Goal: Task Accomplishment & Management: Manage account settings

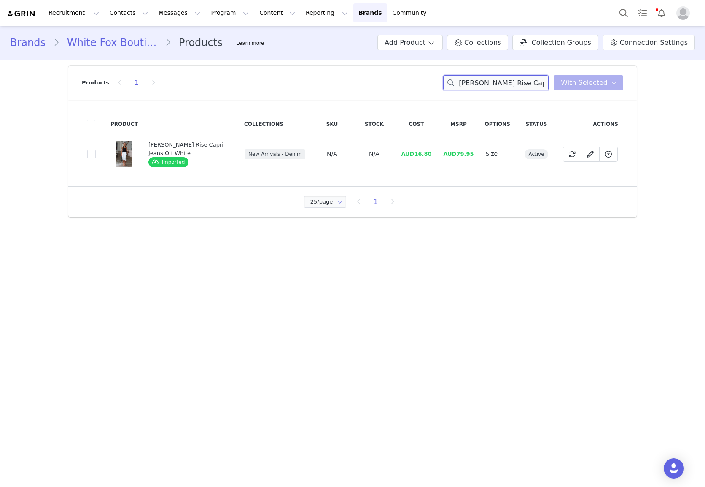
click at [497, 75] on input "[PERSON_NAME] Rise Capri Jeans Off White" at bounding box center [495, 82] width 105 height 15
paste input "What's His Is Mine Blazer Black"
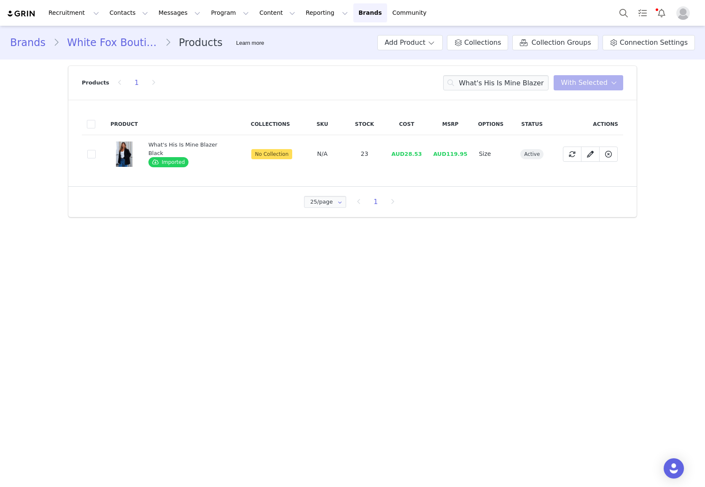
click at [524, 90] on div "Products 1 What's His Is Mine Blazer Black You have 0 product s selected Add to…" at bounding box center [353, 83] width 542 height 34
click at [523, 79] on input "What's His Is Mine Blazer Black" at bounding box center [495, 82] width 105 height 15
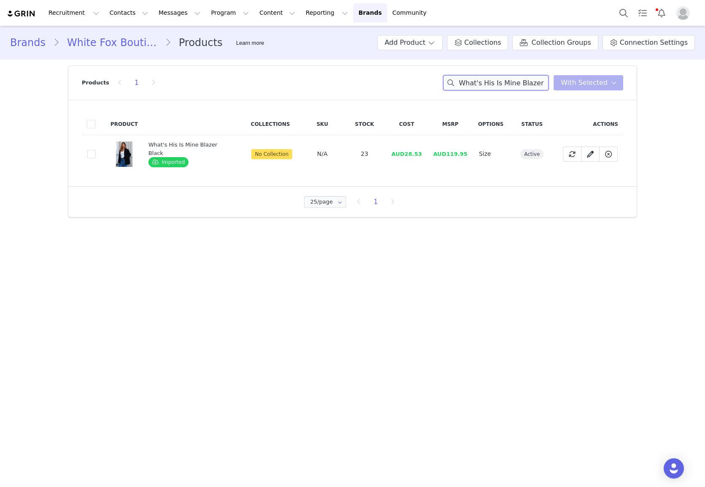
click at [523, 79] on input "What's His Is Mine Blazer Black" at bounding box center [495, 82] width 105 height 15
paste input "Silent Heartbeat Faux Suede Mini Skort Oat"
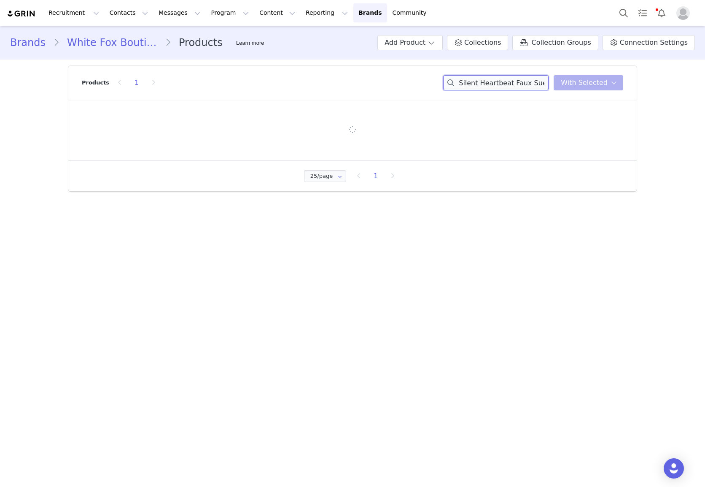
scroll to position [0, 46]
drag, startPoint x: 531, startPoint y: 83, endPoint x: 547, endPoint y: 83, distance: 16.0
click at [547, 83] on input "Silent Heartbeat Faux Suede Mini Skort Oat" at bounding box center [495, 82] width 105 height 15
click at [495, 86] on input "Silent Heartbeat Faux Suede Mini Skort Oat" at bounding box center [495, 82] width 105 height 15
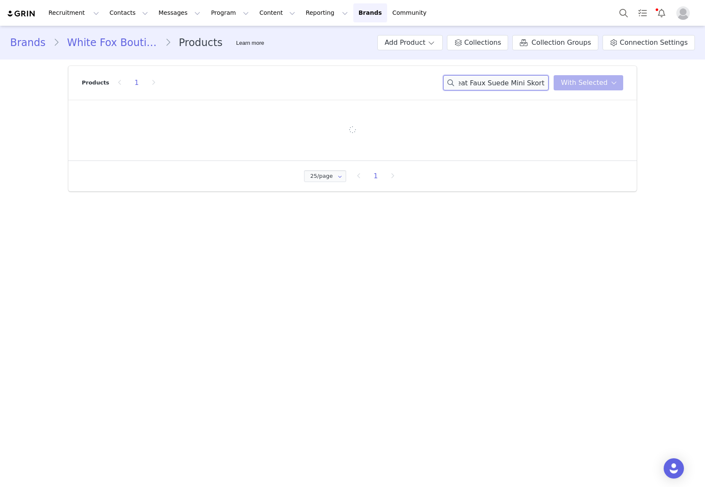
click at [495, 86] on input "Silent Heartbeat Faux Suede Mini Skort Oat" at bounding box center [495, 82] width 105 height 15
click at [587, 79] on div "Silent Heartbeat Faux Suede Mini Skort Oat You have 0 product s selected Add to…" at bounding box center [533, 82] width 180 height 15
click at [530, 79] on input "Silent Heartbeat Faux Suede Mini Skort Oat" at bounding box center [495, 82] width 105 height 15
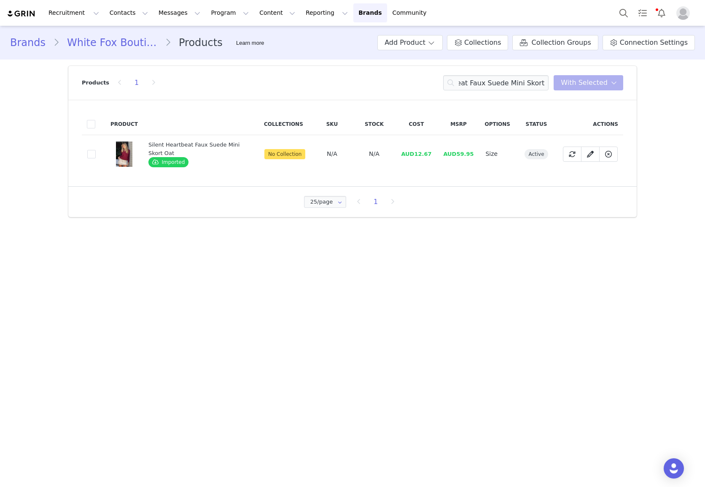
scroll to position [0, 0]
click at [538, 77] on input "Silent Heartbeat Faux Suede Mini Skort Oat" at bounding box center [495, 82] width 105 height 15
click at [537, 77] on input "Silent Heartbeat Faux Suede Mini Skort Oat" at bounding box center [495, 82] width 105 height 15
paste input "Unbreakable Bond Knit Jacket Cream"
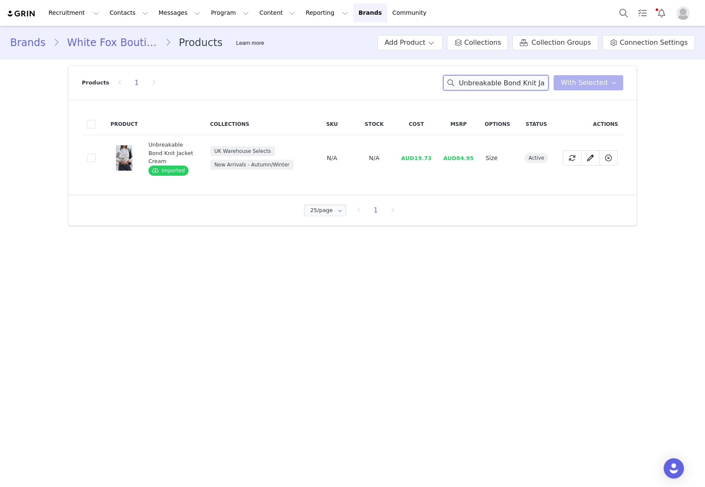
click at [530, 81] on input "Unbreakable Bond Knit Jacket Cream" at bounding box center [495, 82] width 105 height 15
paste input "[PERSON_NAME] Jacket Chocolate Wash"
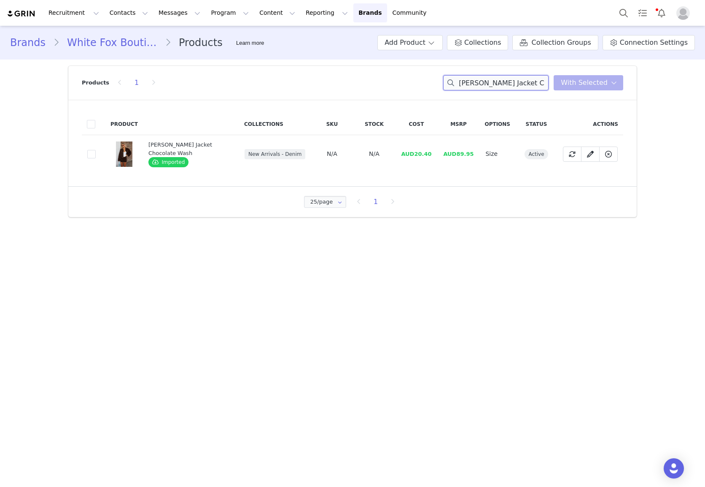
click at [518, 80] on input "[PERSON_NAME] Jacket Chocolate Wash" at bounding box center [495, 82] width 105 height 15
paste input "Mini Skir"
click at [528, 80] on input "[PERSON_NAME] Mini Skirt Chocolate Wash" at bounding box center [495, 82] width 105 height 15
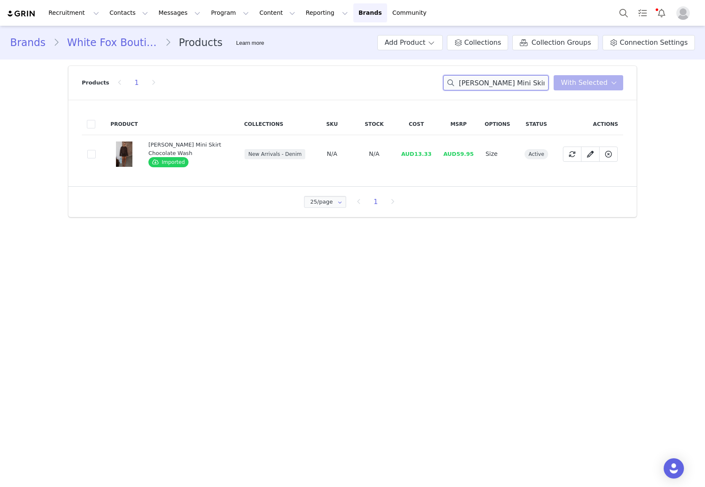
click at [528, 80] on input "[PERSON_NAME] Mini Skirt Chocolate Wash" at bounding box center [495, 82] width 105 height 15
paste input "Stuck In A Dream Off Shoulder Top Bone"
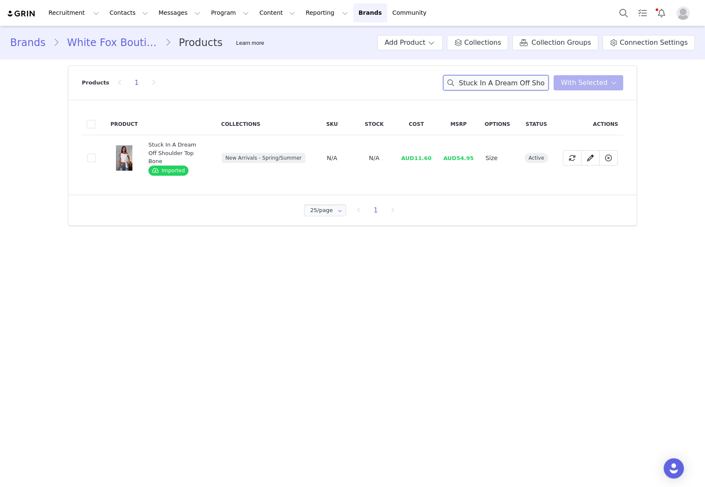
click at [509, 85] on input "Stuck In A Dream Off Shoulder Top Bone" at bounding box center [495, 82] width 105 height 15
paste input "ay Lifted Oversized Sweater Bitter Chocolat"
click at [538, 83] on input "Stay Lifted Oversized Sweater Bitter Chocolate" at bounding box center [495, 82] width 105 height 15
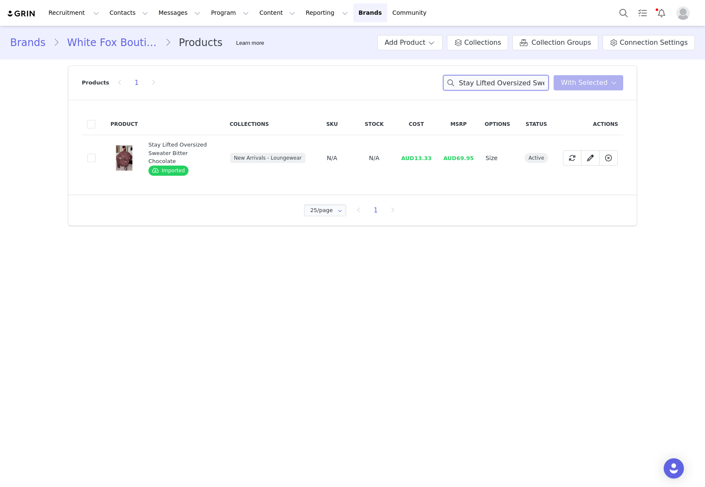
click at [538, 83] on input "Stay Lifted Oversized Sweater Bitter Chocolate" at bounding box center [495, 82] width 105 height 15
paste input "Wide Leg Sweatpants"
click at [543, 84] on input "Stay Lifted Wide Leg Sweatpants Bitter Chocolate" at bounding box center [495, 82] width 105 height 15
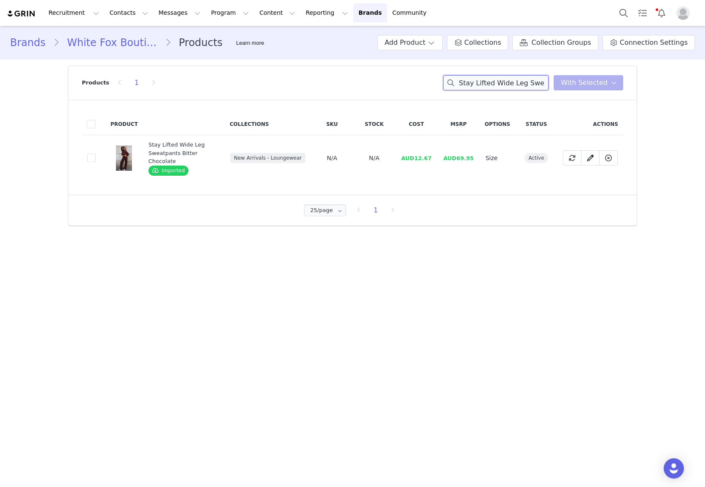
click at [543, 84] on input "Stay Lifted Wide Leg Sweatpants Bitter Chocolate" at bounding box center [495, 82] width 105 height 15
paste input "Compliment Me Maxi Dress Burgundy"
click at [525, 82] on input "Compliment Me Maxi Dress Burgundy" at bounding box center [495, 82] width 105 height 15
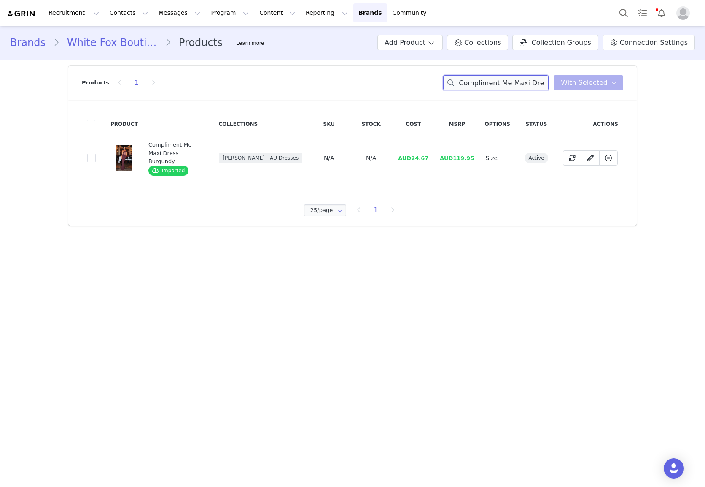
paste input "Second Guessing Knit Top Black"
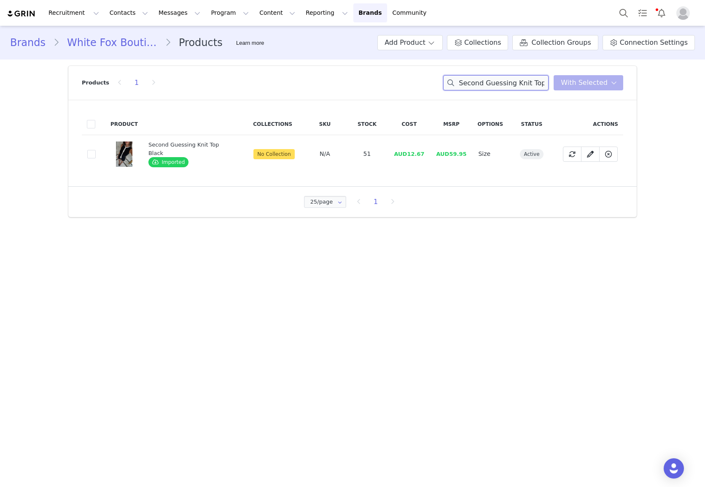
click at [515, 85] on input "Second Guessing Knit Top Black" at bounding box center [495, 82] width 105 height 15
paste input "Shorts"
click at [499, 81] on input "Second Guessing Knit Shorts Black" at bounding box center [495, 82] width 105 height 15
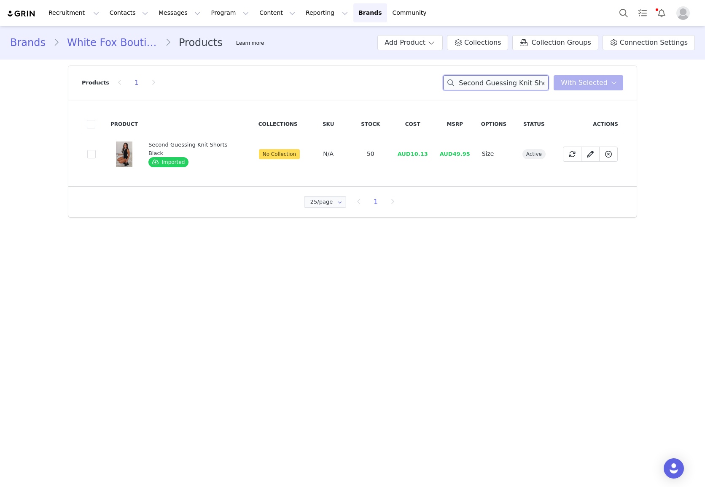
click at [499, 81] on input "Second Guessing Knit Shorts Black" at bounding box center [495, 82] width 105 height 15
paste input "Call Me Up Maxi Dress Lemon"
click at [522, 79] on input "Call Me Up Maxi Dress Lemon" at bounding box center [495, 82] width 105 height 15
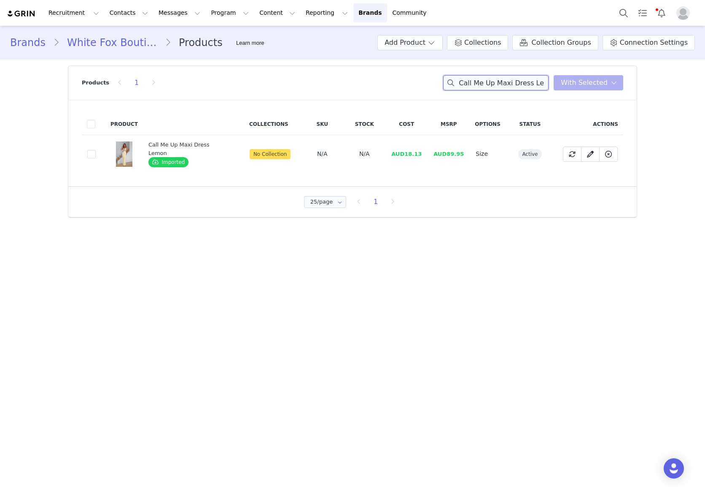
click at [522, 79] on input "Call Me Up Maxi Dress Lemon" at bounding box center [495, 82] width 105 height 15
paste input "From The Archives Lexi Oversized Hoodie Charcoal"
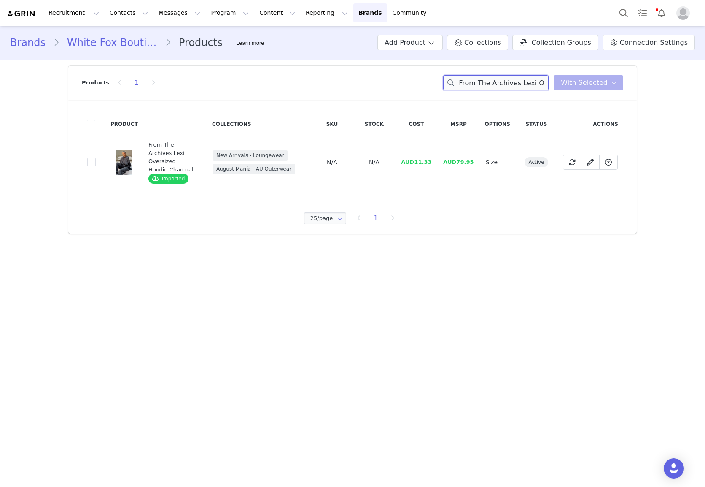
click at [532, 84] on input "From The Archives Lexi Oversized Hoodie Charcoal" at bounding box center [495, 82] width 105 height 15
paste input "Sweatpants"
click at [531, 81] on input "From The Archives Lexi Sweatpants Charcoal" at bounding box center [495, 82] width 105 height 15
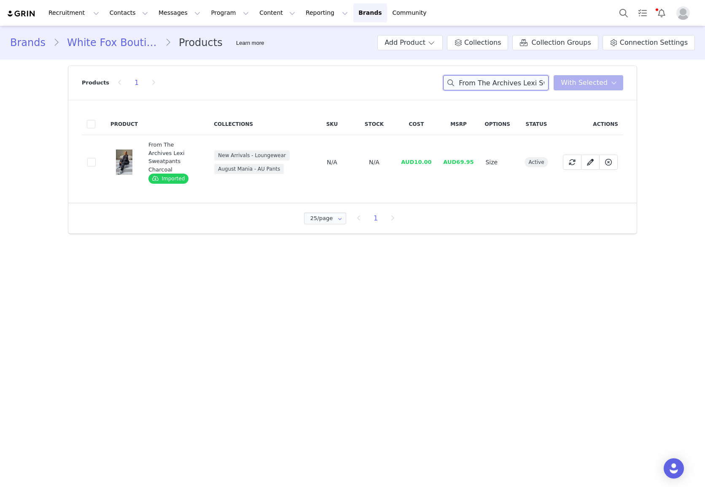
click at [531, 81] on input "From The Archives Lexi Sweatpants Charcoal" at bounding box center [495, 82] width 105 height 15
paste input "The Good Life Wide Leg Sweatpants Navy"
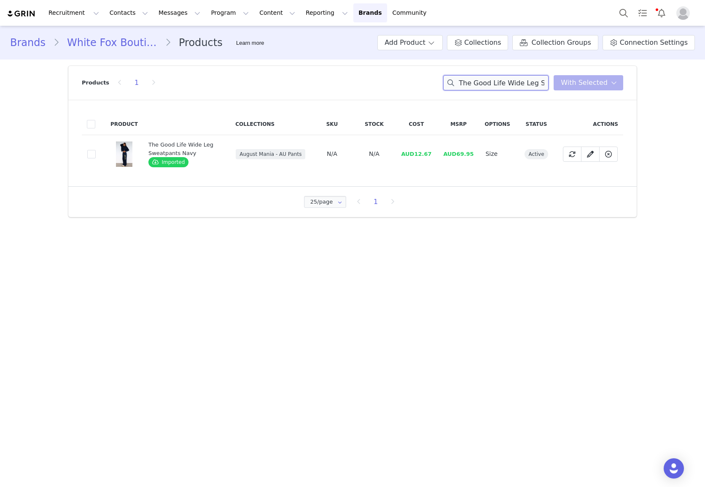
click at [499, 79] on input "The Good Life Wide Leg Sweatpants Navy" at bounding box center [495, 82] width 105 height 15
paste input "Back Graphic Oversized Hoodie"
click at [519, 89] on input "The Good Life Back Graphic Oversized Hoodie Navy" at bounding box center [495, 82] width 105 height 15
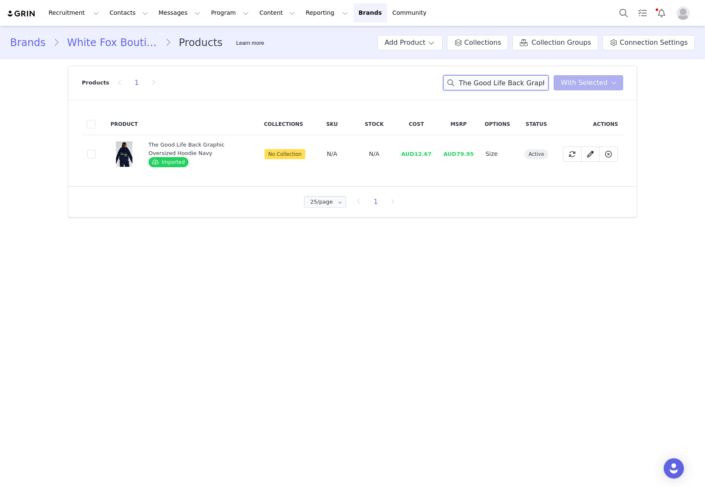
click at [519, 89] on input "The Good Life Back Graphic Oversized Hoodie Navy" at bounding box center [495, 82] width 105 height 15
drag, startPoint x: 519, startPoint y: 89, endPoint x: 484, endPoint y: 85, distance: 35.2
click at [514, 90] on input "The Good Life Back Graphic Oversized Hoodie Navy" at bounding box center [495, 82] width 105 height 15
paste input "Everything In Time Off Shoulder Oversized Te"
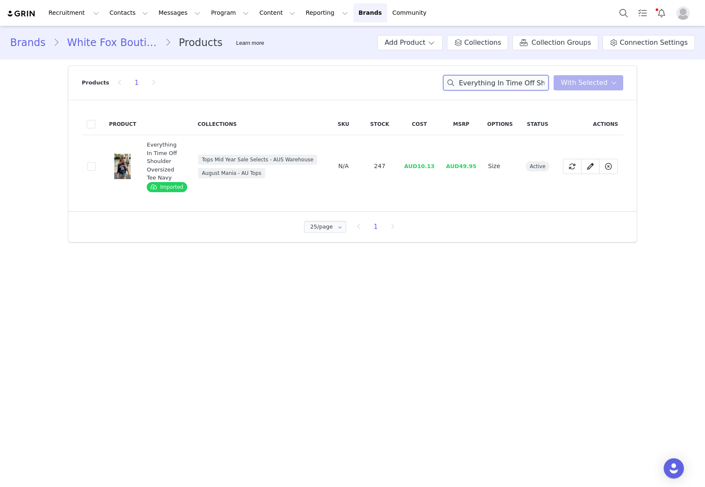
click at [514, 85] on input "Everything In Time Off Shoulder Oversized Tee Navy" at bounding box center [495, 82] width 105 height 15
paste input "Distant Memories Pants Khaki"
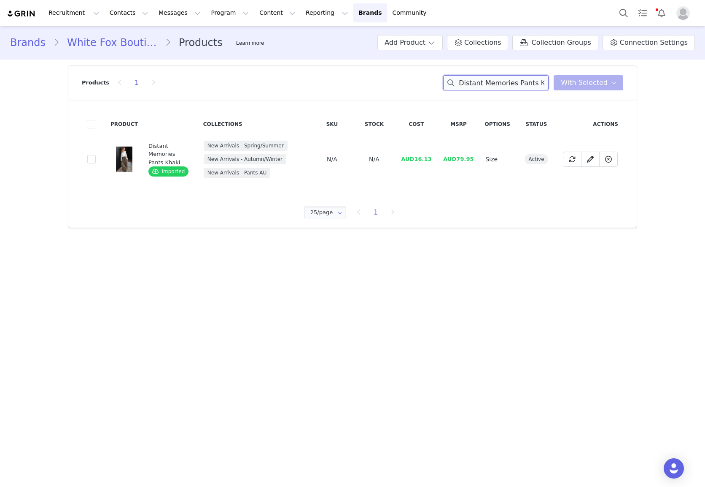
click at [494, 82] on input "Distant Memories Pants Khaki" at bounding box center [495, 82] width 105 height 15
paste input "Maeve Low Rise Wide Leg Jeans Sand Camouflage"
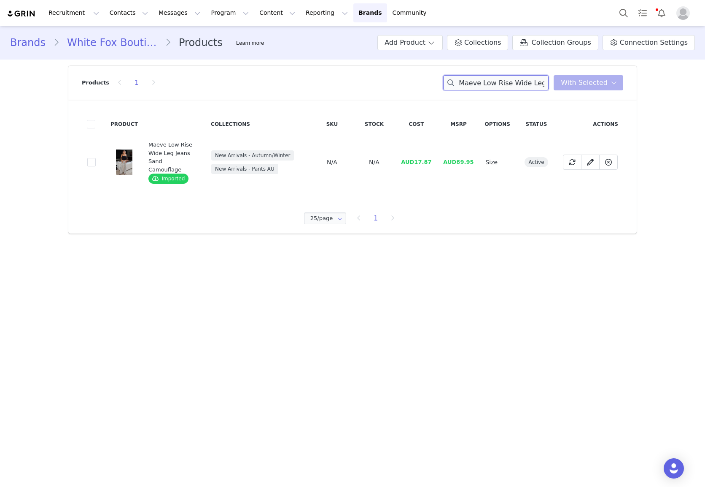
click at [506, 80] on input "Maeve Low Rise Wide Leg Jeans Sand Camouflage" at bounding box center [495, 82] width 105 height 15
paste input "No Notes Needed Halter Maxi Dress Black"
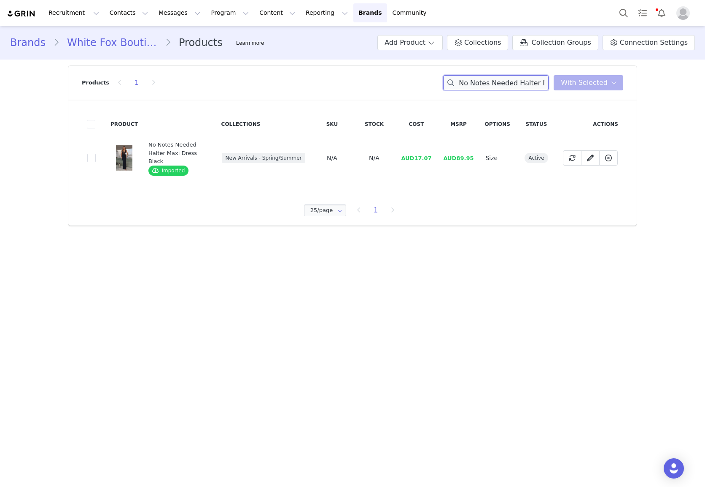
click at [519, 82] on input "No Notes Needed Halter Maxi Dress Black" at bounding box center [495, 82] width 105 height 15
paste input "Sicilian Dreams Mini Dress Wine"
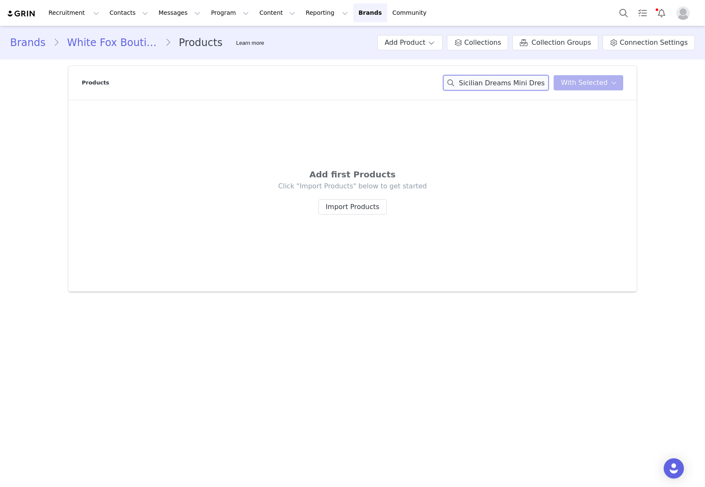
scroll to position [0, 12]
click at [588, 85] on div "Sicilian Dreams Mini Dress Wine You have 0 product s selected Add to Collection…" at bounding box center [533, 82] width 180 height 15
click at [532, 81] on input "Sicilian Dreams Mini Dress Wine" at bounding box center [495, 82] width 105 height 15
click at [576, 83] on div "Sicilian Dreams Mini Dress Wine You have 0 product s selected Add to Collection…" at bounding box center [533, 82] width 180 height 15
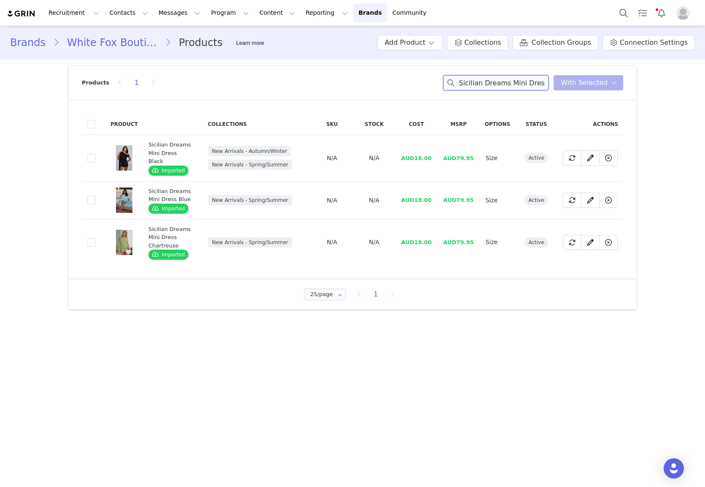
click at [490, 82] on input "Sicilian Dreams Mini Dress" at bounding box center [495, 82] width 105 height 15
paste input "Never Say Goodbye [PERSON_NAME] Maxi Dress Black"
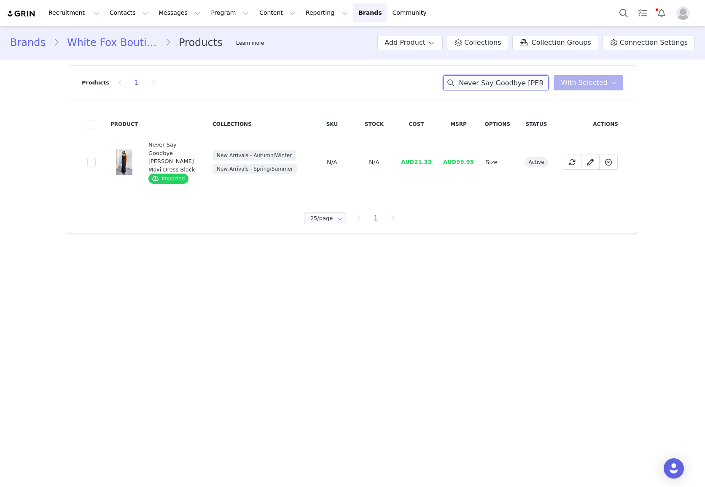
click at [517, 85] on input "Never Say Goodbye [PERSON_NAME] Maxi Dress Black" at bounding box center [495, 82] width 105 height 15
paste input "Almost Love Knit Shorts Grey"
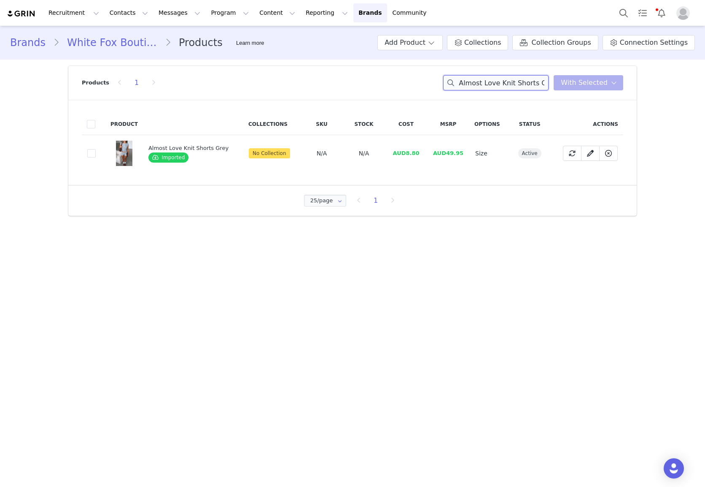
click at [497, 79] on input "Almost Love Knit Shorts Grey" at bounding box center [495, 82] width 105 height 15
paste input "Top"
click at [495, 84] on input "Almost Love Knit Top Grey" at bounding box center [495, 82] width 105 height 15
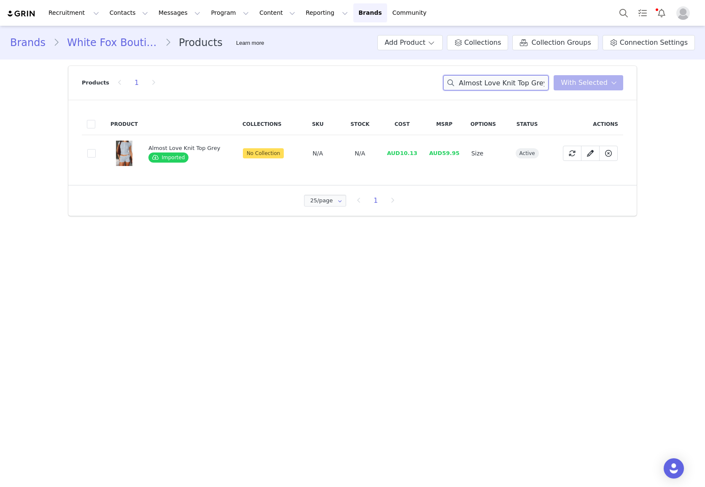
click at [495, 83] on input "Almost Love Knit Top Grey" at bounding box center [495, 82] width 105 height 15
paste input "Sweet Temptation Halter Maxi Dress Black/ White Polka Dot"
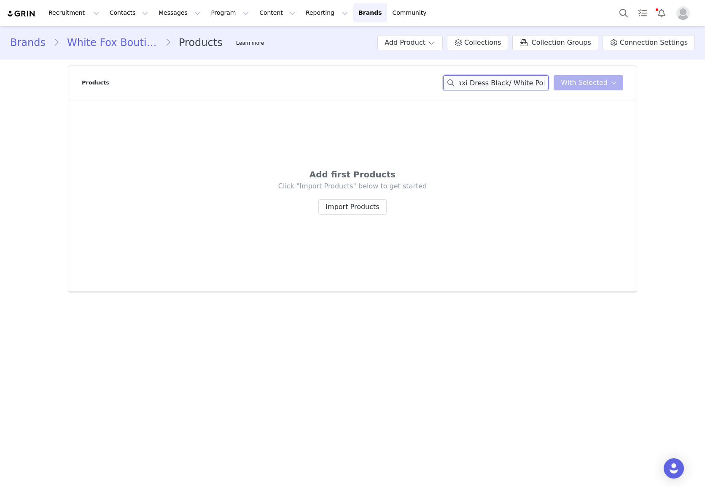
drag, startPoint x: 476, startPoint y: 83, endPoint x: 559, endPoint y: 92, distance: 83.6
click at [564, 93] on div "Products Almost LovSweet Temptation Halter Maxi Dress Black/ White Polka Dote K…" at bounding box center [353, 83] width 542 height 34
click at [574, 84] on div "Almost LovSweet Temptation Halter Maxi Dress Black/ White Polka Dote Knit Top G…" at bounding box center [533, 82] width 180 height 15
click at [526, 79] on input "Almost LovSweet Temptation Halter Maxi Dress Black/ White Polka Dote Knit Top G…" at bounding box center [495, 82] width 105 height 15
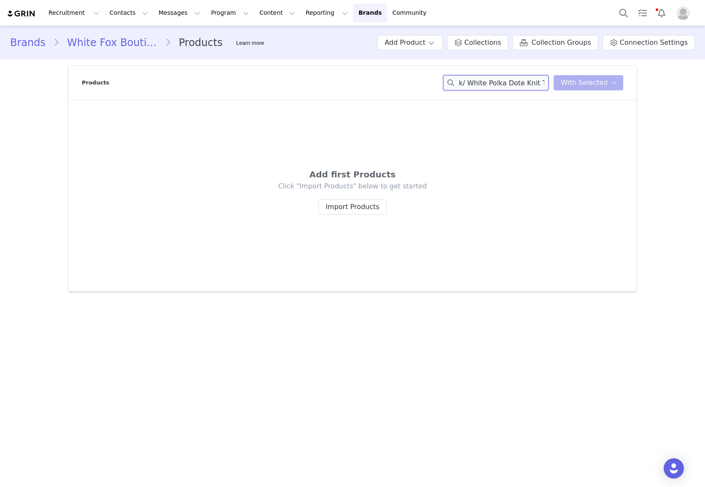
click at [526, 79] on input "Almost LovSweet Temptation Halter Maxi Dress Black/ White Polka Dote Knit Top G…" at bounding box center [495, 82] width 105 height 15
click at [507, 82] on input "Almost LovSweet Temptation Halter Maxi Dress Black/ White Polka Dote Knit Top G…" at bounding box center [495, 82] width 105 height 15
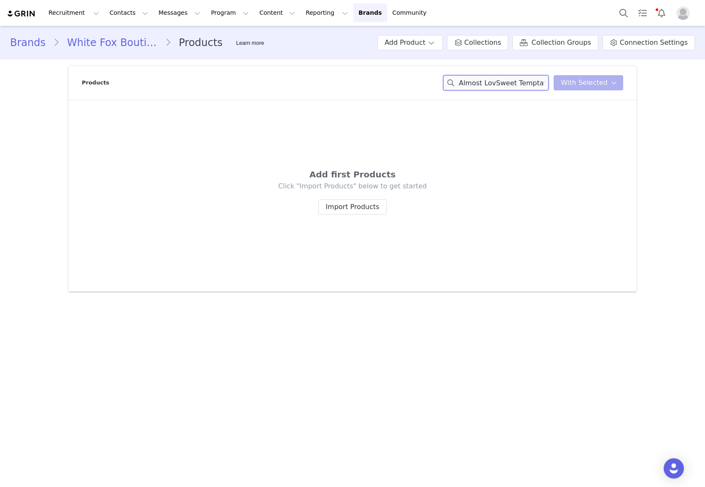
paste input "Sweet Temptation Halter Maxi Dress Black/ White Polka Dot"
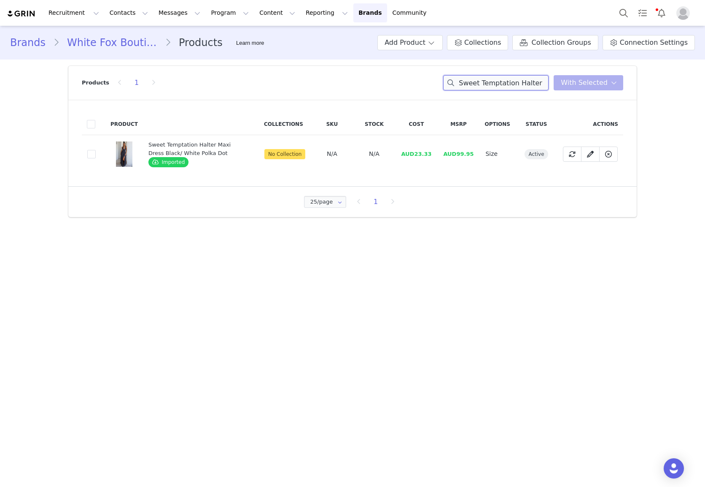
click at [537, 82] on input "Sweet Temptation Halter Maxi Dress Black/ White Polka Dot" at bounding box center [495, 82] width 105 height 15
paste input "Don't Wanna Wait Halter Top Midnight Tartan"
click at [541, 84] on input "Don't Wanna Wait Halter Top Midnight Tartan" at bounding box center [495, 82] width 105 height 15
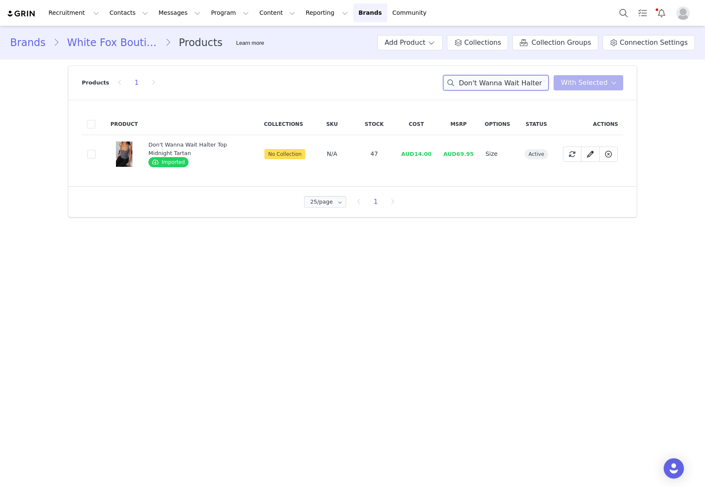
click at [541, 84] on input "Don't Wanna Wait Halter Top Midnight Tartan" at bounding box center [495, 82] width 105 height 15
paste input "You'll Be Ok Bustier Leopard Bloom"
click at [527, 80] on input "You'll Be Ok Bustier Leopard Bloom" at bounding box center [495, 82] width 105 height 15
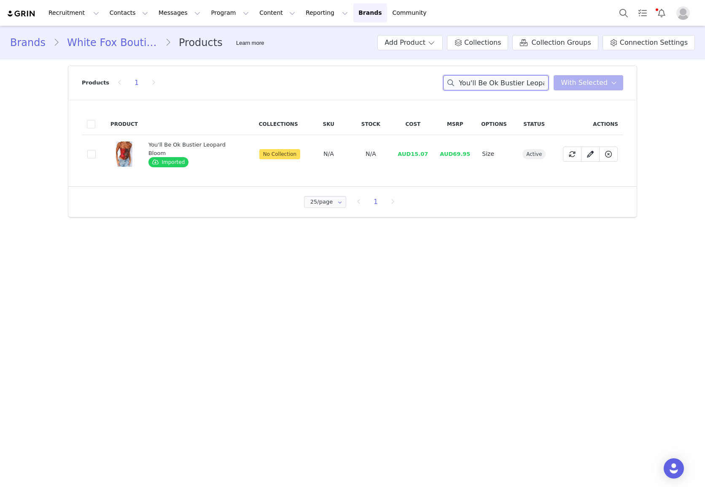
click at [527, 80] on input "You'll Be Ok Bustier Leopard Bloom" at bounding box center [495, 82] width 105 height 15
paste input "Tokyo Low Rise Wide Leg Jeans Tiger Mirage"
click at [499, 84] on input "Tokyo Low Rise Wide Leg Jeans Tiger Mirage" at bounding box center [495, 82] width 105 height 15
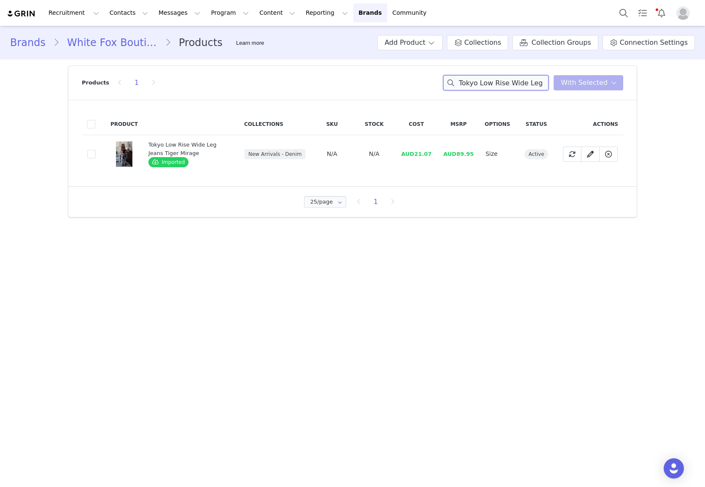
paste input "No Repeats Strapless Bustier Chocolat"
click at [516, 81] on input "No Repeats Strapless Bustier Chocolate" at bounding box center [495, 82] width 105 height 15
paste input "In The Back Of My Mind Mini Dress Baby Blue Polka Dot"
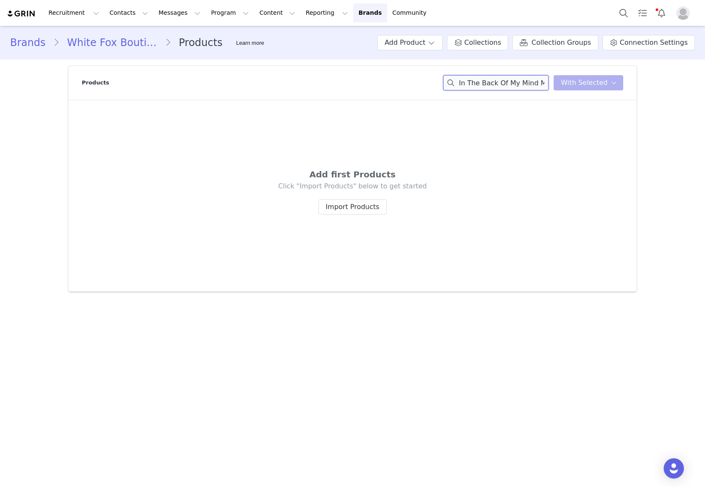
scroll to position [0, 84]
click at [603, 87] on div "In The Back Of My Mind Mini Dress Baby Blue Polka Dot You have 0 product s sele…" at bounding box center [533, 82] width 180 height 15
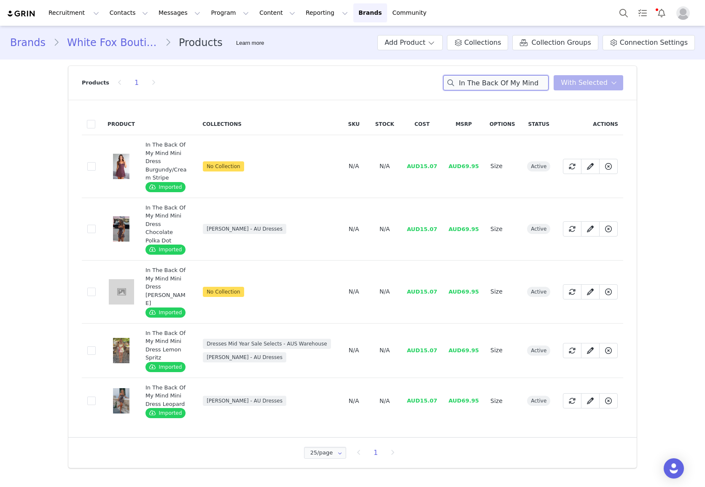
click at [512, 84] on input "In The Back Of My Mind" at bounding box center [495, 82] width 105 height 15
paste input "11th Street She's So Lucky Oversized Hoodie Blueberry Twist"
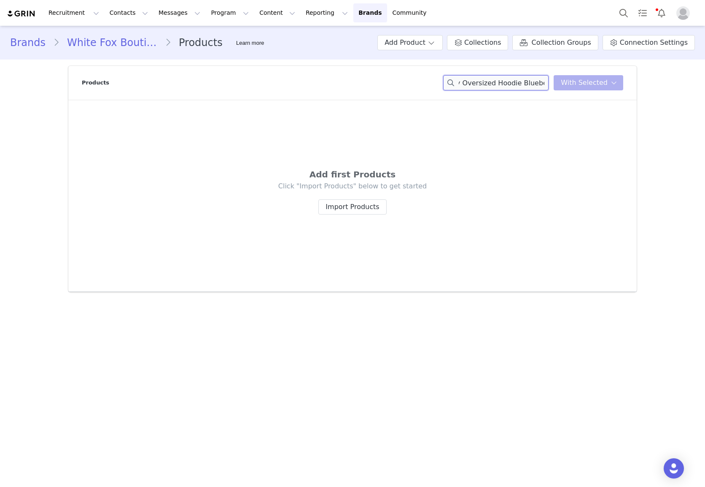
scroll to position [0, 101]
click at [579, 82] on div "11th Street She's So Lucky Oversized Hoodie Blueberry Twist You have 0 product …" at bounding box center [533, 82] width 180 height 15
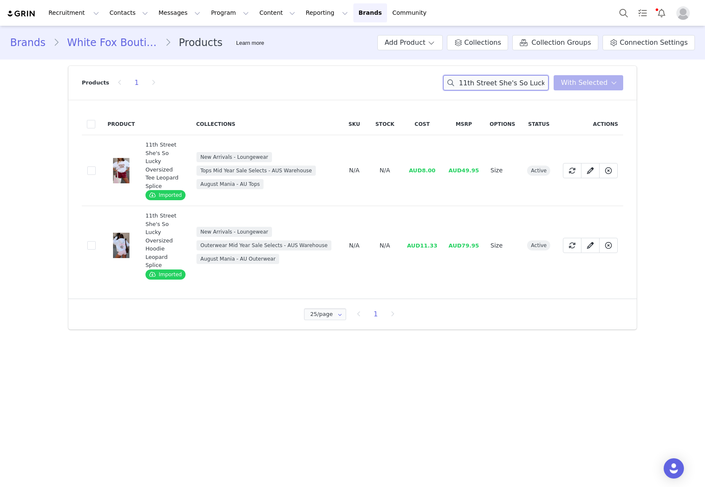
click at [488, 82] on input "11th Street She's So Luck" at bounding box center [495, 82] width 105 height 15
paste input "Everything To Everybody Sweater Burgundy Stripe"
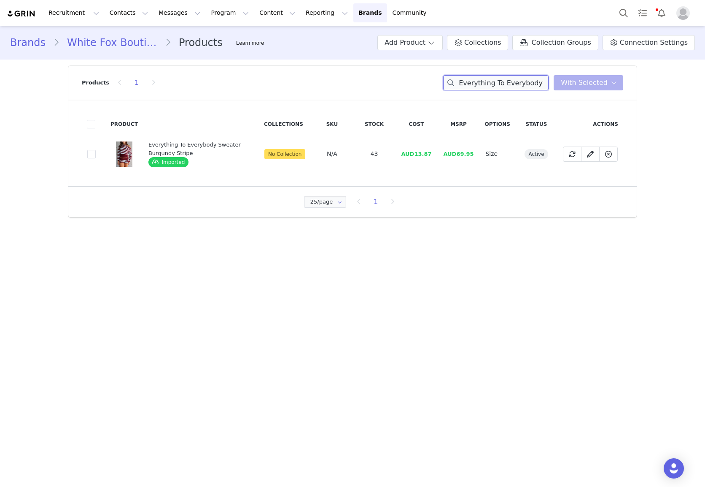
click at [491, 84] on input "Everything To Everybody Sweater Burgundy Stripe" at bounding box center [495, 82] width 105 height 15
drag, startPoint x: 491, startPoint y: 84, endPoint x: 487, endPoint y: 86, distance: 4.4
click at [491, 84] on input "Everything To Everybody Sweater Burgundy Stripe" at bounding box center [495, 82] width 105 height 15
click at [524, 86] on input "Everything To Everybody Sweater Burgundy Stripe" at bounding box center [495, 82] width 105 height 15
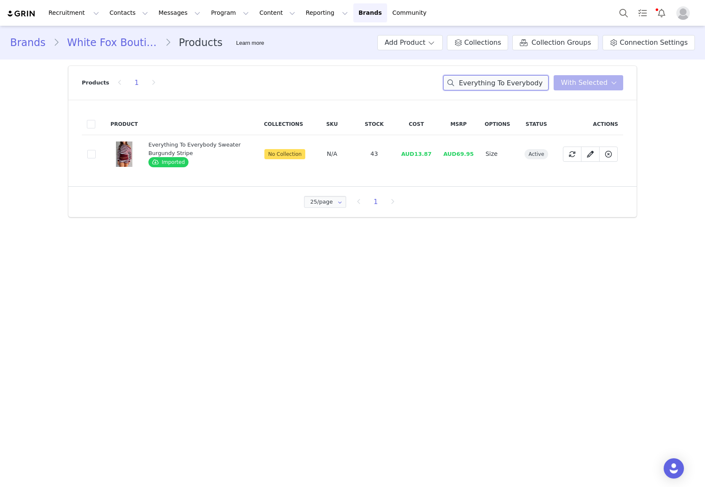
click at [524, 86] on input "Everything To Everybody Sweater Burgundy Stripe" at bounding box center [495, 82] width 105 height 15
drag, startPoint x: 524, startPoint y: 86, endPoint x: 497, endPoint y: 84, distance: 27.1
click at [524, 86] on input "Everything To Everybody Sweater Burgundy Stripe" at bounding box center [495, 82] width 105 height 15
paste input "Booty Shorts"
click at [520, 72] on div "Products 1 Everything To Everybody Booty Shorts Burgundy Stripe You have 0 prod…" at bounding box center [353, 83] width 542 height 34
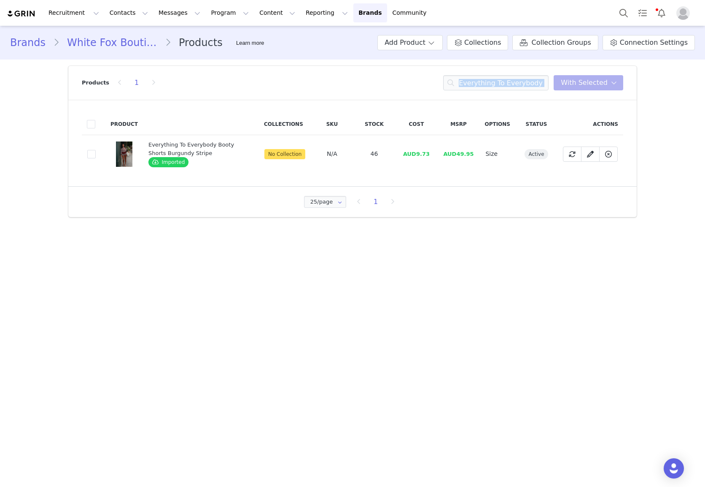
click at [520, 72] on div "Products 1 Everything To Everybody Booty Shorts Burgundy Stripe You have 0 prod…" at bounding box center [353, 83] width 542 height 34
click at [519, 84] on input "Everything To Everybody Booty Shorts Burgundy Stripe" at bounding box center [495, 82] width 105 height 15
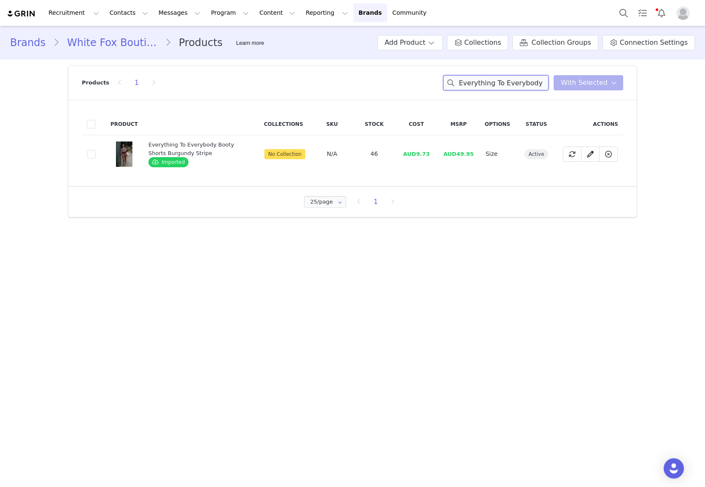
paste input "Reflex Flare Leggings Black/Whit"
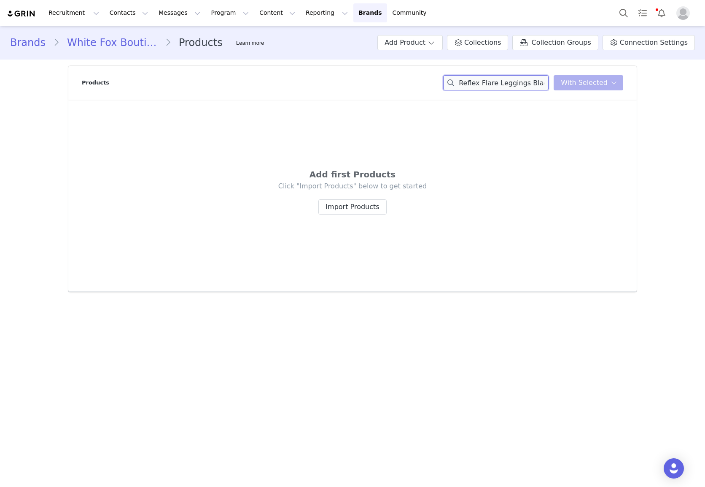
scroll to position [0, 18]
drag, startPoint x: 530, startPoint y: 83, endPoint x: 631, endPoint y: 84, distance: 101.3
click at [631, 84] on header "Products Reflex Flare Leggings Black/White You have 0 product s selected Add to…" at bounding box center [352, 83] width 569 height 34
click at [492, 86] on input "Reflex Flare Leggings" at bounding box center [495, 82] width 105 height 15
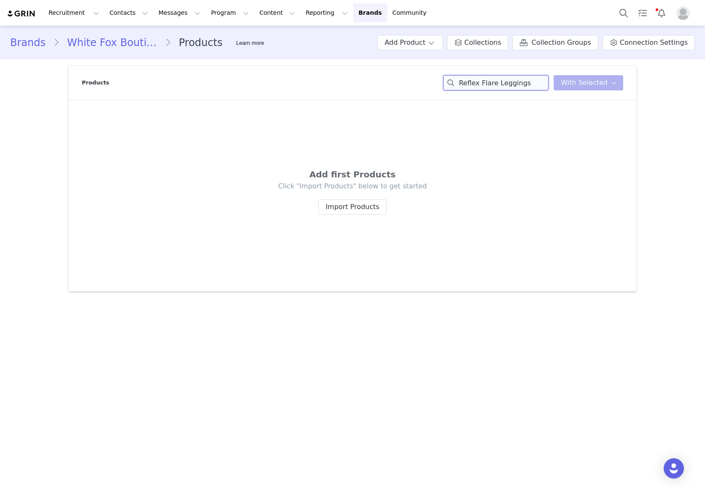
click at [492, 86] on input "Reflex Flare Leggings" at bounding box center [495, 82] width 105 height 15
paste input "Power Boost Crop Plum/Cream"
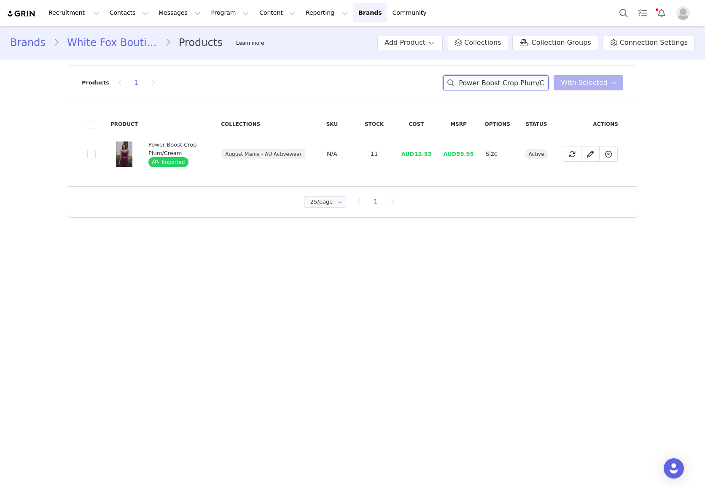
click at [529, 78] on input "Power Boost Crop Plum/Cream" at bounding box center [495, 82] width 105 height 15
paste input "Kickoff Jacket Plu"
click at [485, 77] on input "Kickoff Jacket Plum" at bounding box center [495, 82] width 105 height 15
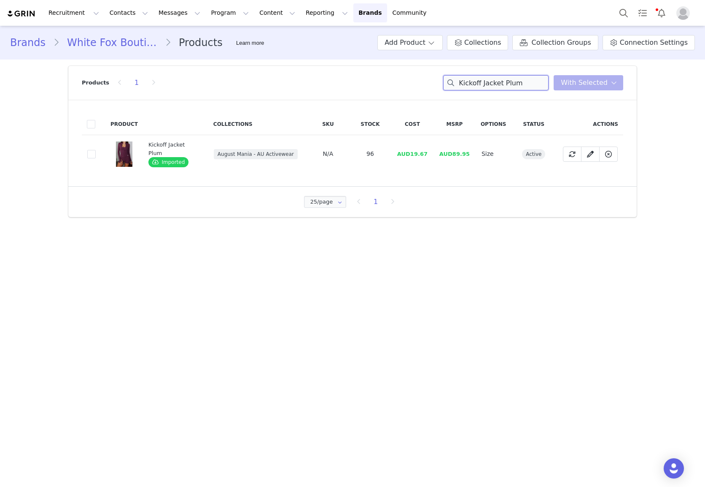
click at [485, 77] on input "Kickoff Jacket Plum" at bounding box center [495, 82] width 105 height 15
paste input "Balance Sports Crop Blueberry"
click at [534, 89] on input "Balance Sports Crop Blueberry" at bounding box center [495, 82] width 105 height 15
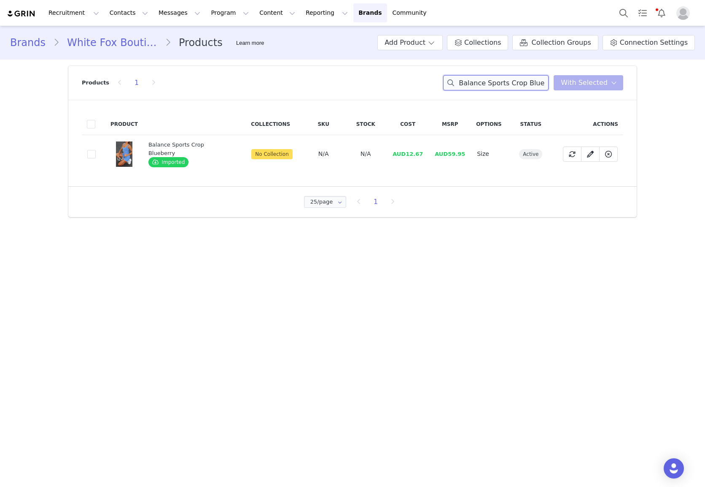
click at [534, 89] on input "Balance Sports Crop Blueberry" at bounding box center [495, 82] width 105 height 15
paste input "Always Moving Quilted Tote Bag Black"
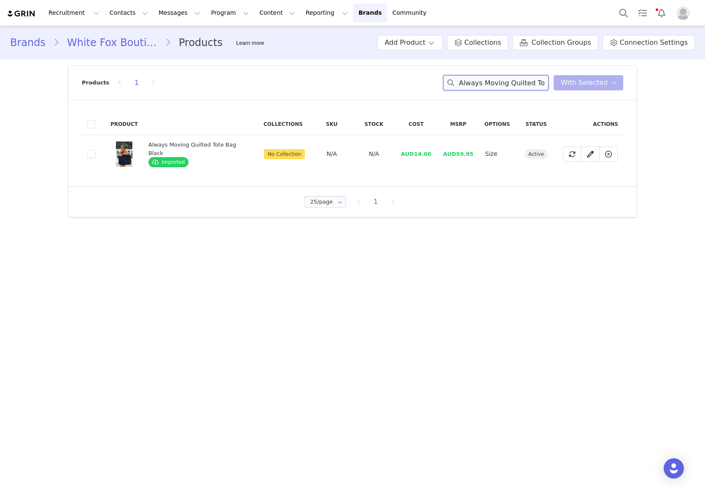
click at [519, 86] on input "Always Moving Quilted Tote Bag Black" at bounding box center [495, 82] width 105 height 15
paste input "The Good Life Back Long Sleeve Tee Navy"
drag, startPoint x: 519, startPoint y: 86, endPoint x: 492, endPoint y: 105, distance: 32.8
click at [519, 86] on input "Always Moving Quilted Tote Bag Black" at bounding box center [495, 82] width 105 height 15
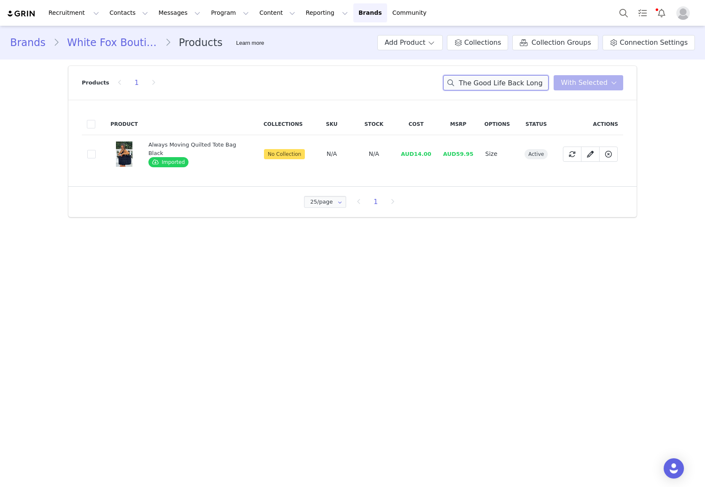
scroll to position [0, 43]
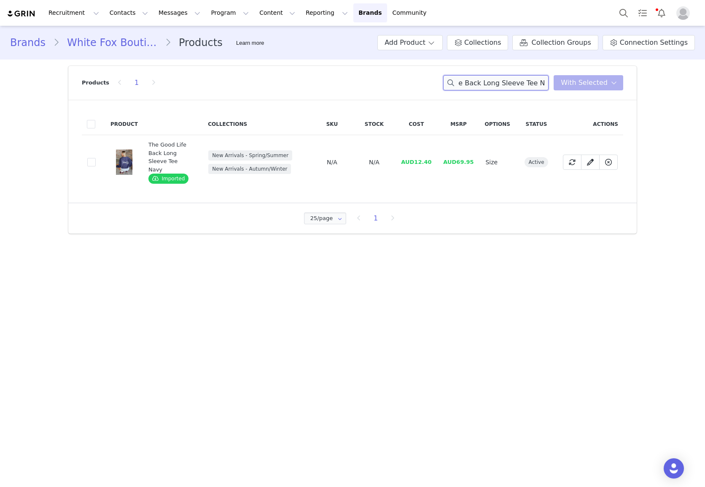
type input "The Good Life Back Long Sleeve Tee Navy"
click at [501, 81] on input "The Good Life Back Long Sleeve Tee Navy" at bounding box center [495, 82] width 105 height 15
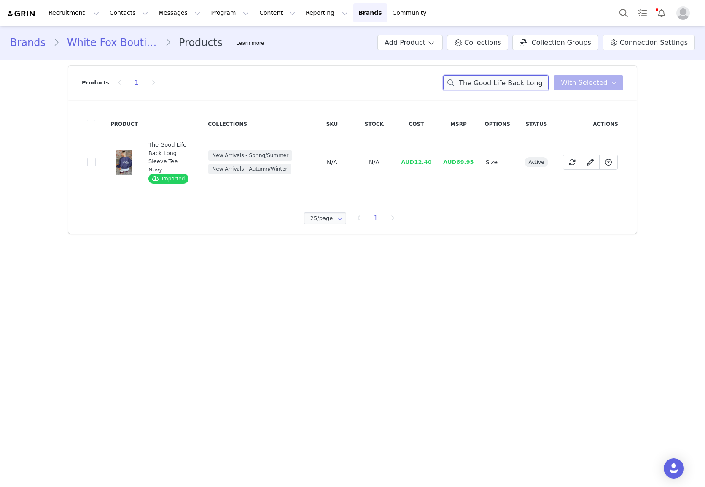
paste input
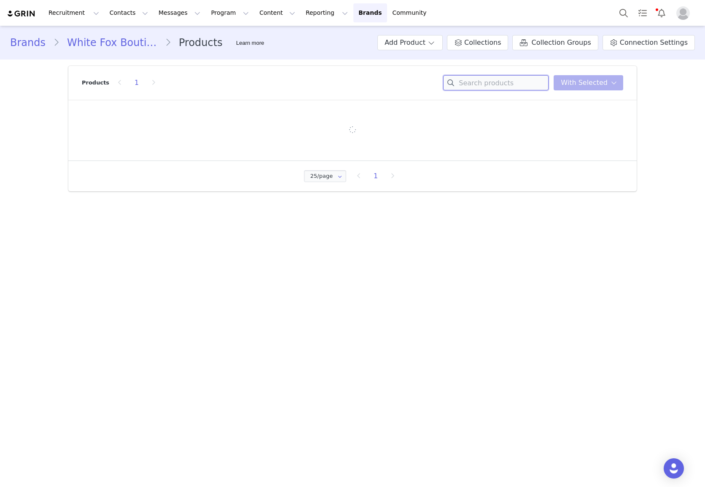
click at [488, 84] on input at bounding box center [495, 82] width 105 height 15
paste input
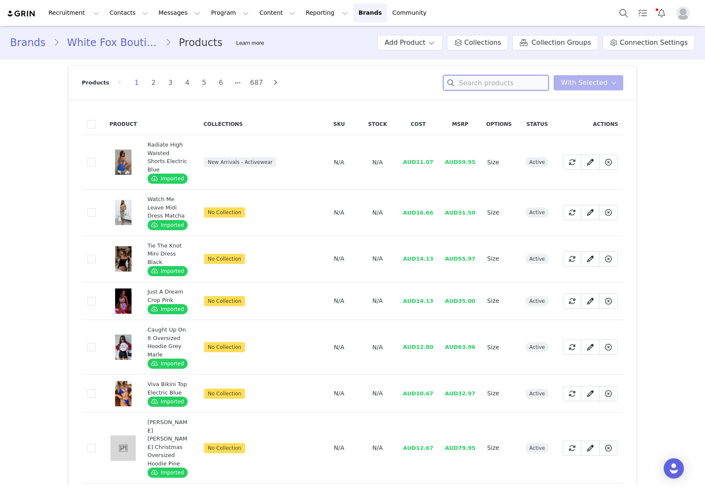
click at [502, 78] on input at bounding box center [495, 82] width 105 height 15
paste input "The Good Life Back Long Sleeve Tee White"
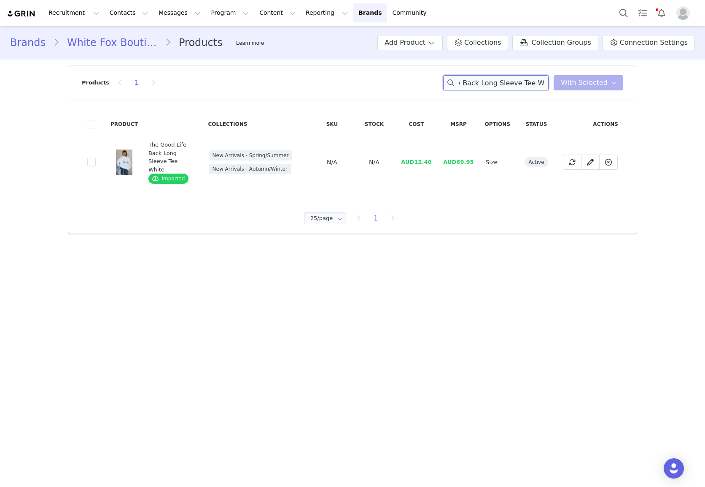
type input "The Good Life Back Long Sleeve Tee White"
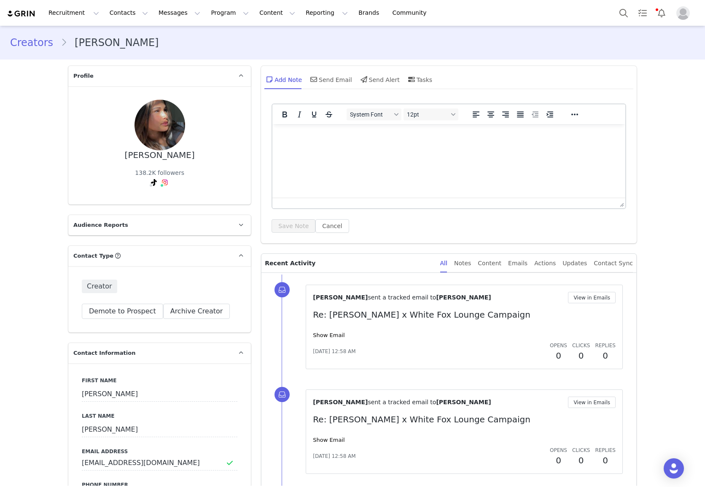
scroll to position [1818, 0]
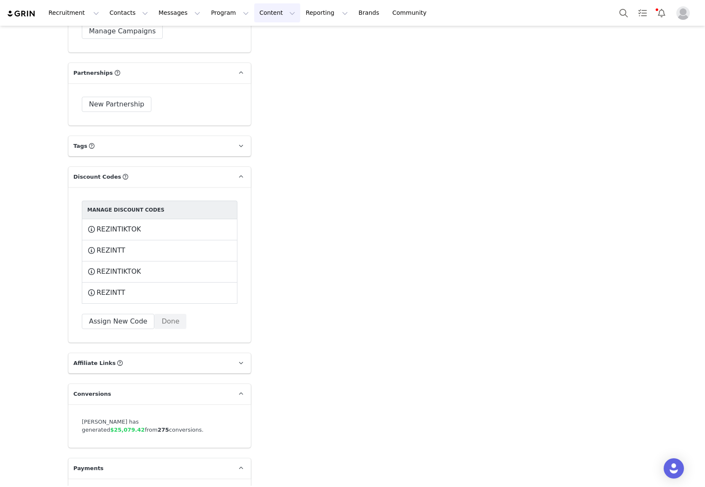
click at [254, 19] on button "Content Content" at bounding box center [277, 12] width 46 height 19
click at [206, 19] on button "Program Program" at bounding box center [230, 12] width 48 height 19
click at [223, 39] on p "Activations" at bounding box center [216, 37] width 32 height 9
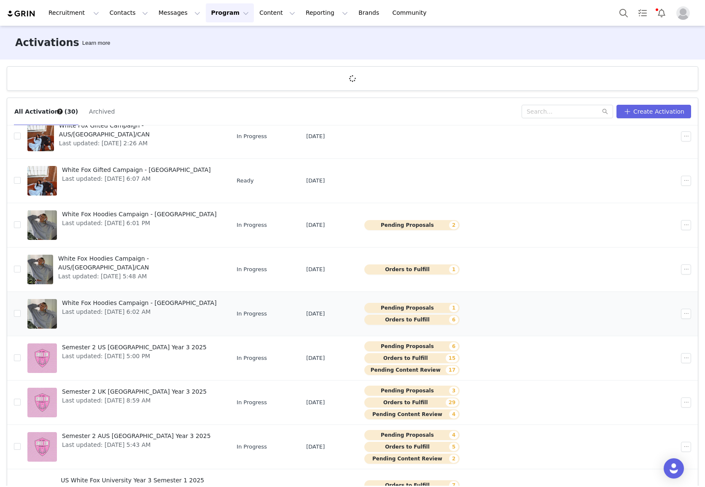
scroll to position [103, 0]
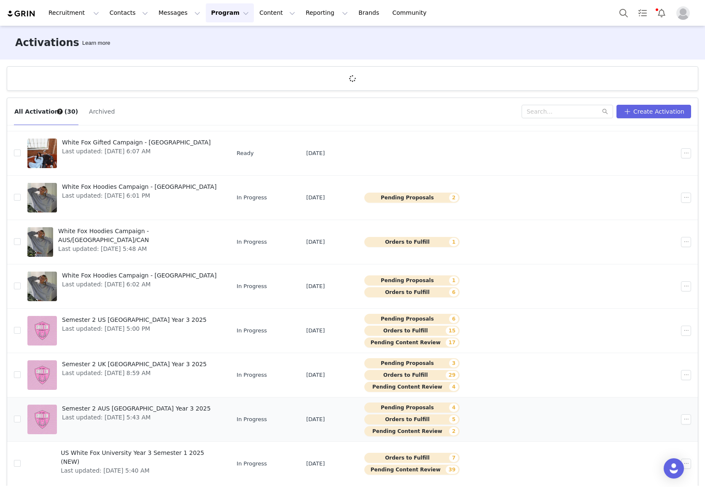
click at [147, 408] on span "Semester 2 AUS White Fox University Year 3 2025" at bounding box center [136, 408] width 149 height 9
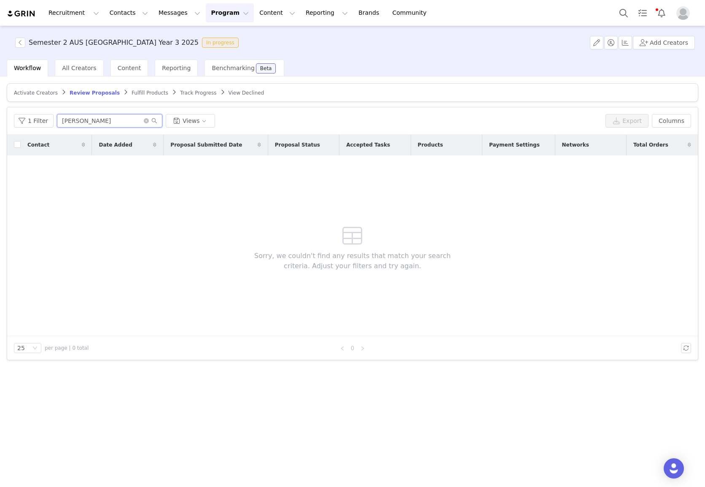
drag, startPoint x: 119, startPoint y: 122, endPoint x: 125, endPoint y: 123, distance: 6.5
click at [125, 123] on input "cathy" at bounding box center [109, 121] width 105 height 14
click at [141, 91] on span "Fulfill Products" at bounding box center [150, 93] width 37 height 6
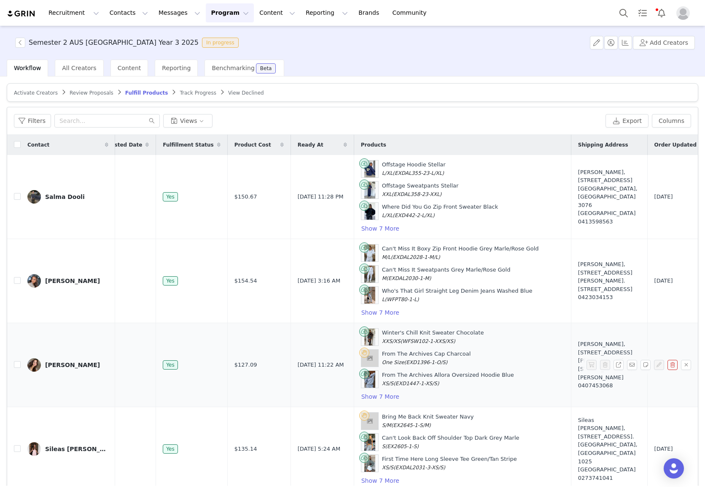
scroll to position [0, 43]
click at [189, 88] on article "Activate Creators Review Proposals Fulfill Products Track Progress View Declined" at bounding box center [353, 92] width 692 height 19
click at [187, 92] on span "Track Progress" at bounding box center [198, 93] width 36 height 6
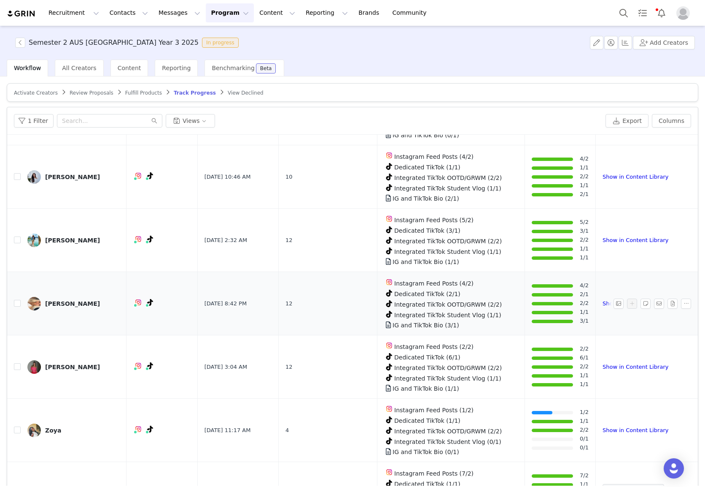
scroll to position [972, 0]
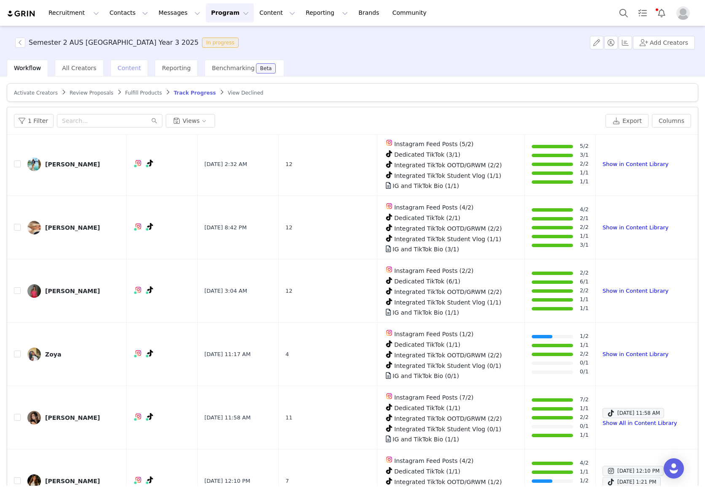
click at [124, 69] on span "Content" at bounding box center [130, 68] width 24 height 7
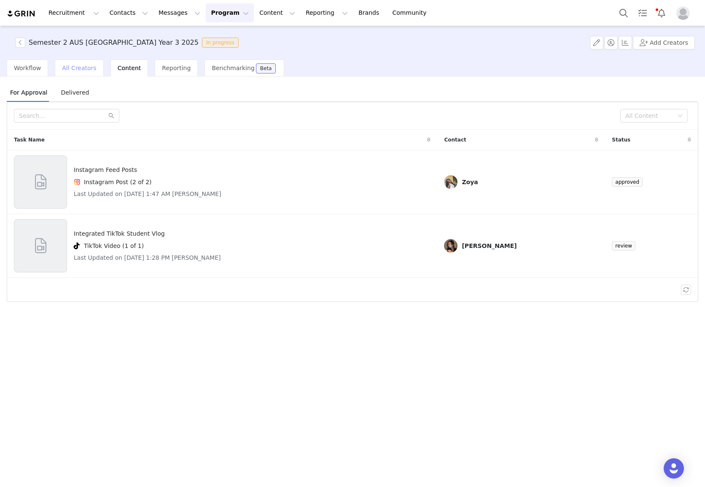
click at [76, 70] on span "All Creators" at bounding box center [79, 68] width 34 height 7
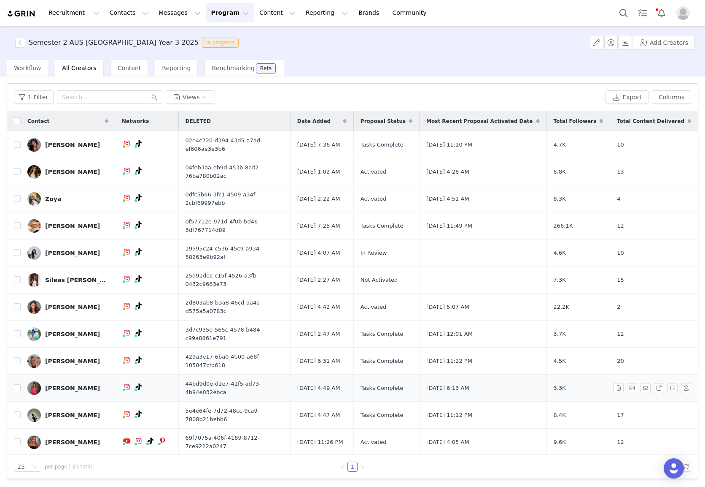
scroll to position [8, 0]
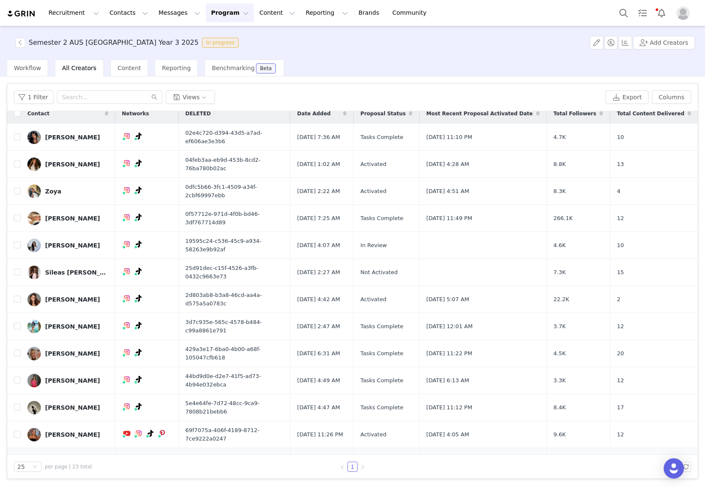
click at [76, 458] on div "Cathy Zhang" at bounding box center [72, 461] width 55 height 7
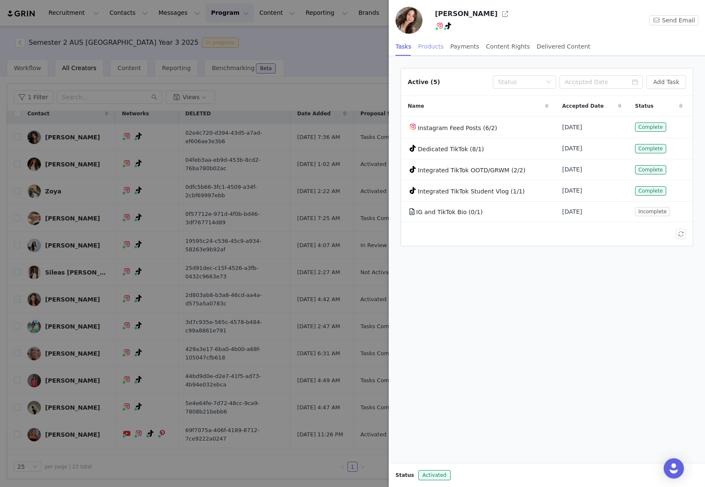
click at [441, 46] on div "Products" at bounding box center [431, 46] width 25 height 19
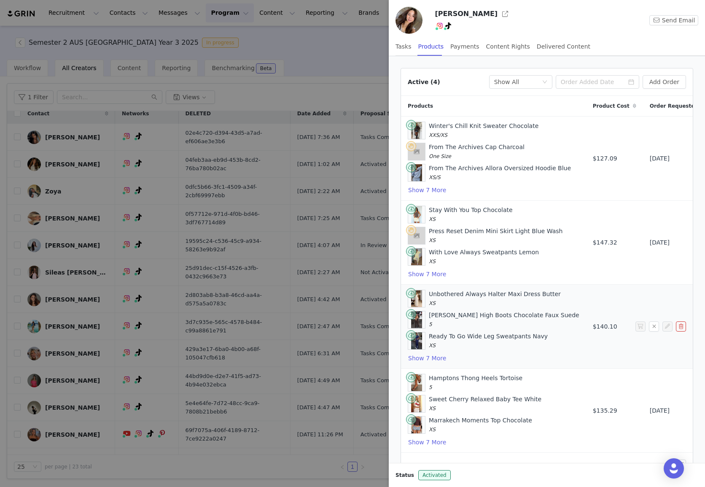
scroll to position [36, 0]
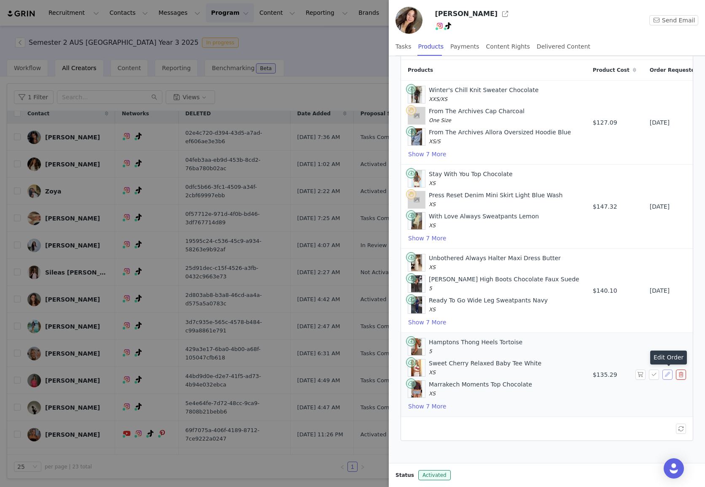
click at [666, 372] on button "button" at bounding box center [668, 374] width 10 height 10
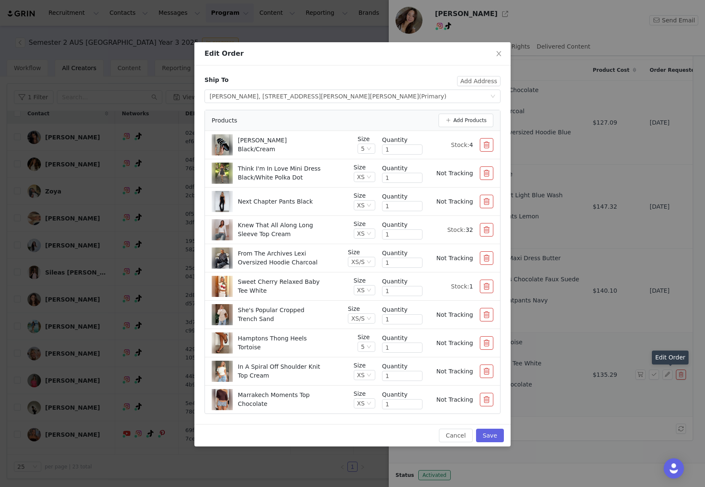
click at [487, 259] on button "button" at bounding box center [487, 258] width 14 height 14
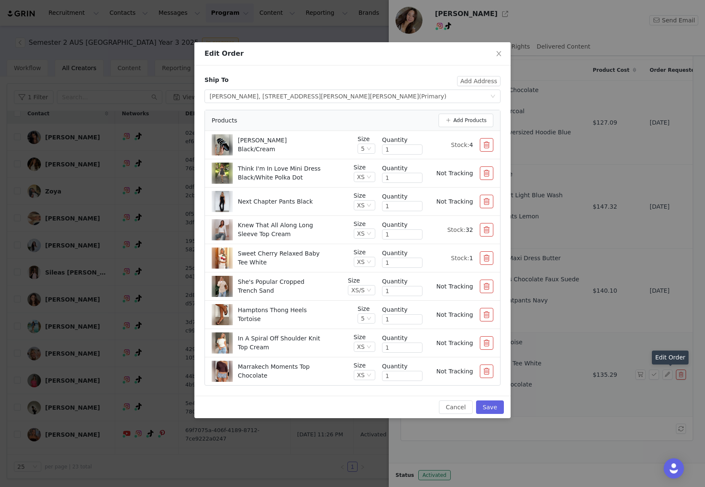
click at [489, 370] on button "button" at bounding box center [487, 371] width 14 height 14
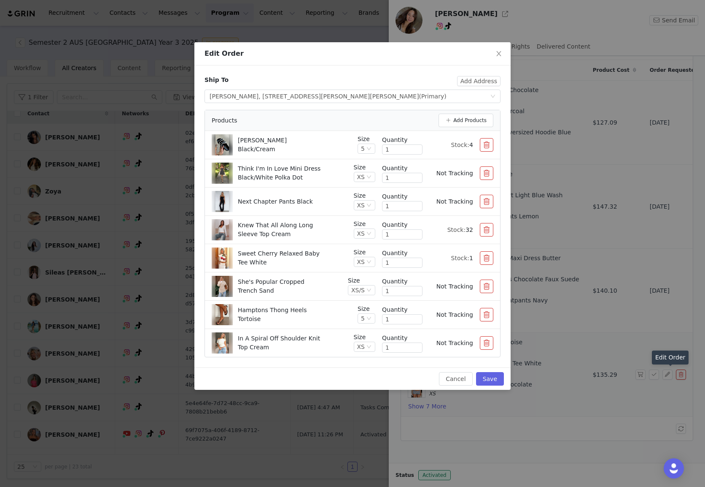
click at [465, 294] on div "Size XS/S Quantity 1 Not Tracking" at bounding box center [421, 286] width 146 height 21
click at [462, 287] on span "Not Tracking" at bounding box center [455, 286] width 37 height 7
click at [469, 116] on button "Add Products" at bounding box center [466, 121] width 55 height 14
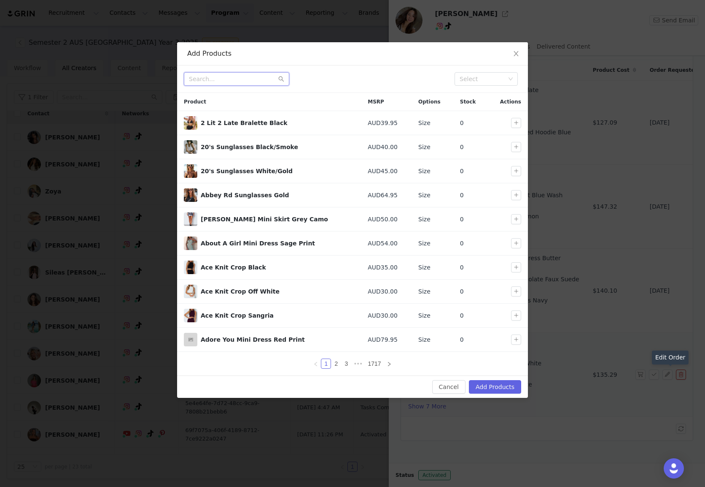
click at [229, 81] on input "text" at bounding box center [236, 79] width 105 height 14
paste input "From the archives lexi lounge shorts pink"
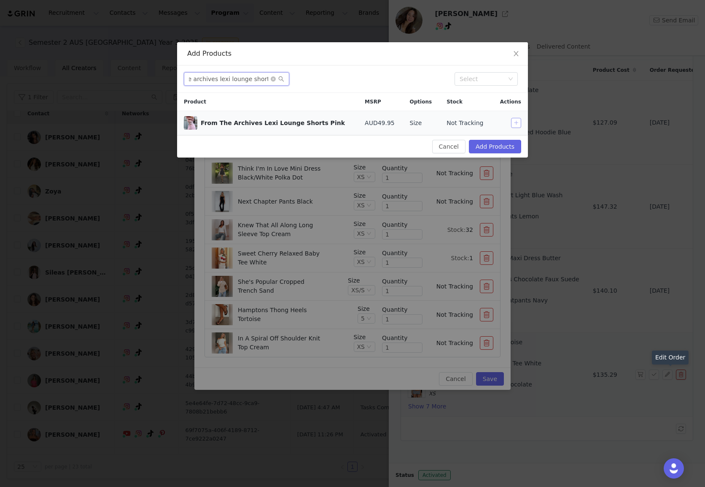
type input "From the archives lexi lounge shorts pink"
click at [514, 124] on button "button" at bounding box center [516, 123] width 10 height 10
click at [272, 79] on icon "icon: close-circle" at bounding box center [273, 78] width 5 height 5
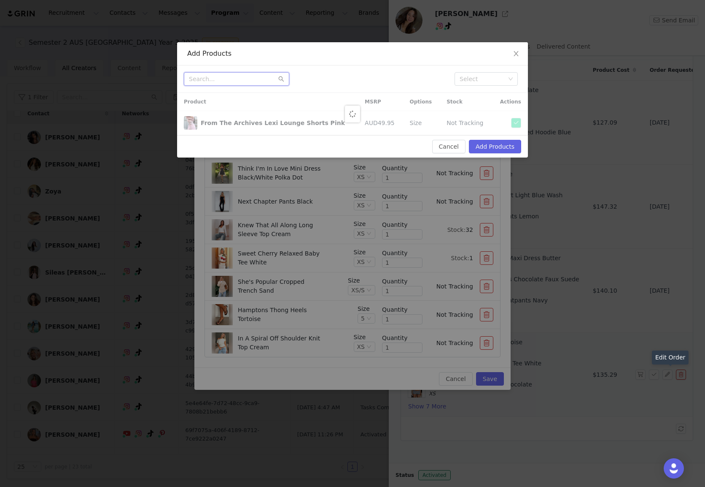
click at [247, 74] on input "text" at bounding box center [236, 79] width 105 height 14
paste input "From the archives lexi oversized hoodie pink"
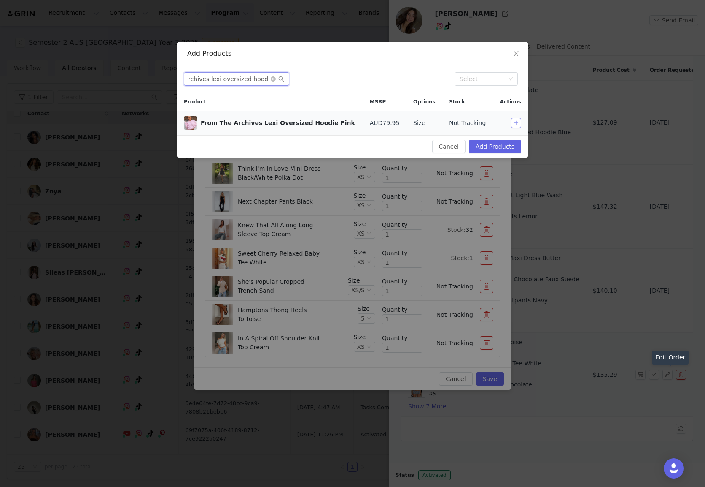
type input "From the archives lexi oversized hoodie pink"
click at [514, 125] on button "button" at bounding box center [516, 123] width 10 height 10
click at [500, 153] on button "Add Products" at bounding box center [495, 147] width 52 height 14
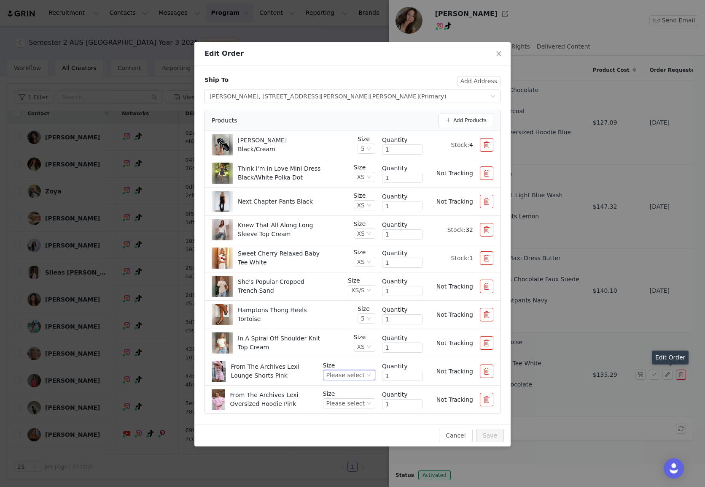
click at [360, 373] on div "Please select" at bounding box center [346, 374] width 38 height 9
click at [346, 306] on li "XS" at bounding box center [351, 307] width 50 height 14
click at [367, 405] on icon "icon: down" at bounding box center [369, 403] width 5 height 6
click at [346, 347] on li "XS/S" at bounding box center [351, 348] width 50 height 14
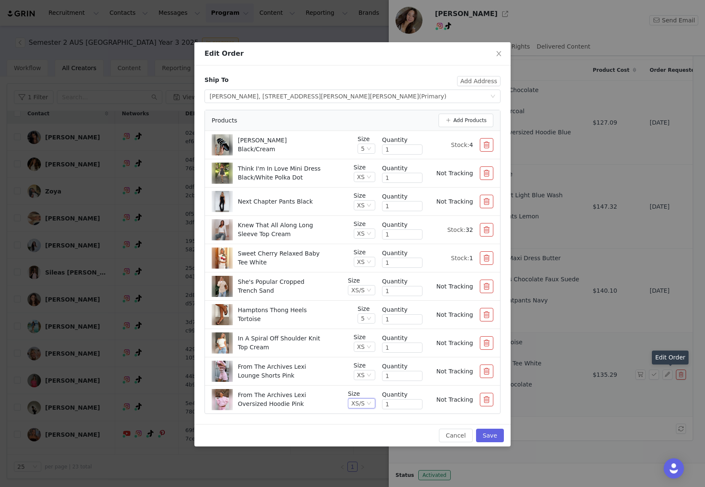
click at [357, 424] on div "Cancel Save" at bounding box center [353, 435] width 316 height 22
click at [493, 438] on button "Save" at bounding box center [490, 435] width 28 height 14
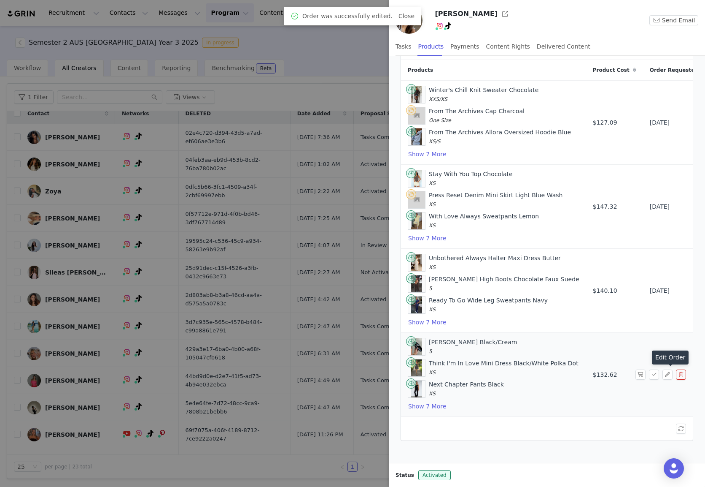
click at [300, 476] on div at bounding box center [352, 243] width 705 height 487
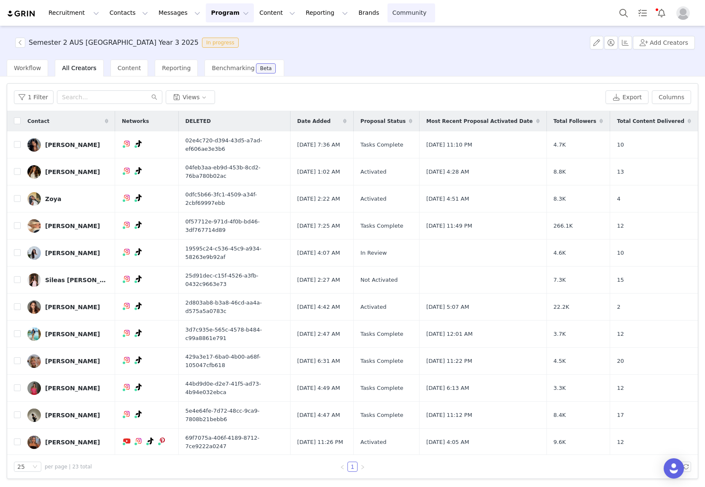
scroll to position [0, 0]
click at [131, 70] on span "Content" at bounding box center [130, 68] width 24 height 7
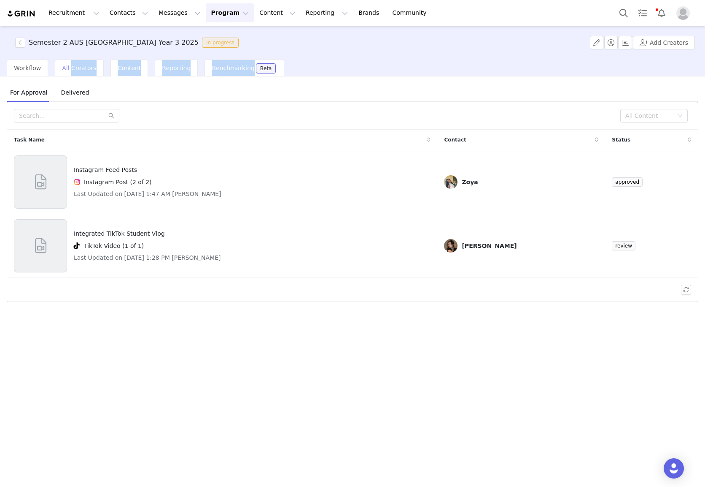
click at [85, 68] on span "All Creators" at bounding box center [79, 68] width 34 height 7
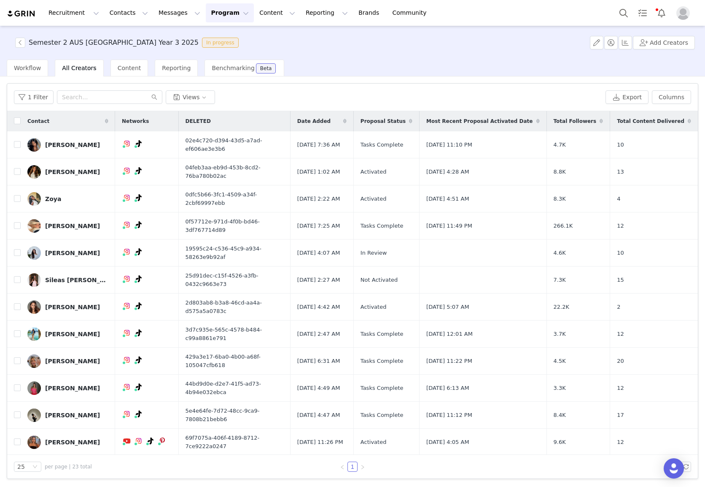
click at [72, 462] on link "Cathy Zhang" at bounding box center [67, 469] width 81 height 14
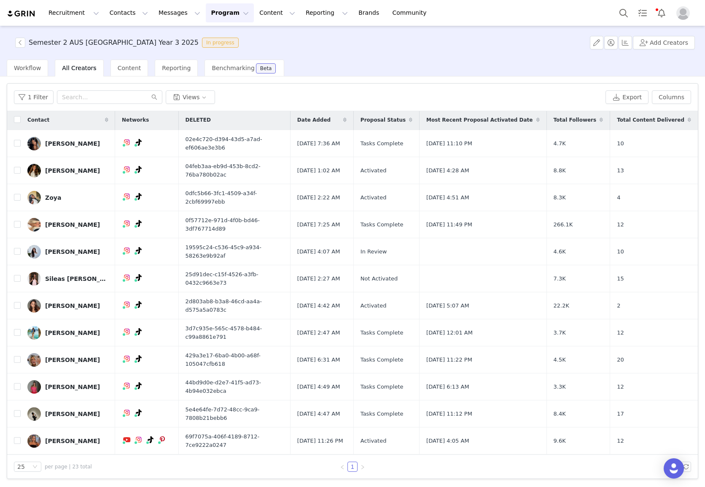
click at [55, 430] on div "Semester 2 AUS White Fox University Year 3 2025 In progress Add Creators Workfl…" at bounding box center [352, 255] width 705 height 459
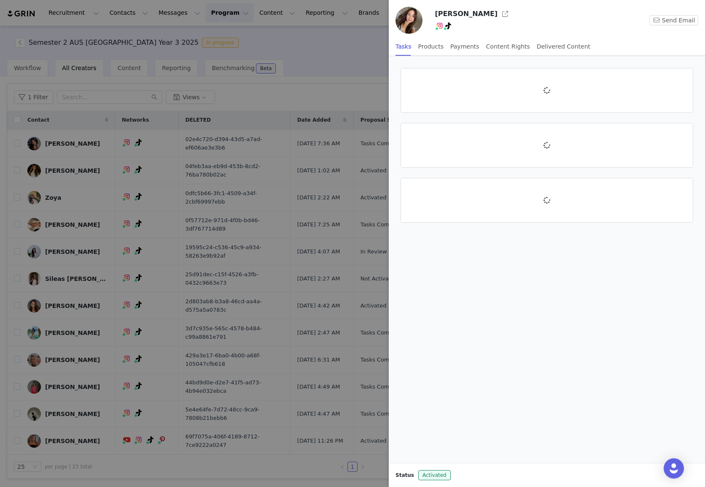
scroll to position [0, 0]
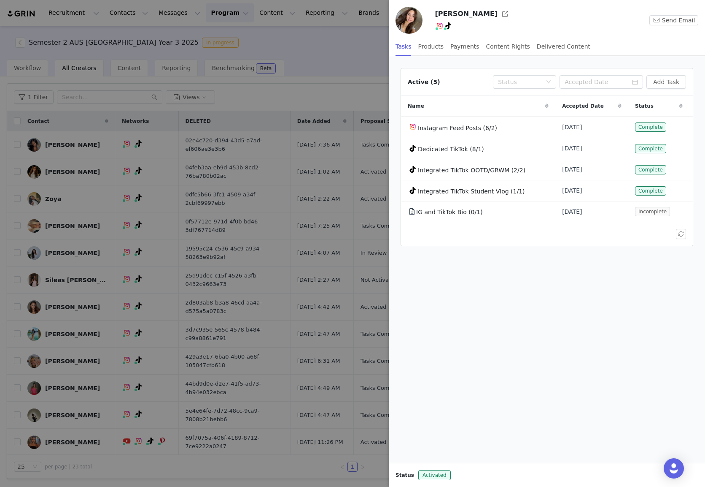
click at [444, 50] on div "Tasks Products Payments Content Rights Delivered Content" at bounding box center [493, 46] width 195 height 19
click at [439, 49] on div "Products" at bounding box center [431, 46] width 25 height 19
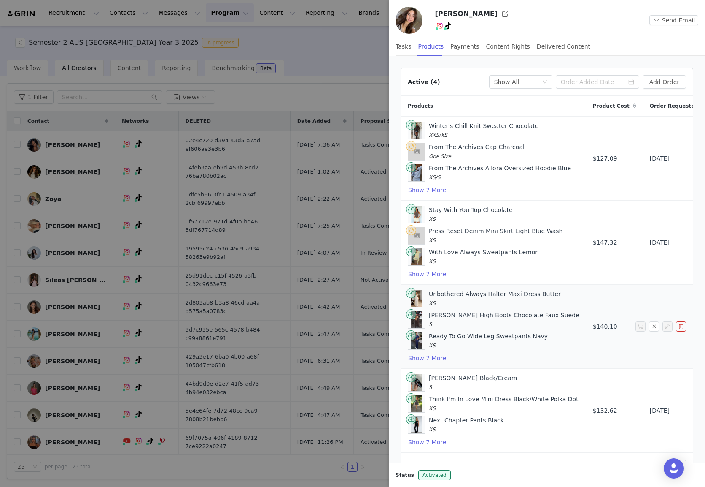
scroll to position [36, 0]
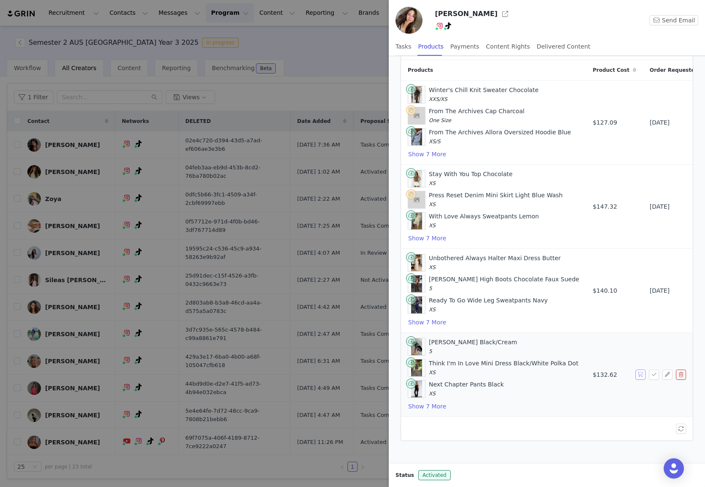
click at [642, 376] on button "button" at bounding box center [641, 374] width 10 height 10
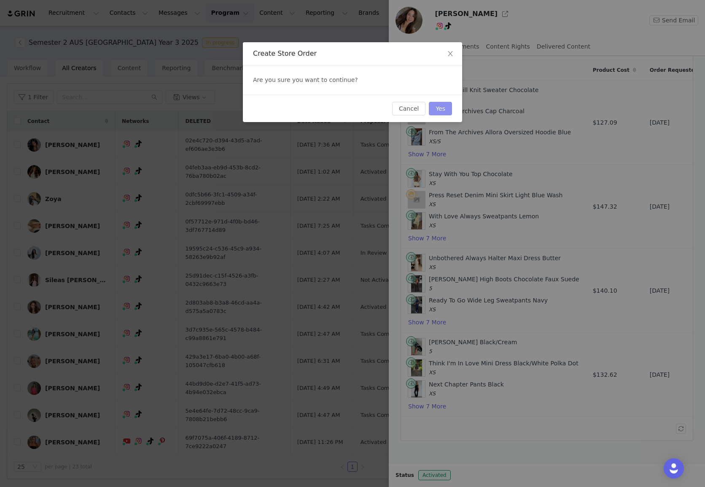
click at [448, 107] on button "Yes" at bounding box center [440, 109] width 23 height 14
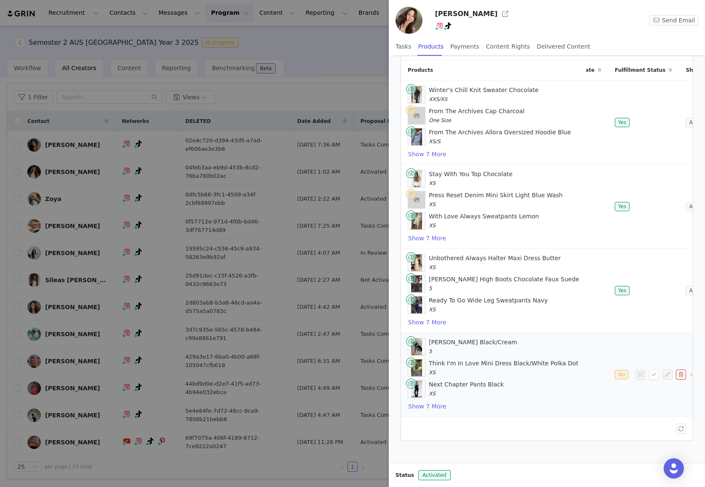
scroll to position [0, 147]
click at [511, 373] on div "Think I'm In Love Mini Dress Black/White Polka Dot XS" at bounding box center [504, 368] width 150 height 18
click at [423, 408] on button "Show 7 More" at bounding box center [427, 406] width 39 height 10
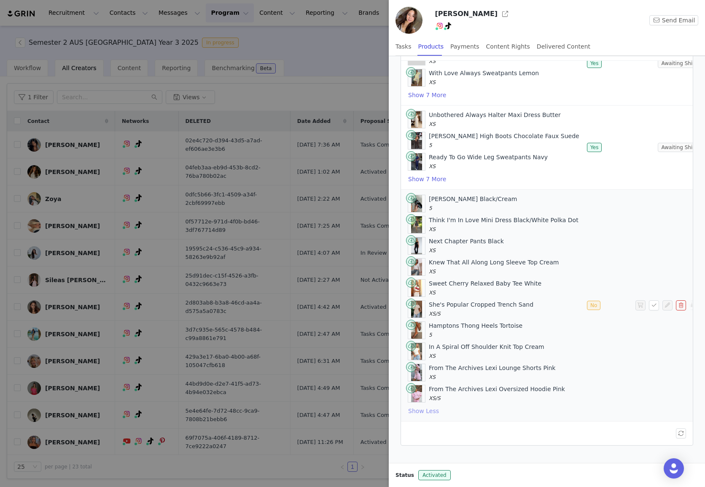
scroll to position [35, 0]
drag, startPoint x: 205, startPoint y: 99, endPoint x: 273, endPoint y: 7, distance: 114.5
click at [207, 97] on div at bounding box center [352, 243] width 705 height 487
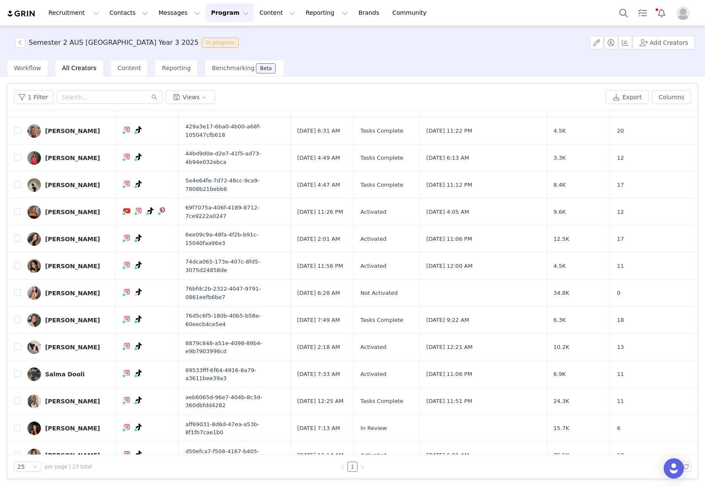
scroll to position [0, 0]
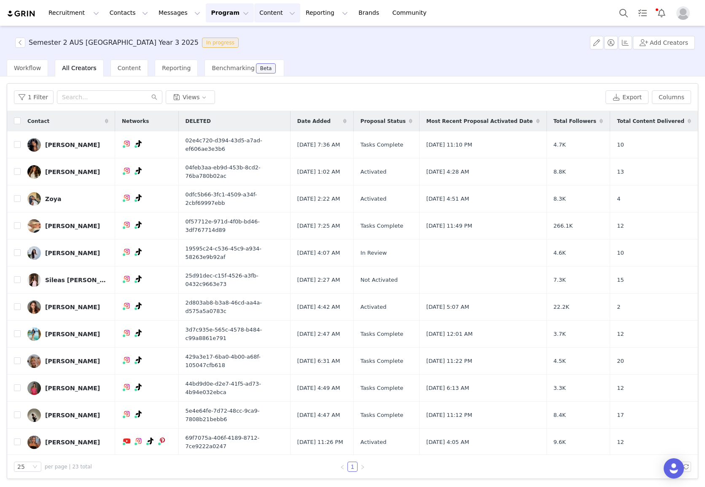
click at [257, 16] on button "Content Content" at bounding box center [277, 12] width 46 height 19
click at [225, 17] on button "Program Program" at bounding box center [230, 12] width 48 height 19
click at [235, 37] on div "Activations" at bounding box center [226, 37] width 57 height 9
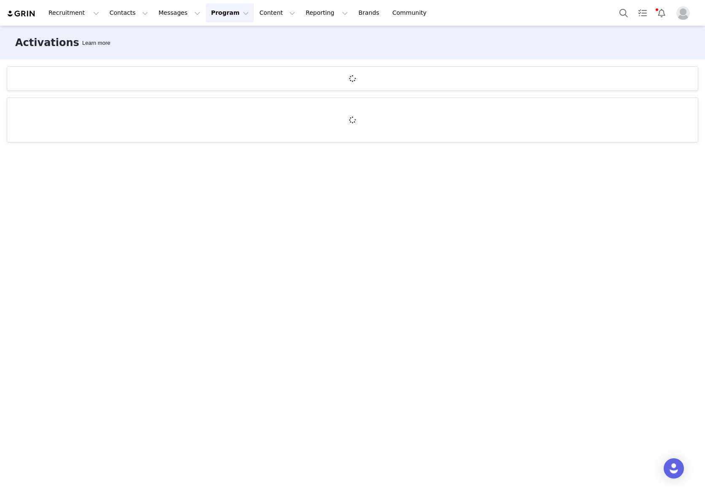
click at [207, 16] on button "Program Program" at bounding box center [230, 12] width 48 height 19
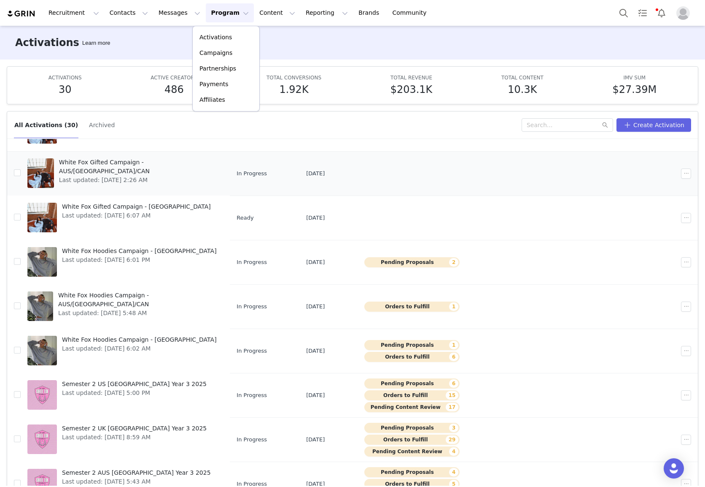
scroll to position [103, 0]
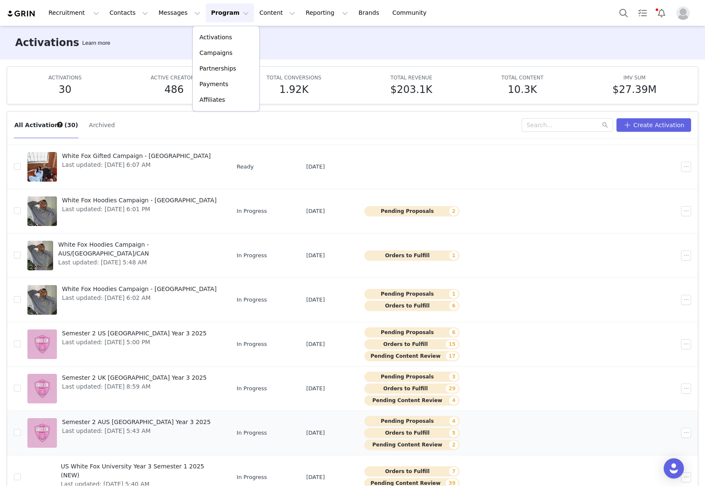
click at [123, 423] on span "Semester 2 AUS White Fox University Year 3 2025" at bounding box center [136, 421] width 149 height 9
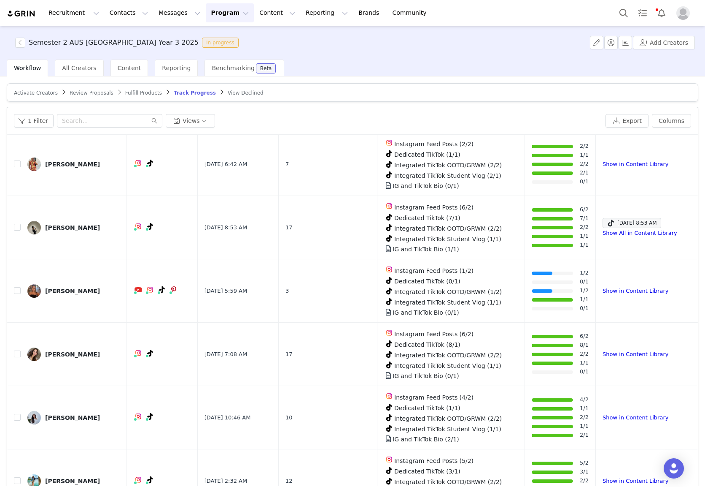
scroll to position [667, 0]
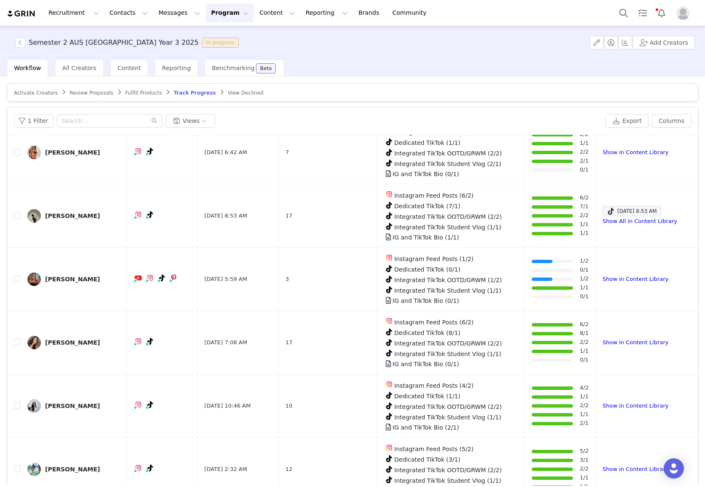
click at [133, 94] on span "Fulfill Products" at bounding box center [143, 93] width 37 height 6
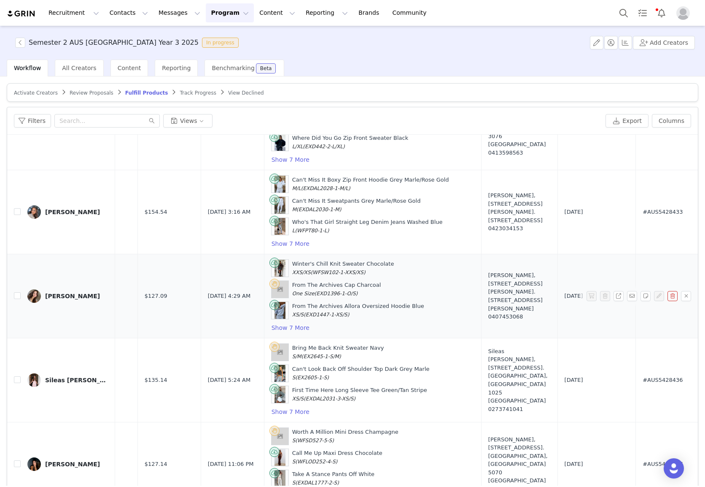
scroll to position [69, 140]
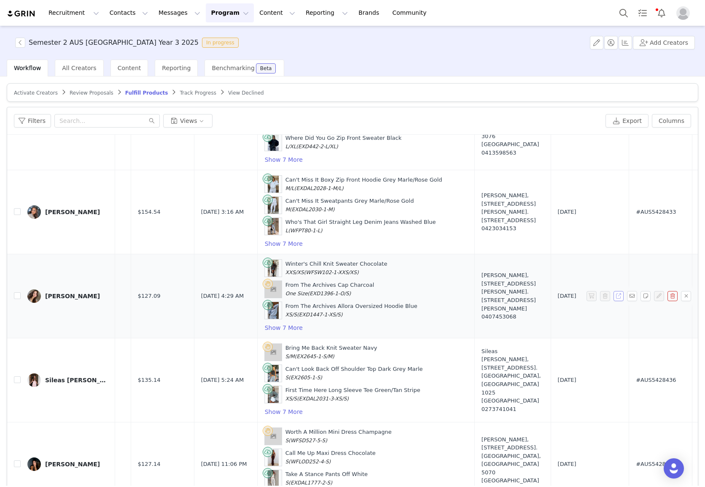
click at [621, 297] on button "button" at bounding box center [619, 296] width 10 height 10
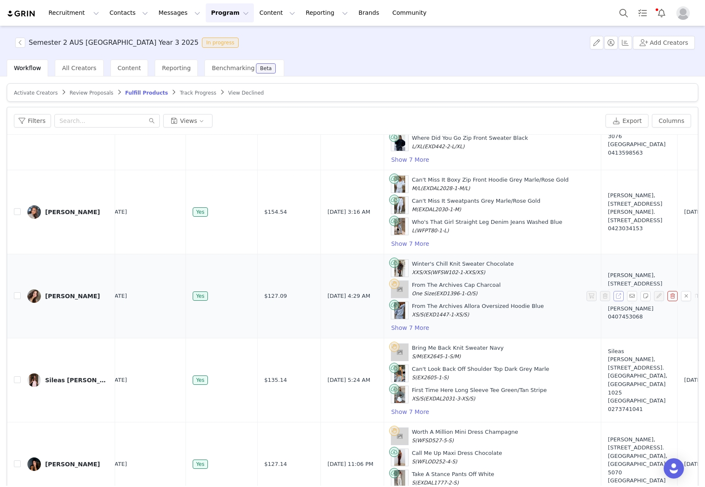
scroll to position [69, 17]
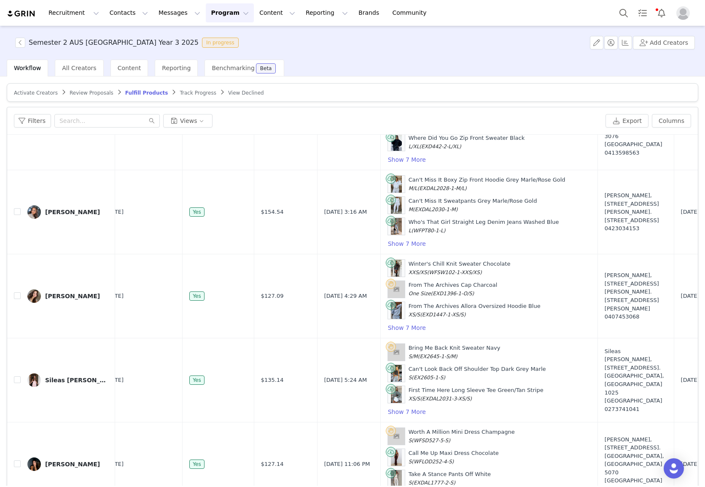
click at [209, 8] on button "Program Program" at bounding box center [230, 12] width 48 height 19
click at [362, 84] on article "Activate Creators Review Proposals Fulfill Products Track Progress View Declined" at bounding box center [353, 92] width 692 height 19
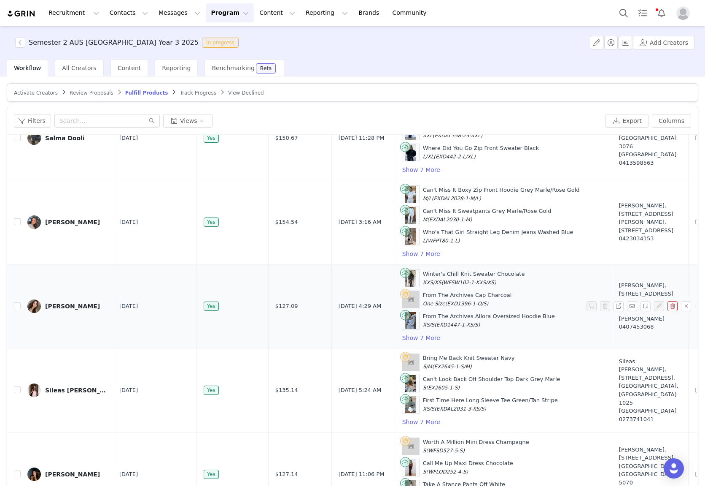
scroll to position [51, 3]
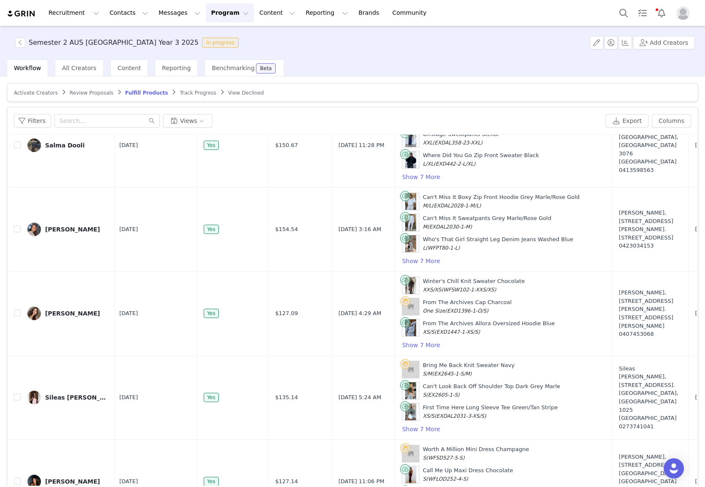
click at [206, 3] on button "Program Program" at bounding box center [230, 12] width 48 height 19
click at [404, 105] on div "Activate Creators Review Proposals Fulfill Products Track Progress View Decline…" at bounding box center [353, 301] width 692 height 436
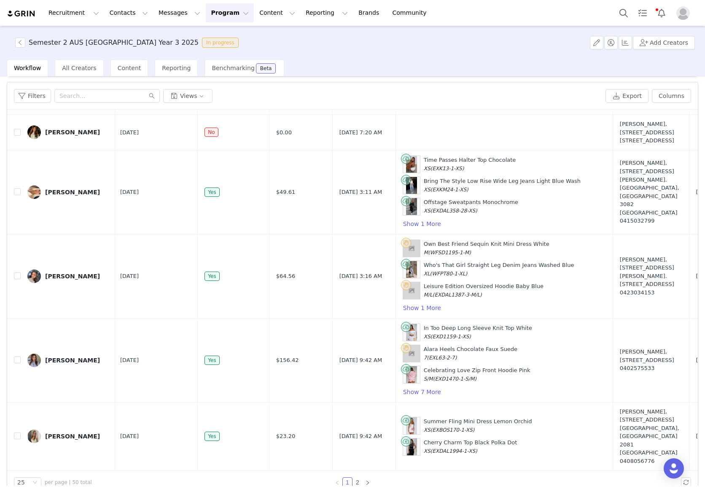
scroll to position [41, 0]
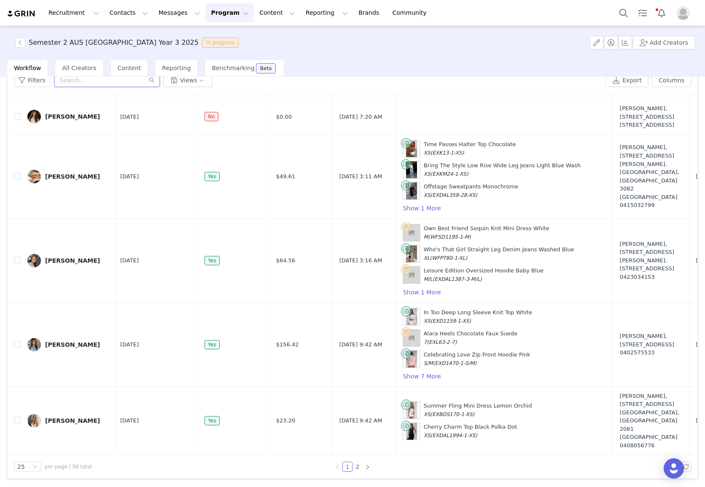
click at [78, 81] on input "text" at bounding box center [106, 80] width 105 height 14
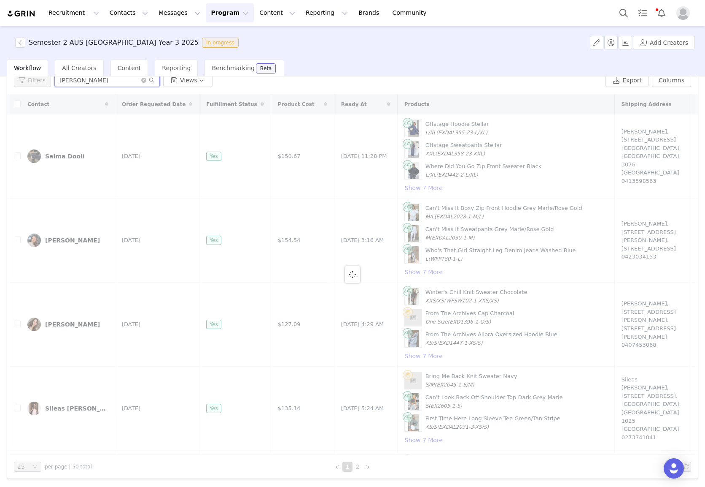
scroll to position [36, 0]
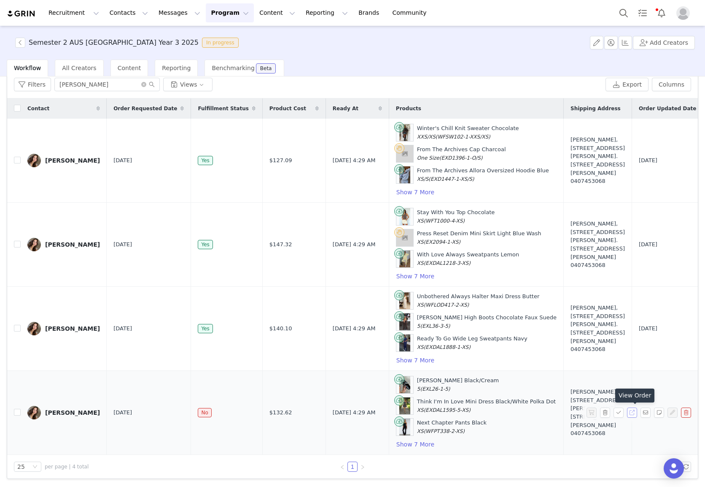
click at [632, 413] on button "button" at bounding box center [632, 412] width 10 height 10
click at [396, 444] on button "Show 7 More" at bounding box center [415, 444] width 39 height 10
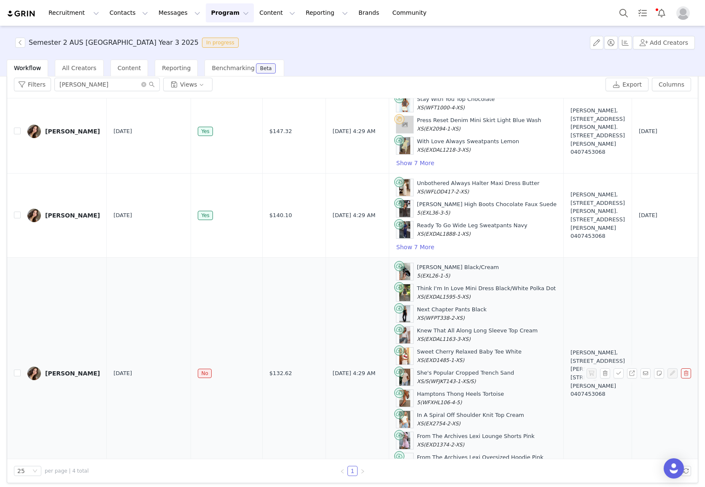
scroll to position [143, 0]
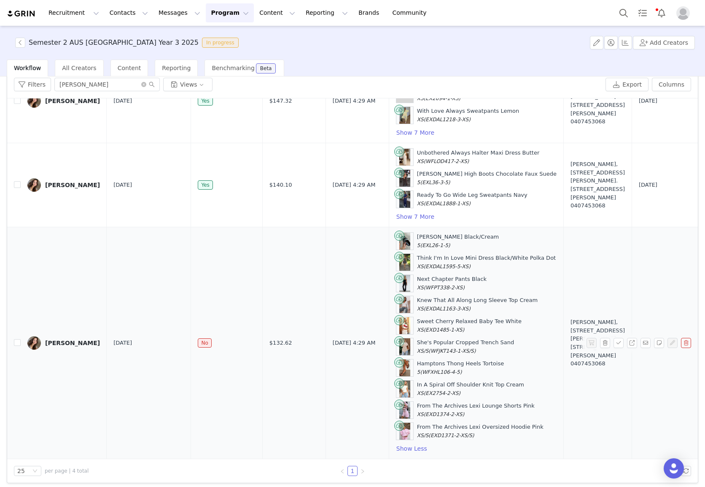
drag, startPoint x: 446, startPoint y: 435, endPoint x: 380, endPoint y: 238, distance: 207.6
click at [396, 238] on div "Joe Sandals Black/Cream 5 (EXL26-1-5) Think I'm In Love Mini Dress Black/White …" at bounding box center [476, 342] width 161 height 221
copy div "Joe Sandals Black/Cream 5 (EXL26-1-5) Think I'm In Love Mini Dress Black/White …"
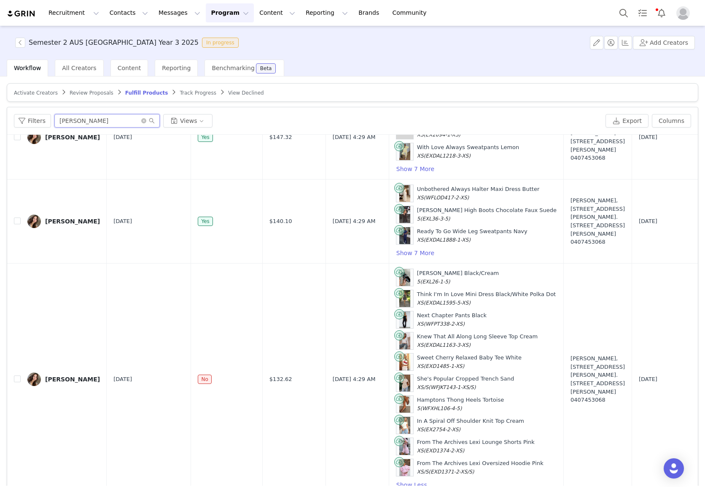
drag, startPoint x: 103, startPoint y: 86, endPoint x: 1, endPoint y: 78, distance: 102.0
click at [1, 78] on div "Activate Creators Review Proposals Fulfill Products Track Progress View Decline…" at bounding box center [352, 280] width 705 height 409
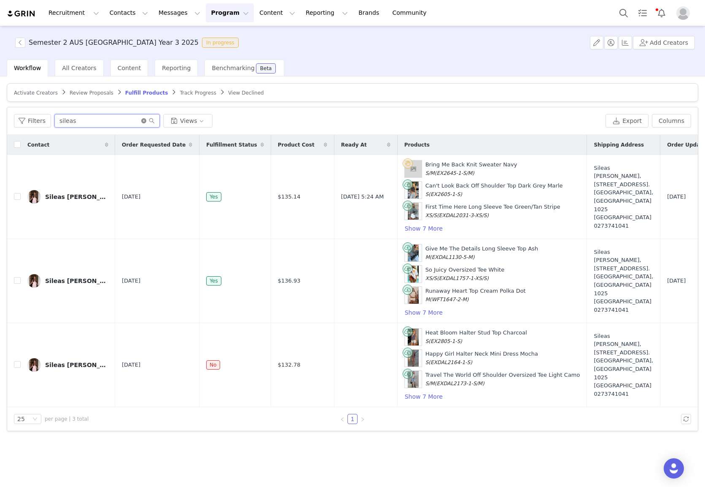
type input "sileas"
click at [141, 123] on icon "icon: close-circle" at bounding box center [143, 120] width 5 height 5
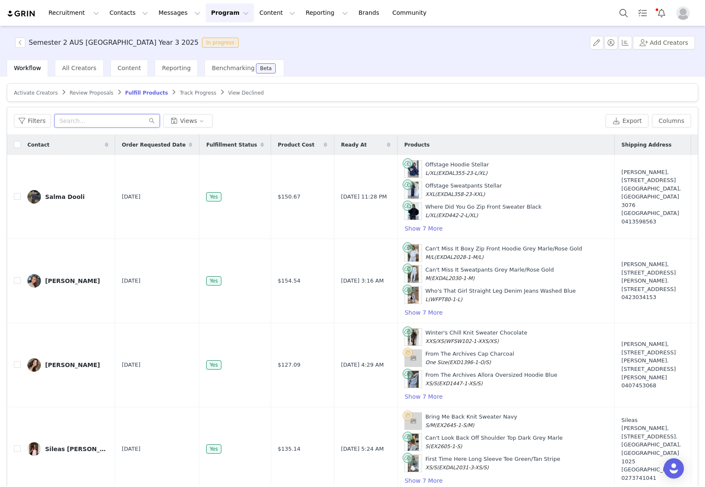
scroll to position [5, 0]
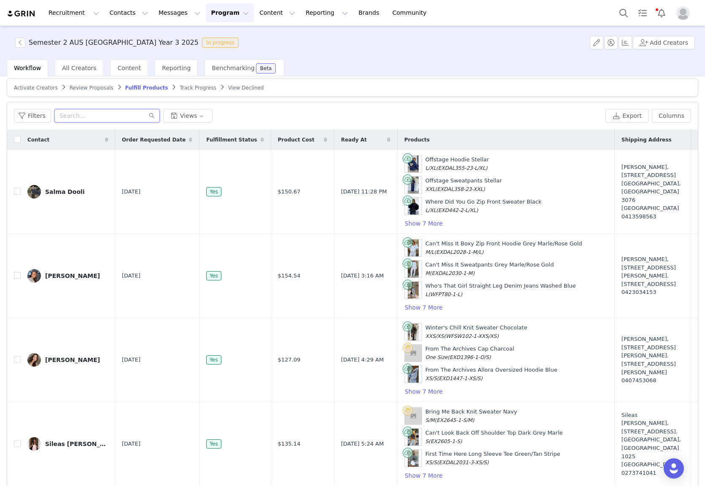
click at [140, 123] on div "Filters Views Export Columns" at bounding box center [352, 115] width 691 height 27
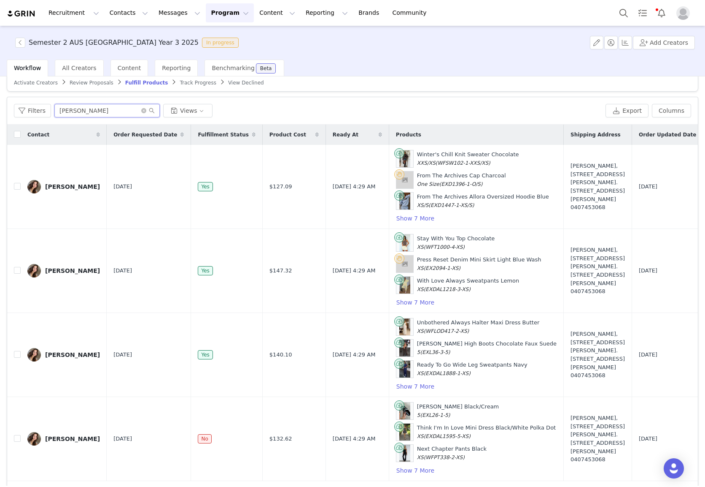
scroll to position [0, 0]
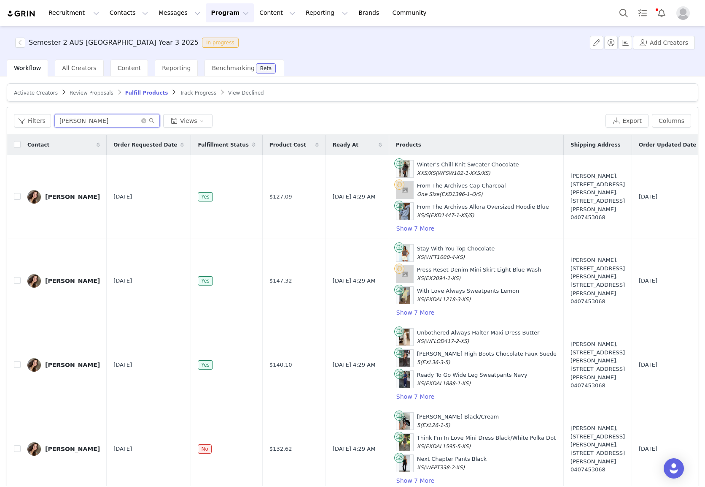
drag, startPoint x: 101, startPoint y: 85, endPoint x: 16, endPoint y: 81, distance: 84.9
click at [16, 81] on div "Activate Creators Review Proposals Fulfill Products Track Progress View Decline…" at bounding box center [352, 280] width 705 height 409
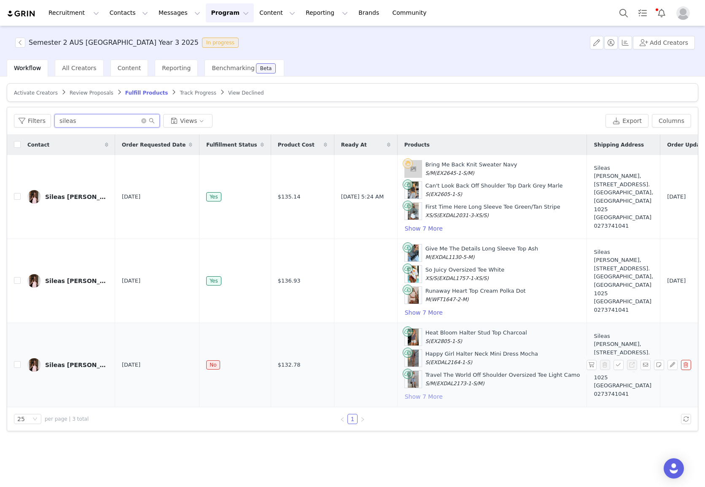
type input "sileas"
click at [405, 395] on button "Show 7 More" at bounding box center [424, 396] width 39 height 10
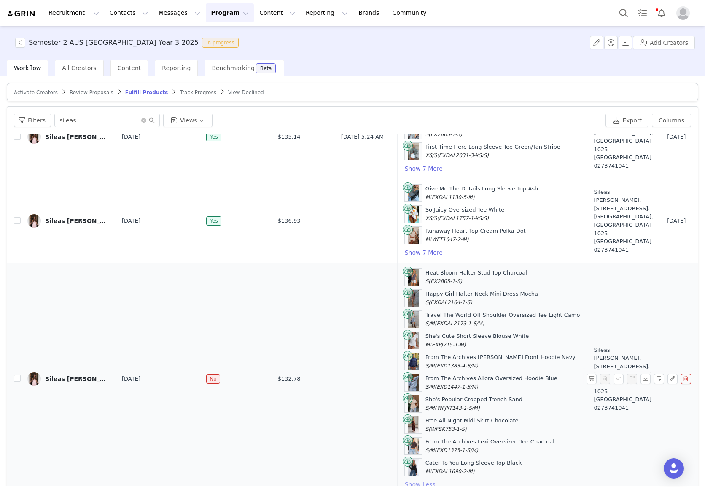
scroll to position [41, 0]
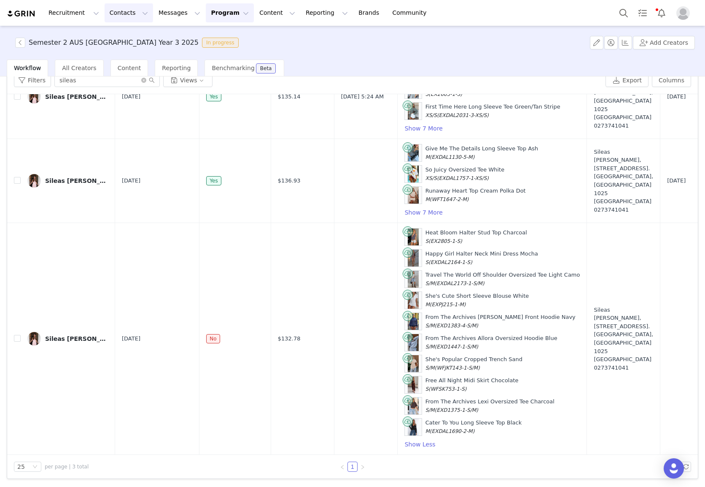
click at [123, 13] on button "Contacts Contacts" at bounding box center [129, 12] width 49 height 19
click at [130, 40] on div "Creators" at bounding box center [132, 37] width 57 height 9
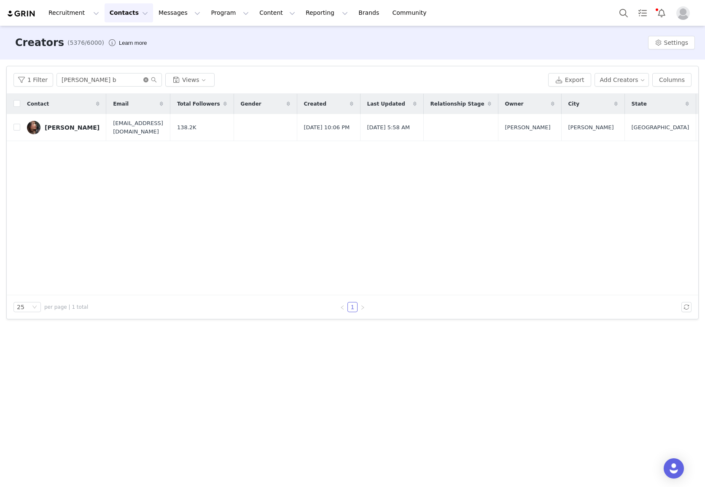
drag, startPoint x: 144, startPoint y: 80, endPoint x: 146, endPoint y: 89, distance: 9.2
click at [144, 80] on icon "icon: close-circle" at bounding box center [145, 79] width 5 height 5
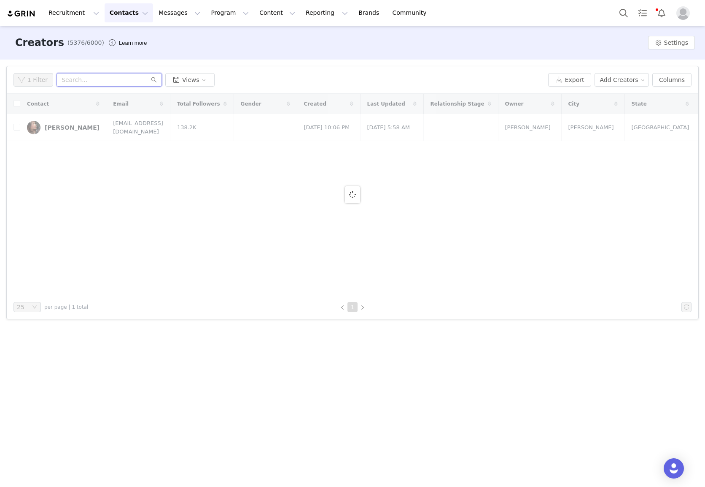
click at [118, 83] on input "text" at bounding box center [109, 80] width 105 height 14
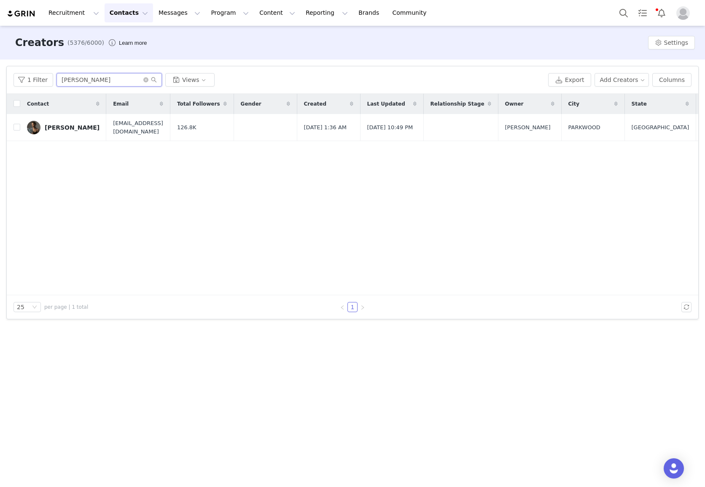
type input "bonnie mcqueen"
click at [70, 129] on div "Bonnie Mcqueen" at bounding box center [72, 127] width 55 height 7
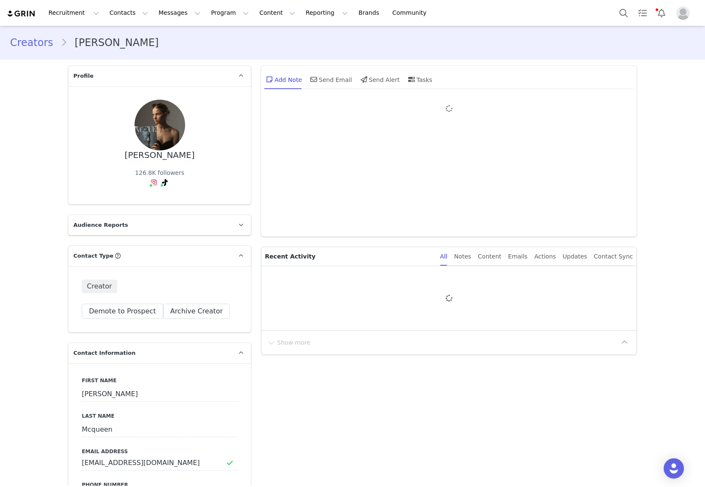
type input "+1 (United States)"
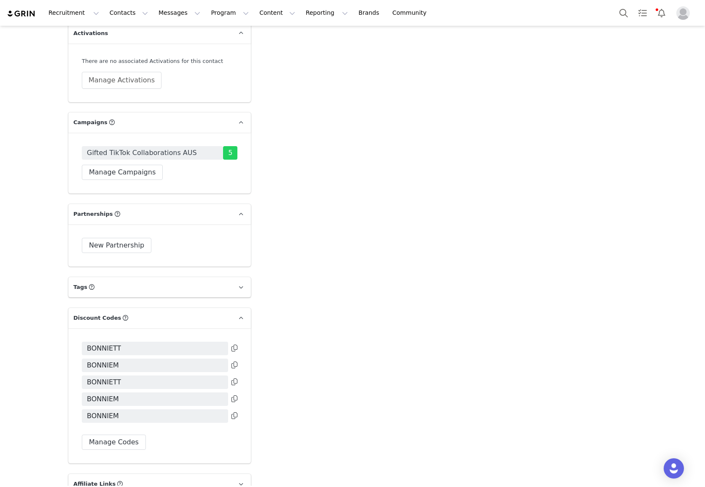
scroll to position [1865, 0]
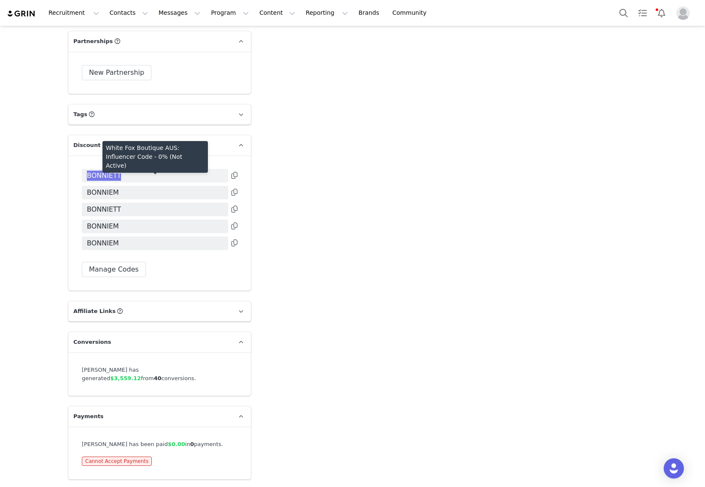
copy span "BONNIETT"
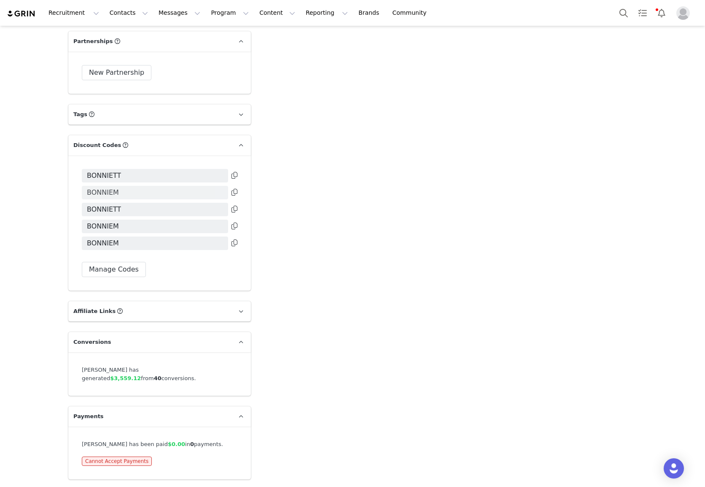
click at [114, 192] on span "BONNIEM" at bounding box center [103, 192] width 32 height 10
copy span "BONNIEM"
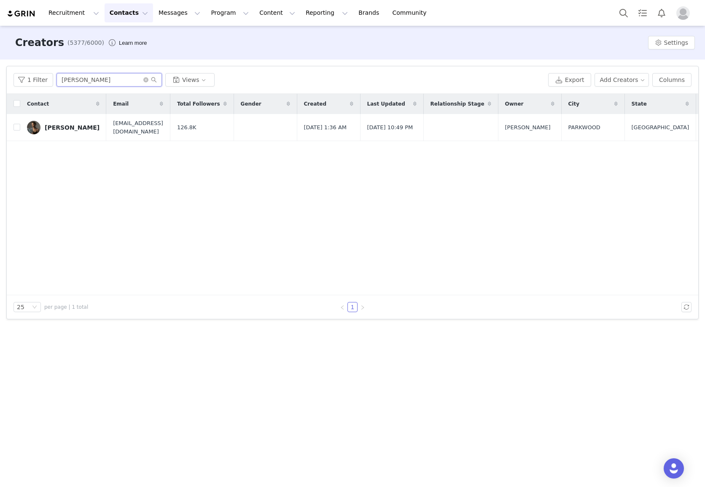
click at [111, 79] on input "bonnie mcqueen" at bounding box center [109, 80] width 105 height 14
click at [112, 80] on input "bonnie mcqueen" at bounding box center [109, 80] width 105 height 14
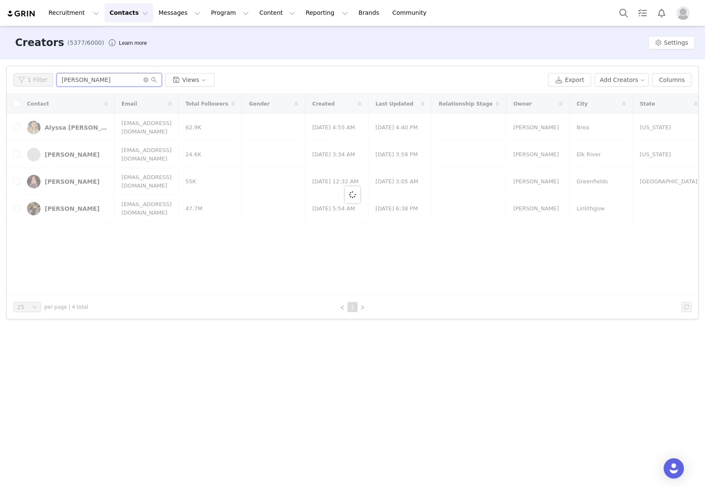
type input "genevie"
drag, startPoint x: 75, startPoint y: 180, endPoint x: 86, endPoint y: 187, distance: 14.0
click at [79, 183] on div at bounding box center [353, 194] width 692 height 201
click at [86, 187] on div at bounding box center [353, 194] width 692 height 201
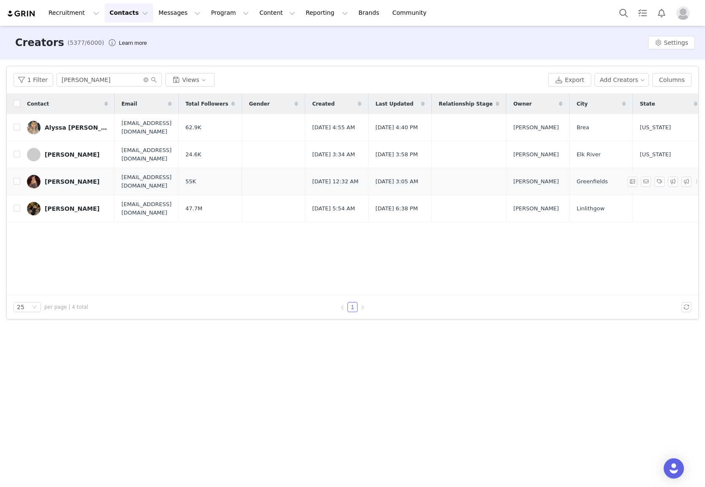
click at [83, 184] on div "Genevieve Wyatt" at bounding box center [72, 181] width 55 height 7
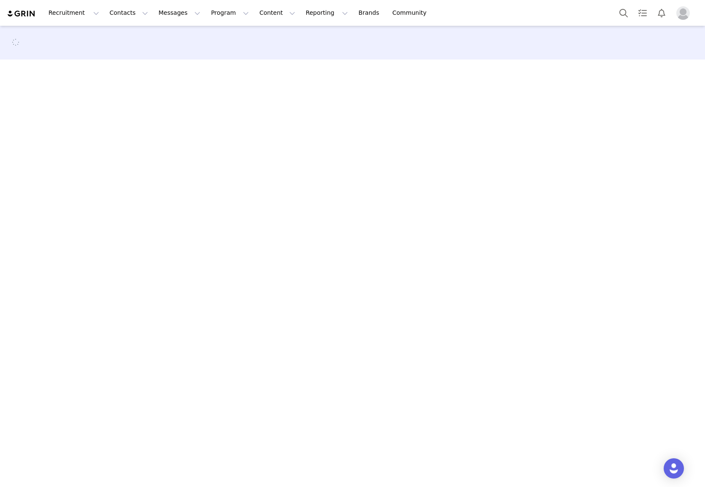
click at [81, 184] on main at bounding box center [352, 255] width 705 height 459
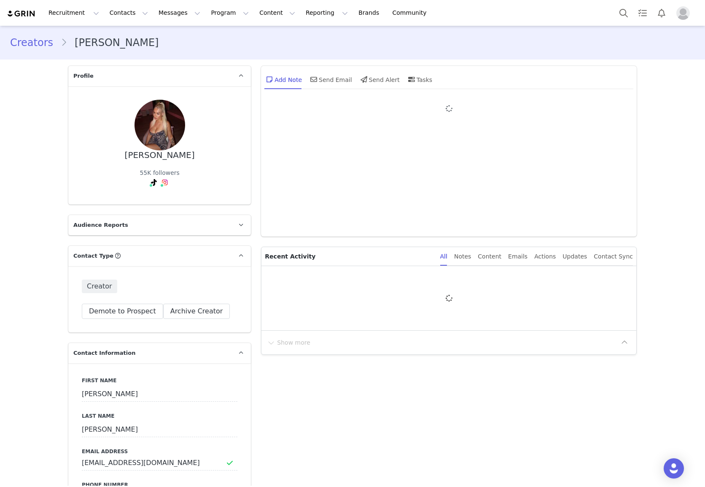
type input "+1 (United States)"
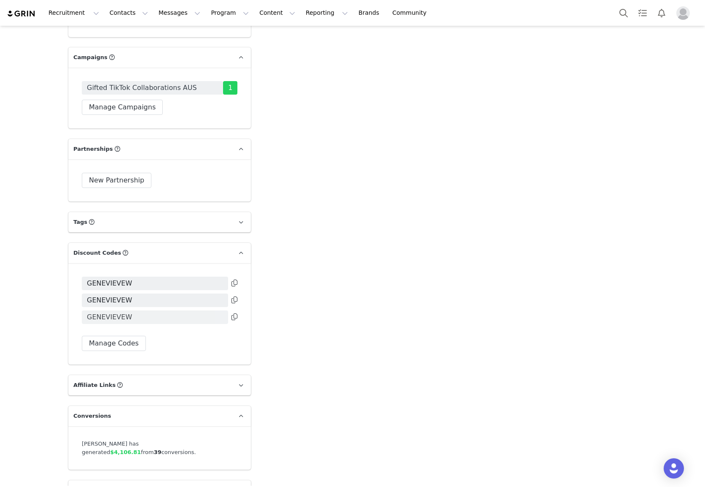
scroll to position [1779, 0]
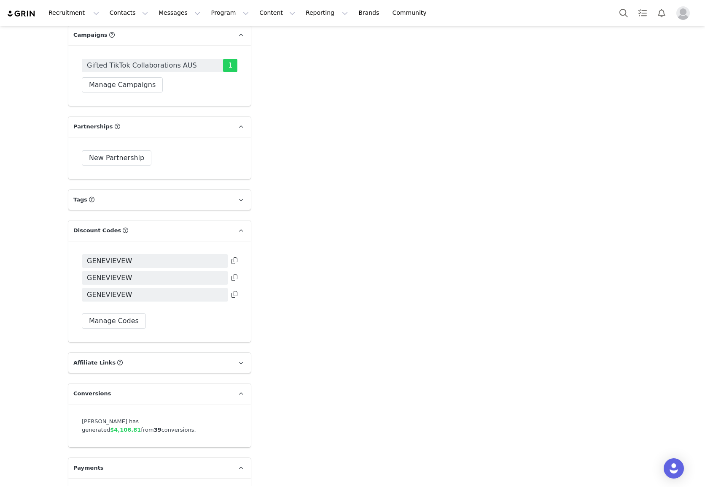
click at [232, 257] on icon at bounding box center [235, 260] width 6 height 7
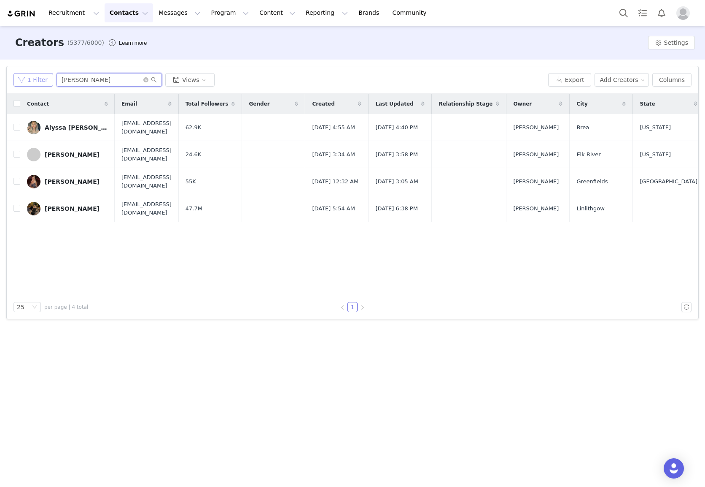
drag, startPoint x: 140, startPoint y: 80, endPoint x: 42, endPoint y: 83, distance: 97.9
click at [38, 79] on div "1 Filter genevie Views" at bounding box center [280, 80] width 532 height 14
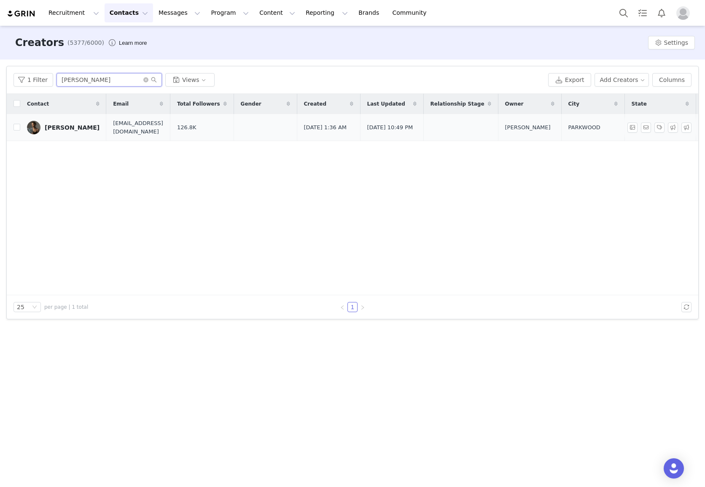
type input "bonnie mcqueen"
click at [66, 130] on div "Bonnie Mcqueen" at bounding box center [72, 127] width 55 height 7
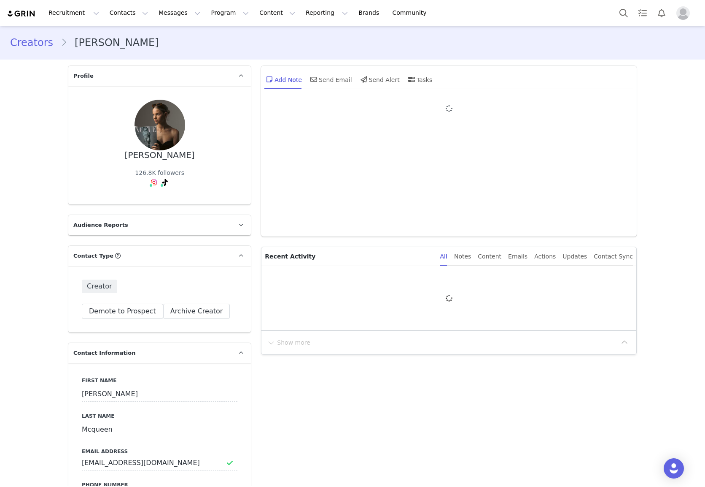
type input "+1 (United States)"
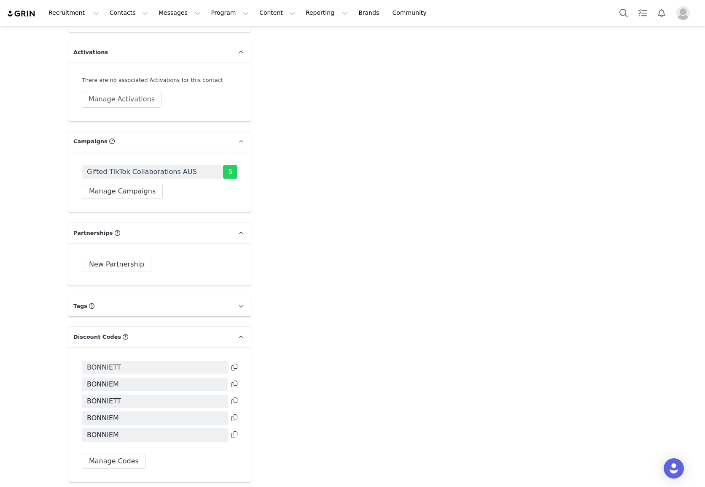
scroll to position [1682, 0]
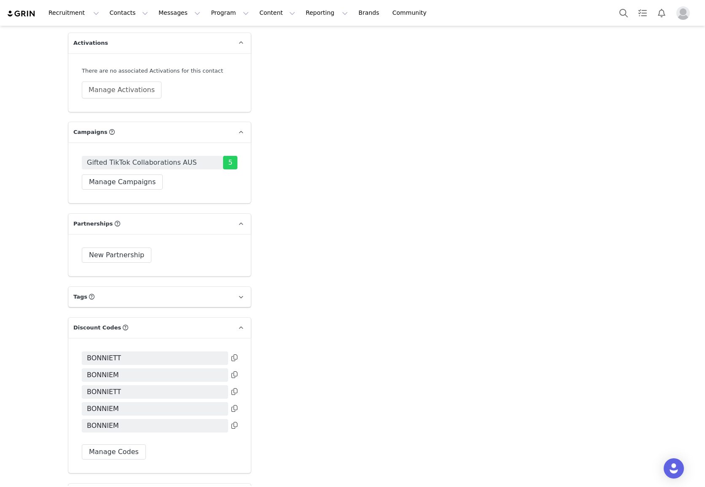
click at [235, 357] on icon at bounding box center [235, 357] width 6 height 7
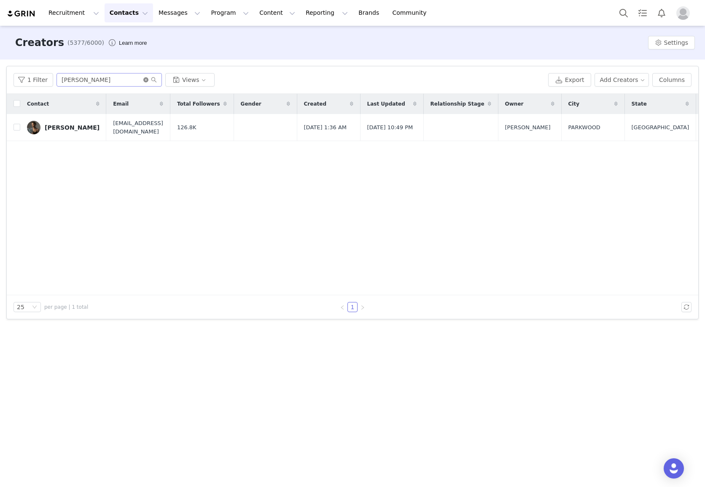
click at [143, 81] on icon "icon: close-circle" at bounding box center [145, 79] width 5 height 5
click at [111, 80] on input "text" at bounding box center [109, 80] width 105 height 14
type input "lily fenn"
click at [55, 125] on div "Lily Fenn" at bounding box center [72, 127] width 55 height 7
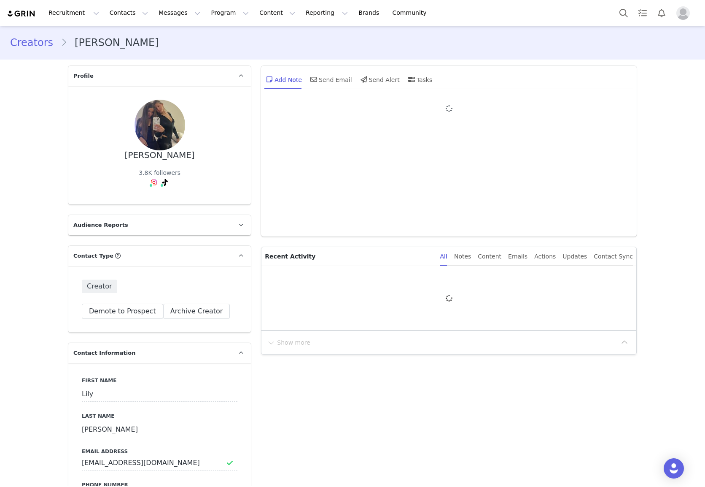
type input "+1 (United States)"
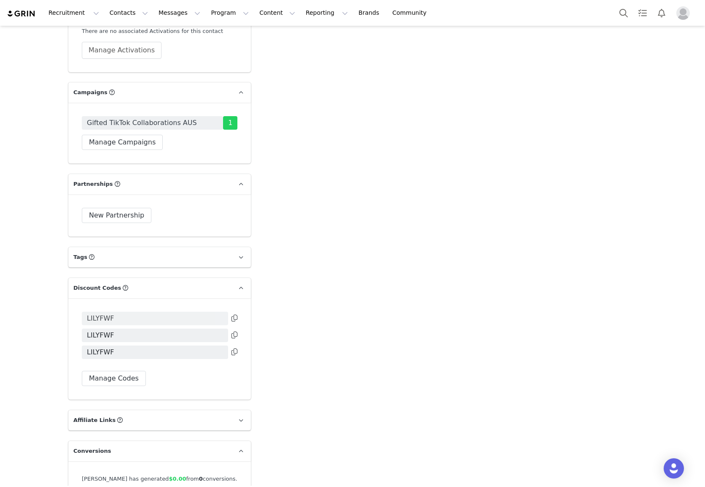
scroll to position [1703, 0]
click at [236, 320] on icon at bounding box center [235, 317] width 6 height 7
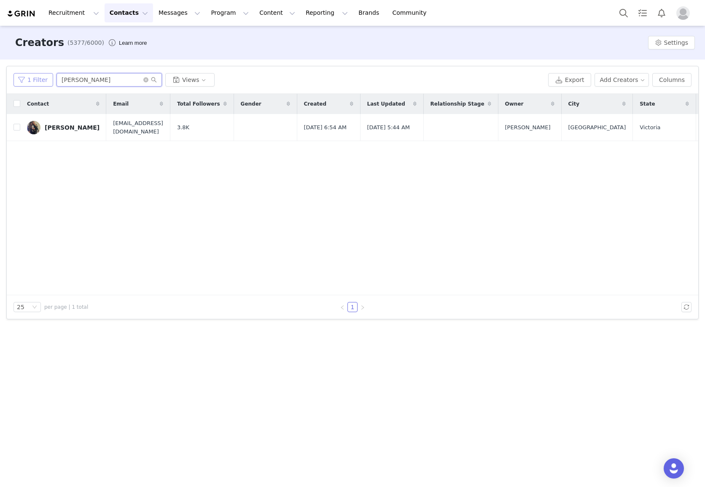
drag, startPoint x: 81, startPoint y: 81, endPoint x: 17, endPoint y: 79, distance: 64.6
click at [17, 79] on div "1 Filter lily fenn Views" at bounding box center [280, 80] width 532 height 14
type input "isabelle mcqueen"
click at [76, 132] on link "Isabelle Mcqueen" at bounding box center [63, 128] width 73 height 14
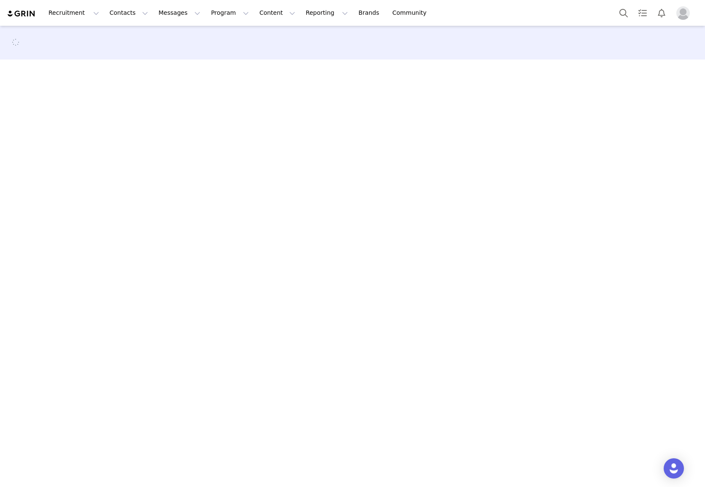
click at [76, 129] on main at bounding box center [352, 255] width 705 height 459
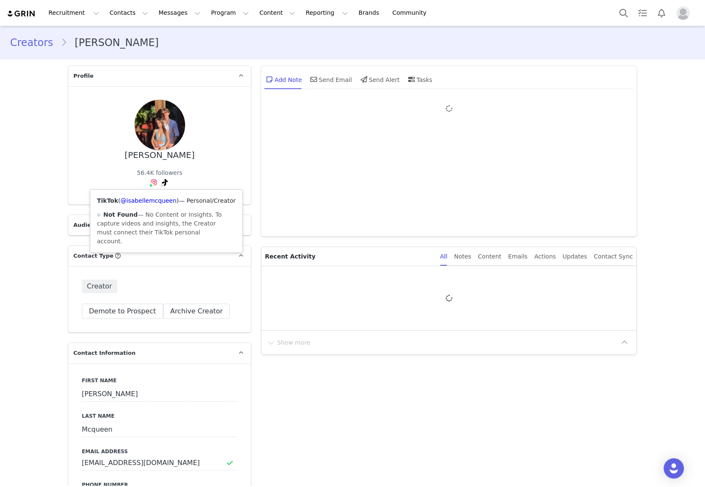
type input "+1 (United States)"
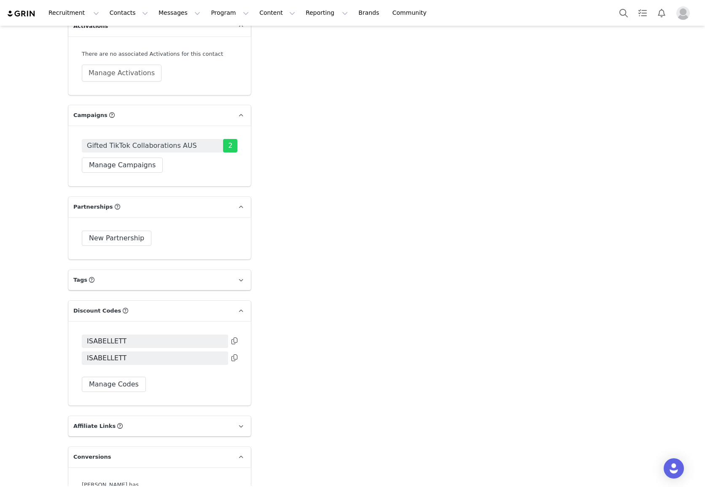
scroll to position [1762, 0]
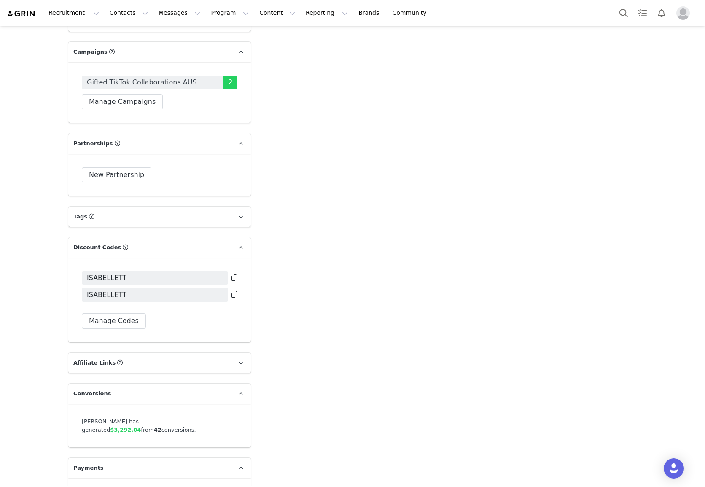
click at [234, 274] on icon at bounding box center [235, 277] width 6 height 7
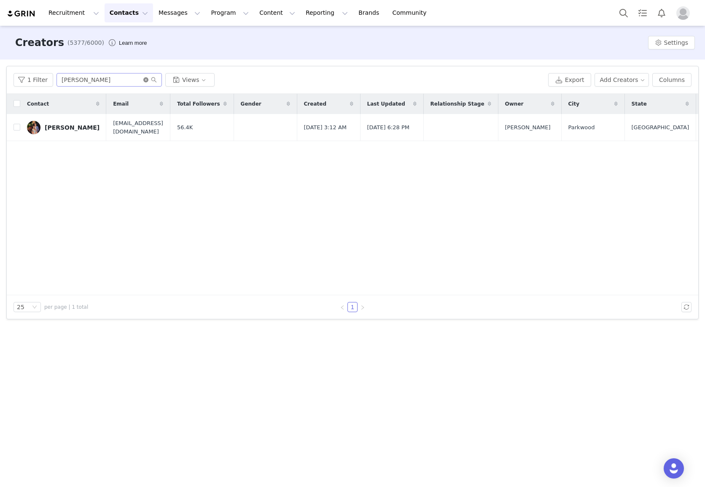
click at [143, 78] on icon "icon: close-circle" at bounding box center [145, 79] width 5 height 5
click at [126, 80] on input "text" at bounding box center [109, 80] width 105 height 14
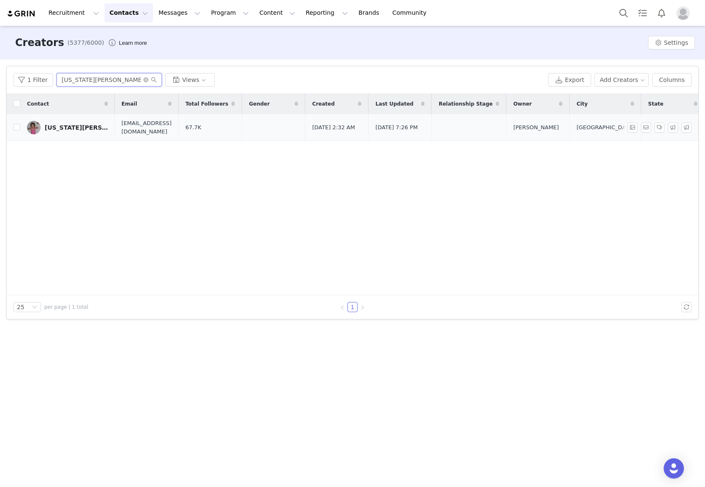
type input "georgia owen"
click at [70, 127] on div "Georgia Owen" at bounding box center [76, 127] width 63 height 7
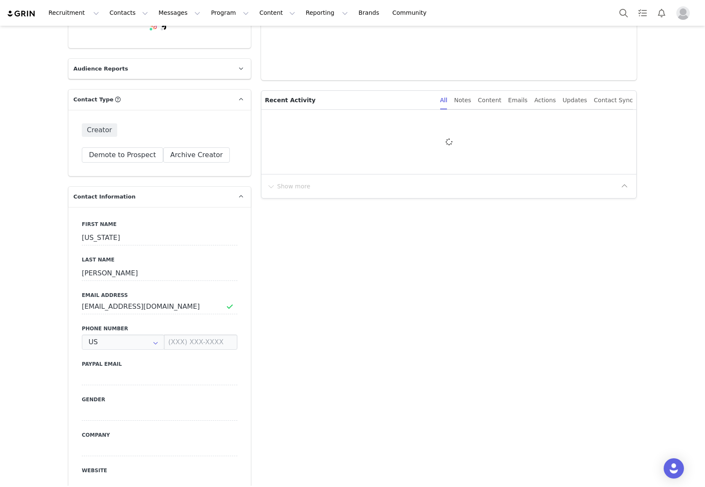
type input "+1 (United States)"
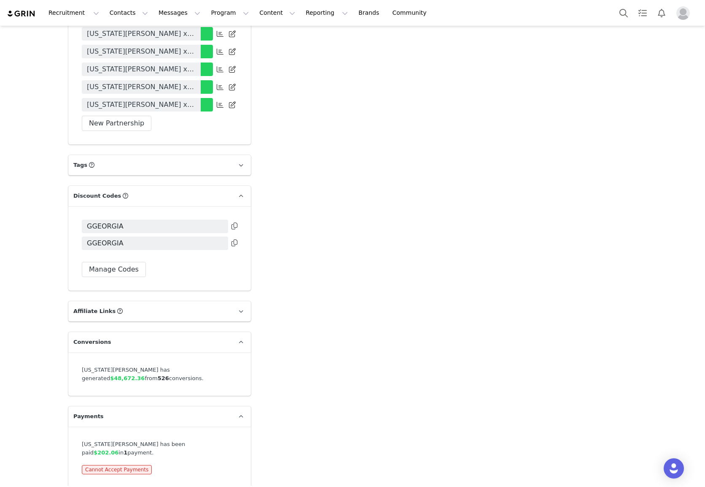
scroll to position [1961, 0]
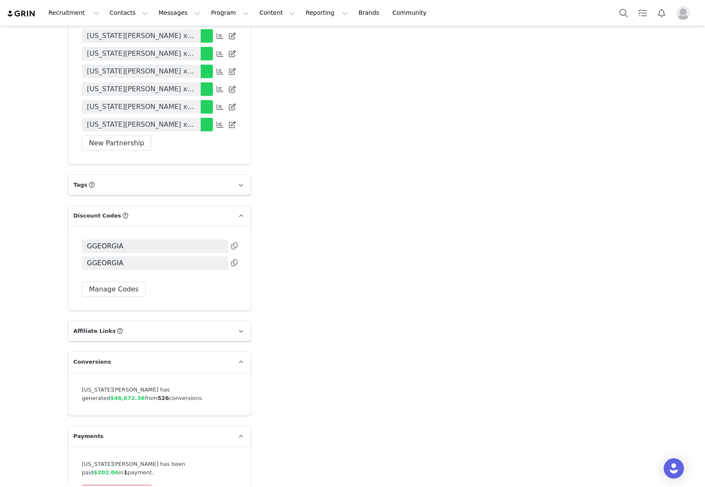
drag, startPoint x: 220, startPoint y: 248, endPoint x: 230, endPoint y: 245, distance: 10.4
click at [224, 246] on span "GGEORGIA" at bounding box center [155, 246] width 146 height 14
click at [233, 246] on icon at bounding box center [235, 245] width 6 height 7
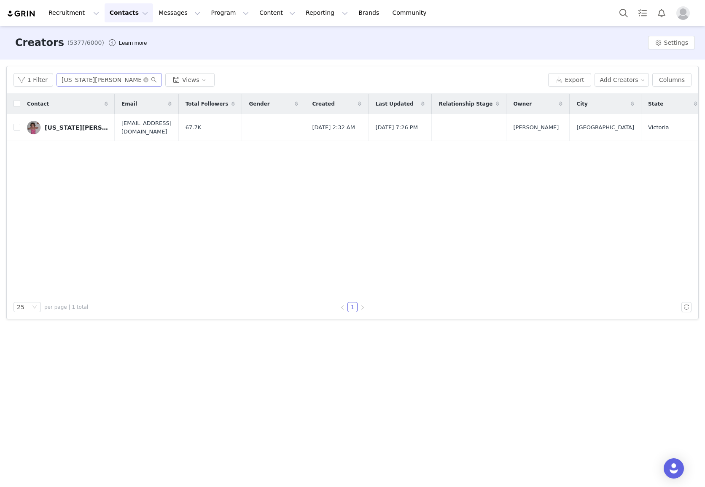
click at [147, 80] on span at bounding box center [150, 80] width 14 height 6
click at [144, 80] on icon "icon: close-circle" at bounding box center [145, 79] width 5 height 5
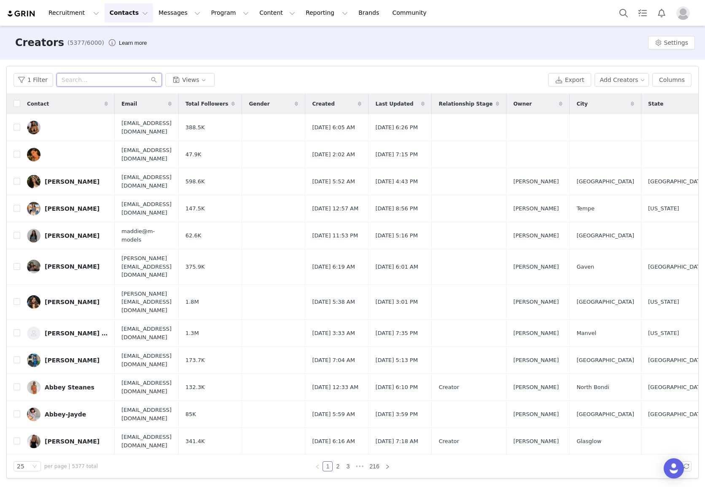
click at [144, 80] on input "text" at bounding box center [109, 80] width 105 height 14
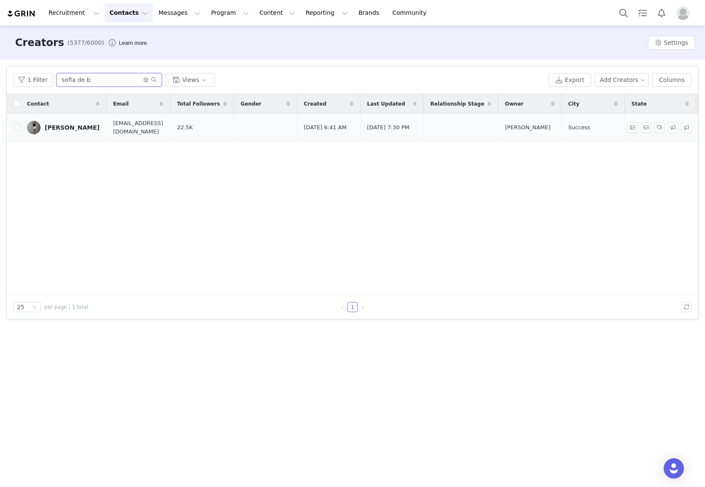
type input "sofia de b"
click at [78, 131] on link "Sofia De Bernardis" at bounding box center [63, 128] width 73 height 14
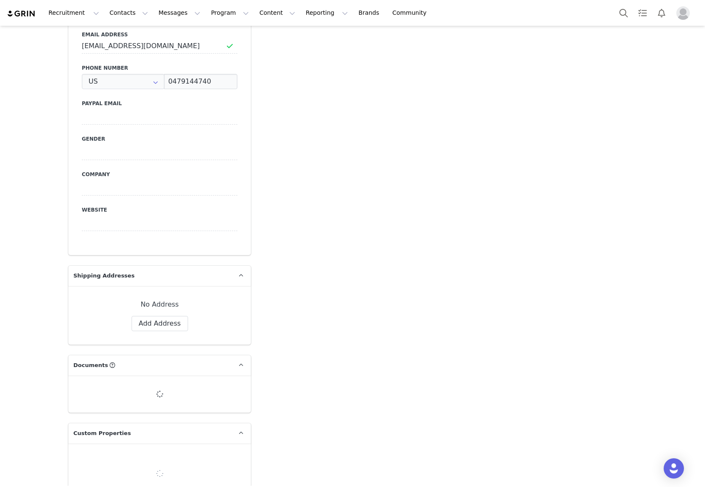
type input "+1 (United States)"
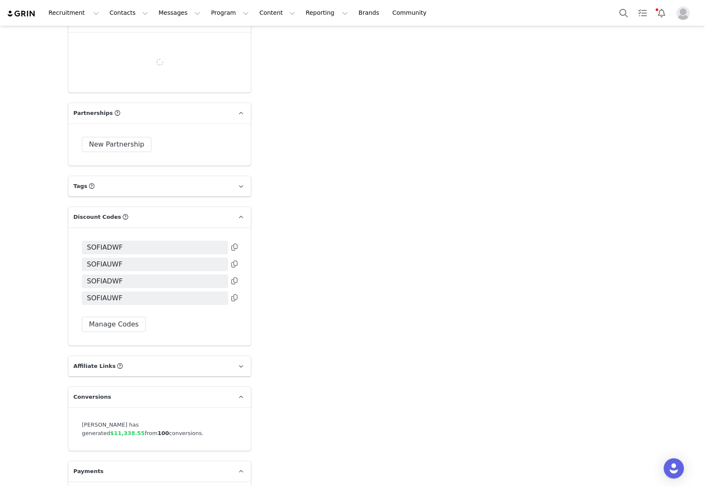
scroll to position [1862, 0]
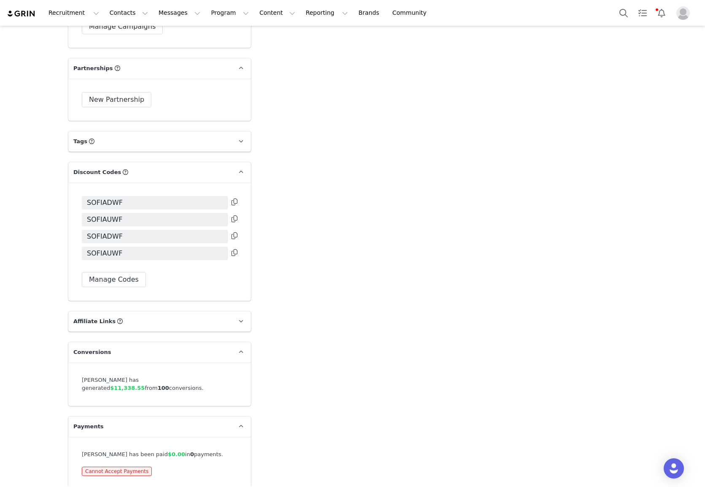
click at [236, 198] on icon at bounding box center [235, 201] width 6 height 7
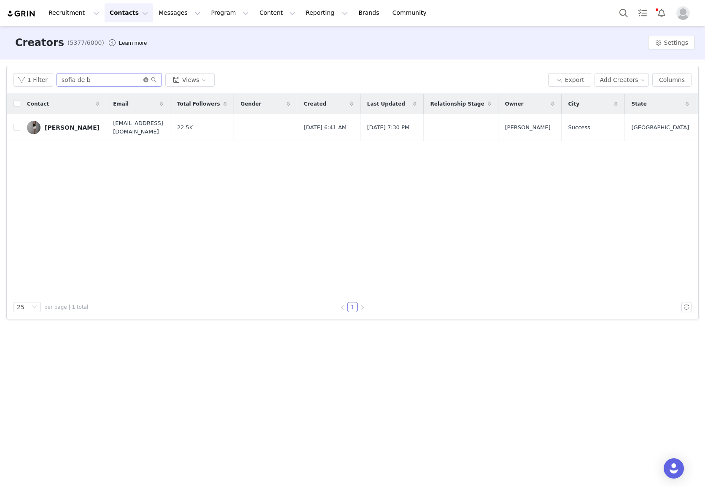
click at [144, 79] on icon "icon: close-circle" at bounding box center [145, 79] width 5 height 5
click at [116, 81] on input "text" at bounding box center [109, 80] width 105 height 14
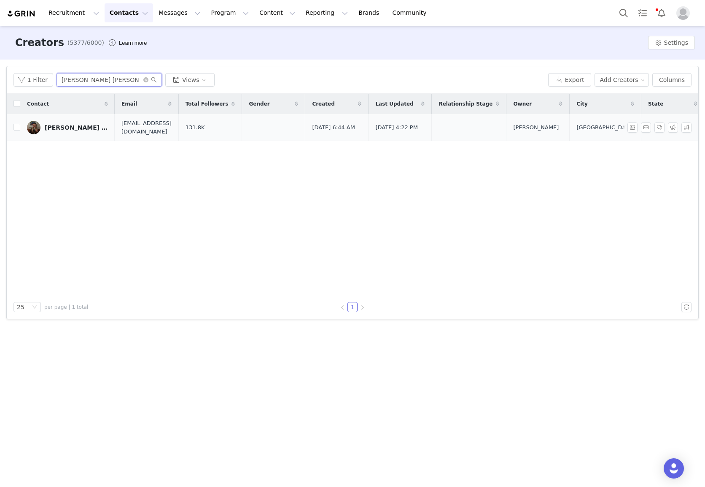
type input "emma jane"
click at [57, 131] on link "Emma Jane" at bounding box center [67, 128] width 81 height 14
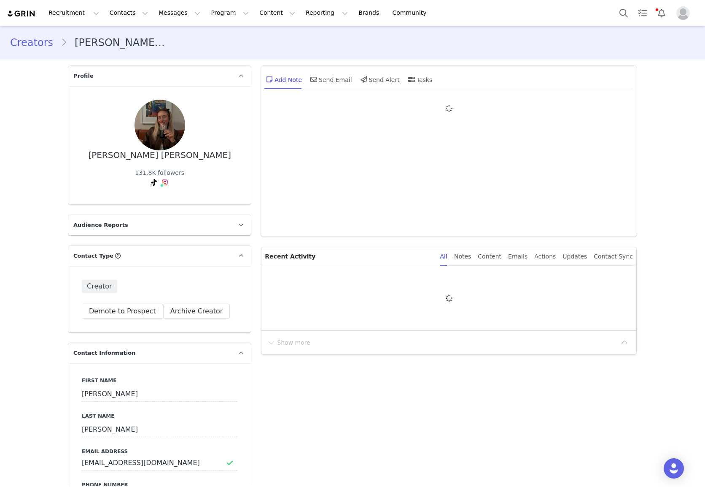
type input "+1 (United States)"
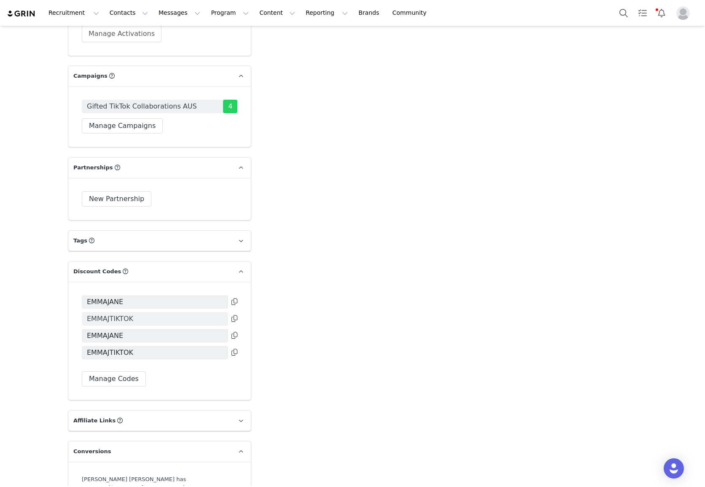
scroll to position [1740, 0]
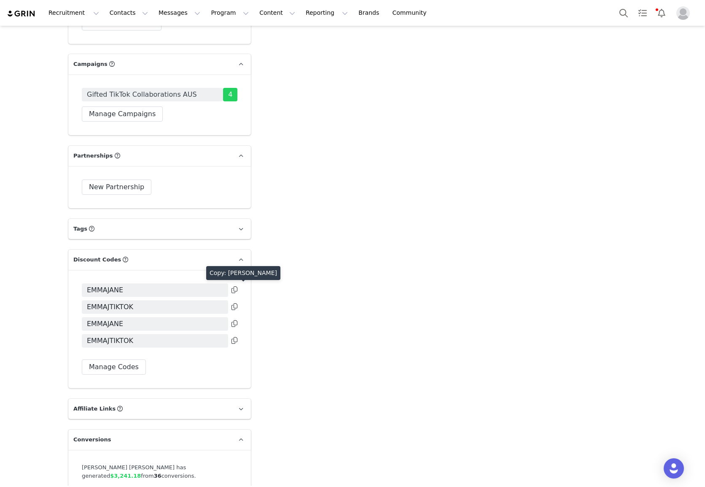
click at [235, 290] on icon at bounding box center [235, 289] width 6 height 7
click at [235, 306] on icon at bounding box center [235, 306] width 6 height 7
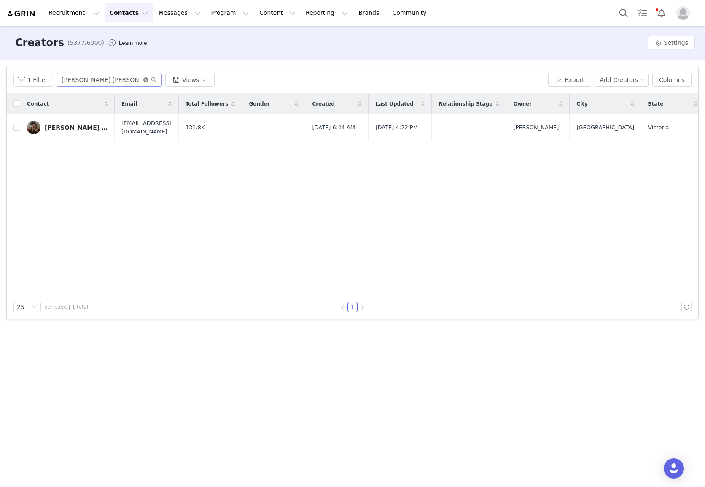
click at [145, 80] on icon "icon: close-circle" at bounding box center [145, 79] width 5 height 5
click at [110, 81] on input "text" at bounding box center [109, 80] width 105 height 14
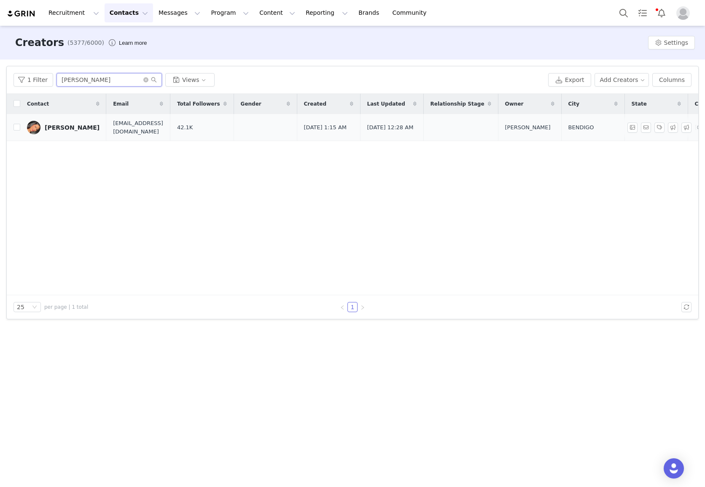
type input "celine flint"
click at [59, 126] on div "Celine Flint" at bounding box center [72, 127] width 55 height 7
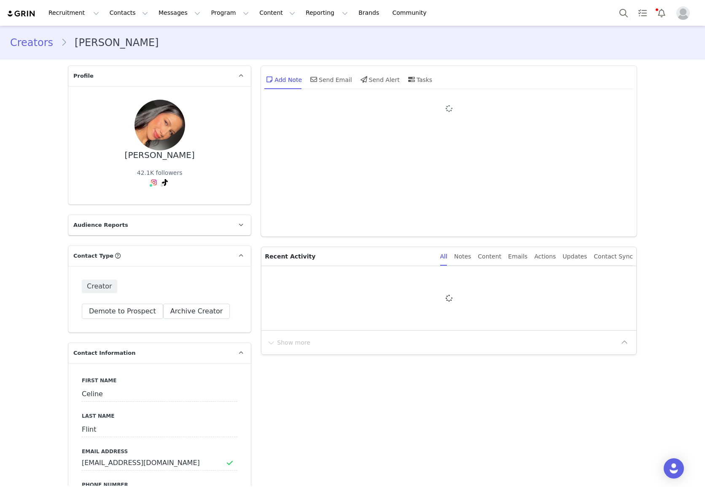
type input "+1 (United States)"
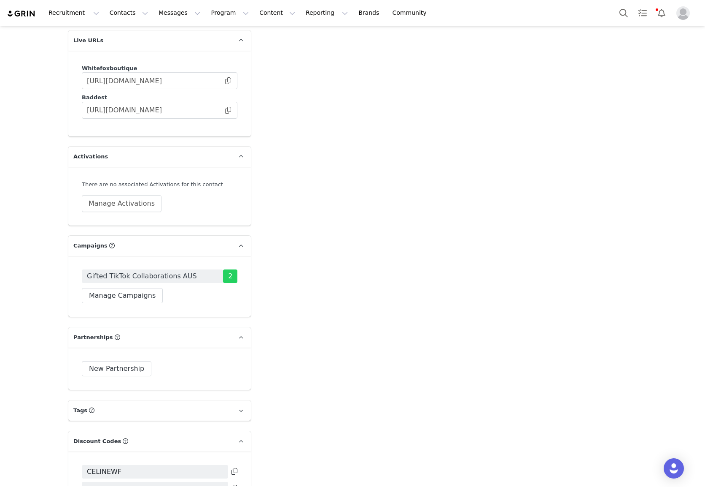
scroll to position [1806, 0]
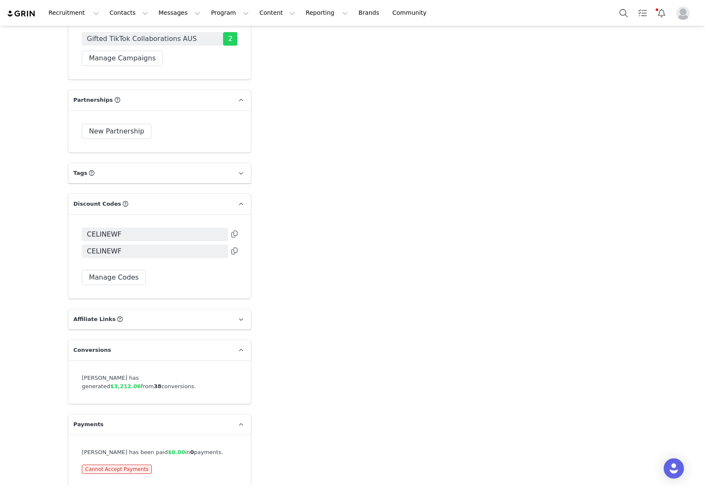
click at [232, 235] on icon at bounding box center [235, 233] width 6 height 7
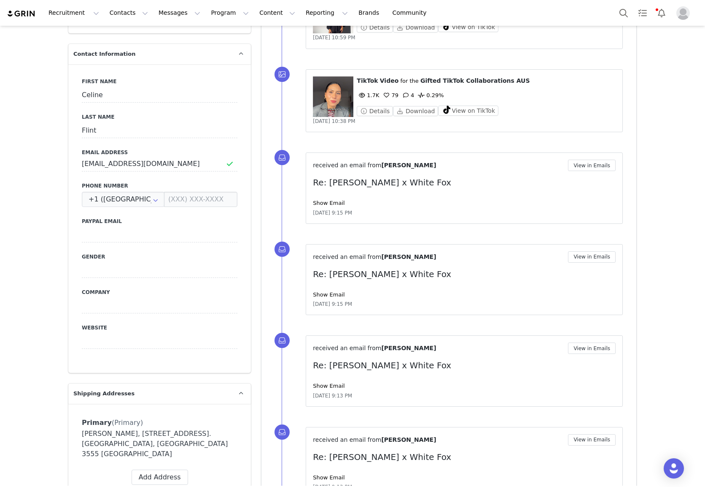
scroll to position [0, 0]
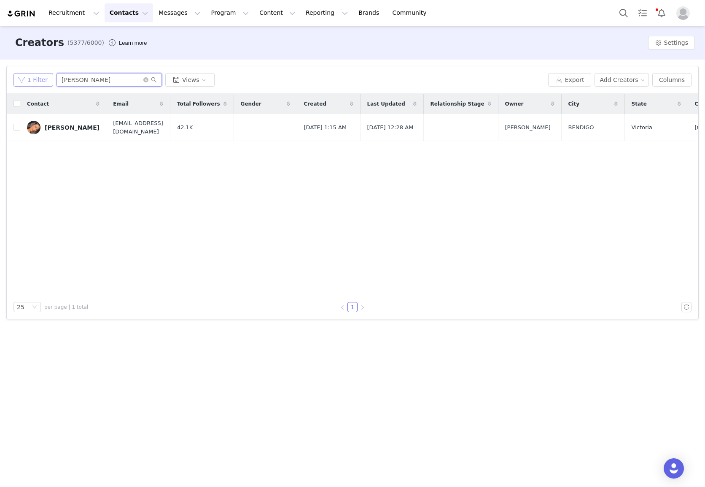
drag, startPoint x: 123, startPoint y: 76, endPoint x: 22, endPoint y: 78, distance: 101.7
click at [22, 78] on div "1 Filter celine flint Views" at bounding box center [280, 80] width 532 height 14
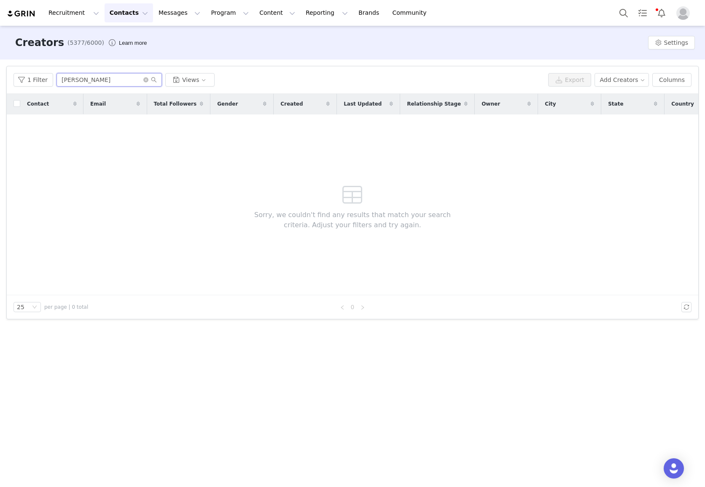
drag, startPoint x: 97, startPoint y: 86, endPoint x: 73, endPoint y: 81, distance: 24.8
click at [73, 81] on input "riley rodgers" at bounding box center [109, 80] width 105 height 14
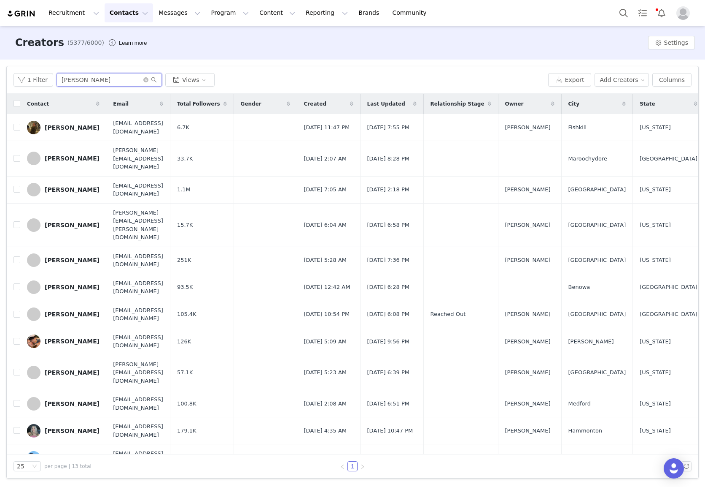
drag, startPoint x: 106, startPoint y: 81, endPoint x: 8, endPoint y: 73, distance: 98.2
click at [8, 73] on div "1 Filter riley Views Export Add Creators Columns" at bounding box center [353, 79] width 692 height 27
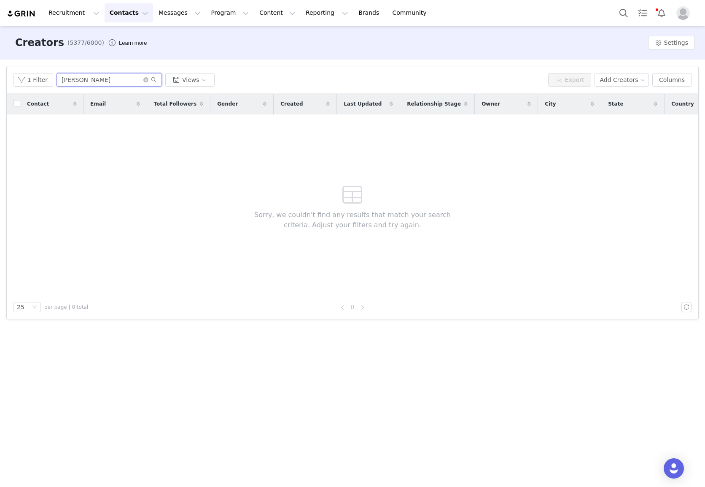
drag, startPoint x: 94, startPoint y: 84, endPoint x: 10, endPoint y: 74, distance: 84.9
click at [10, 74] on div "1 Filter paige g Views Export Add Creators Columns" at bounding box center [353, 79] width 692 height 27
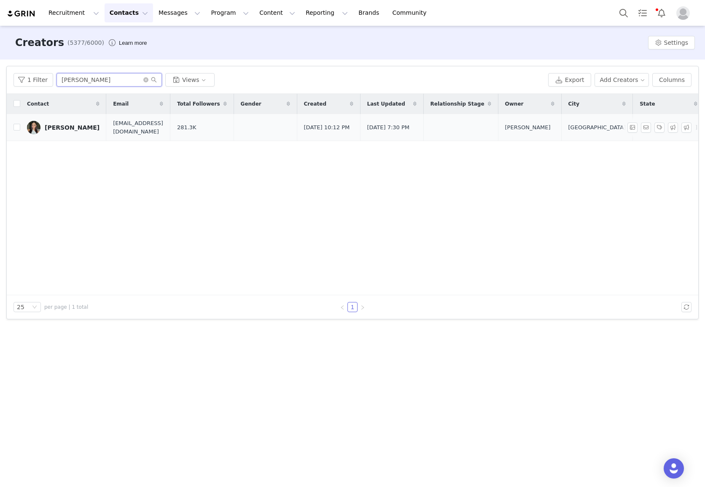
type input "claudia pace"
click at [61, 126] on div "Claudia Pace" at bounding box center [72, 127] width 55 height 7
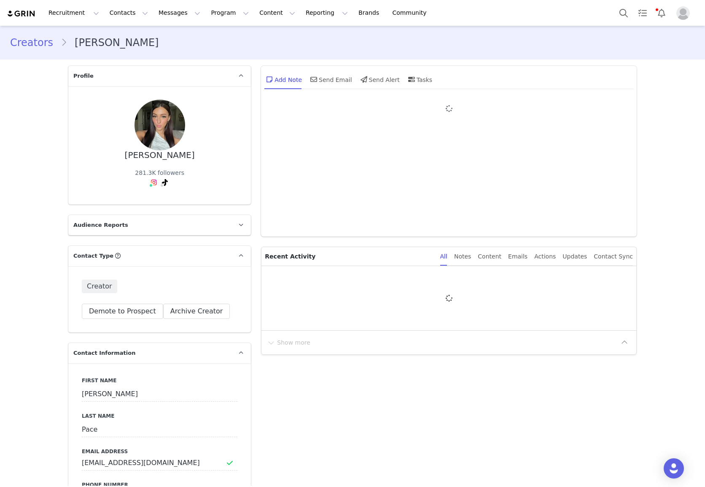
type input "+1 (United States)"
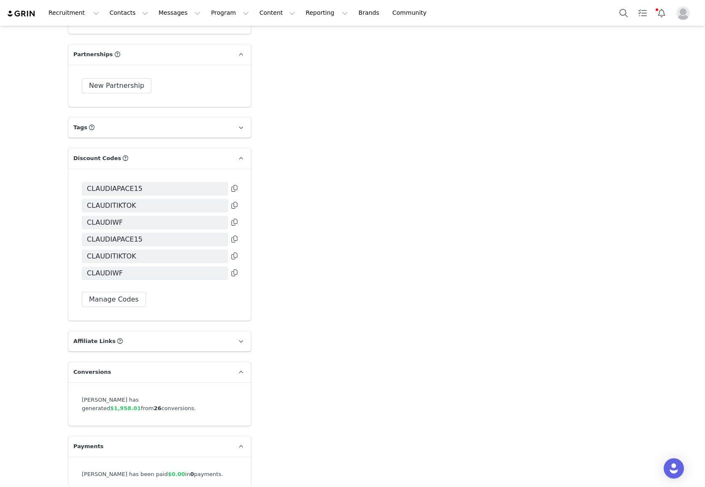
scroll to position [1871, 0]
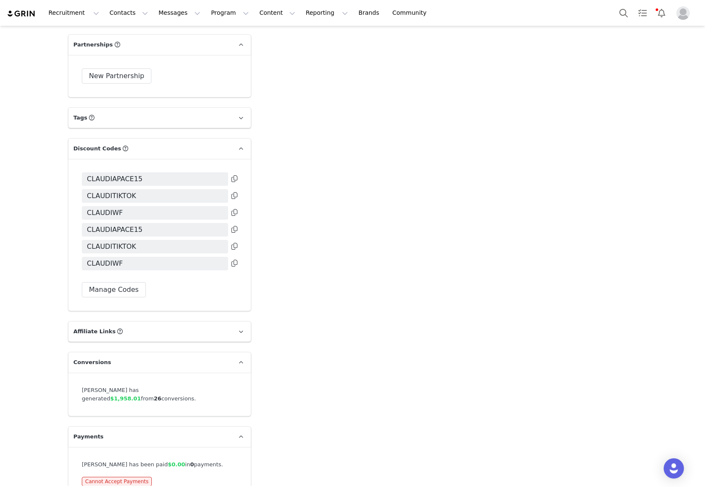
click at [234, 175] on icon at bounding box center [235, 178] width 6 height 7
click at [235, 192] on icon at bounding box center [235, 195] width 6 height 7
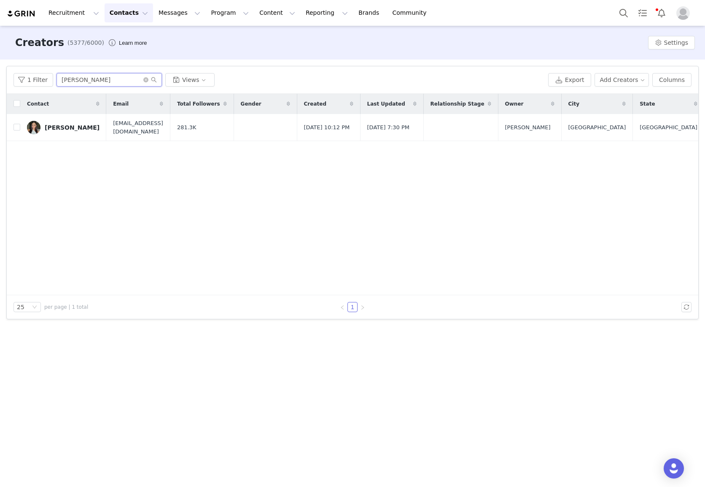
drag, startPoint x: -25, startPoint y: 76, endPoint x: -36, endPoint y: 74, distance: 11.0
click at [0, 74] on html "Recruitment Recruitment Creator Search Curated Lists Landing Pages Web Extensio…" at bounding box center [352, 243] width 705 height 487
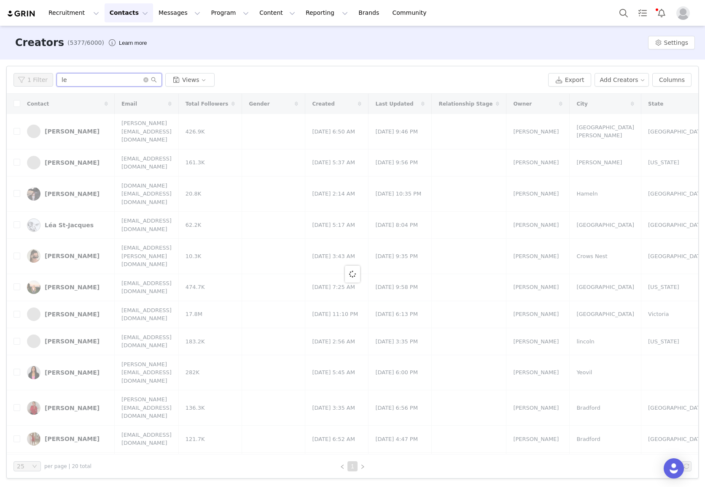
type input "l"
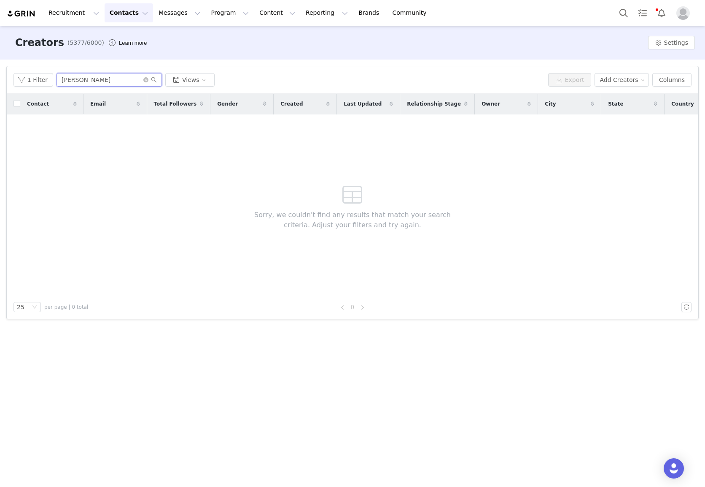
drag, startPoint x: 93, startPoint y: 84, endPoint x: -2, endPoint y: 78, distance: 95.1
click at [0, 78] on html "Recruitment Recruitment Creator Search Curated Lists Landing Pages Web Extensio…" at bounding box center [352, 243] width 705 height 487
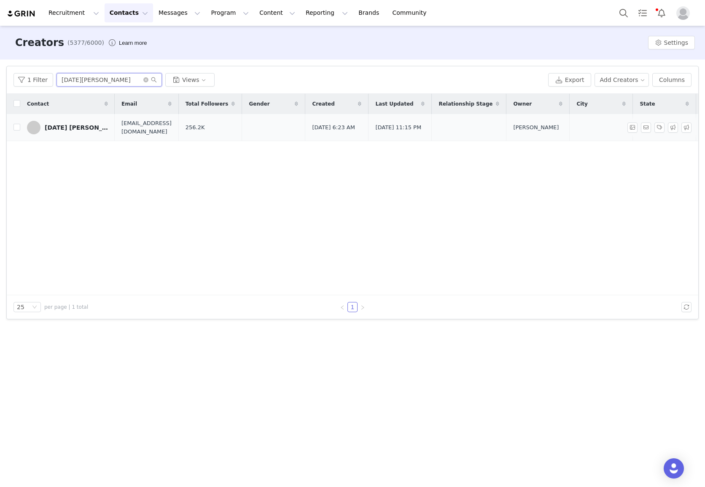
type input "tuesday granger"
click at [90, 129] on div "Tuesday Granger" at bounding box center [76, 127] width 63 height 7
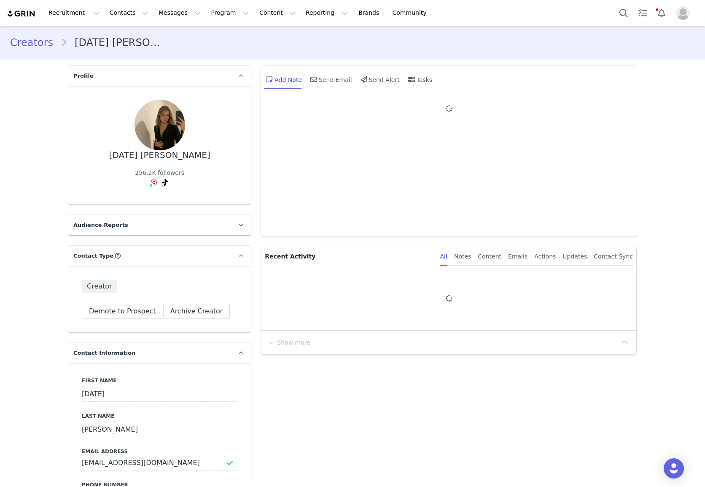
type input "+1 (United States)"
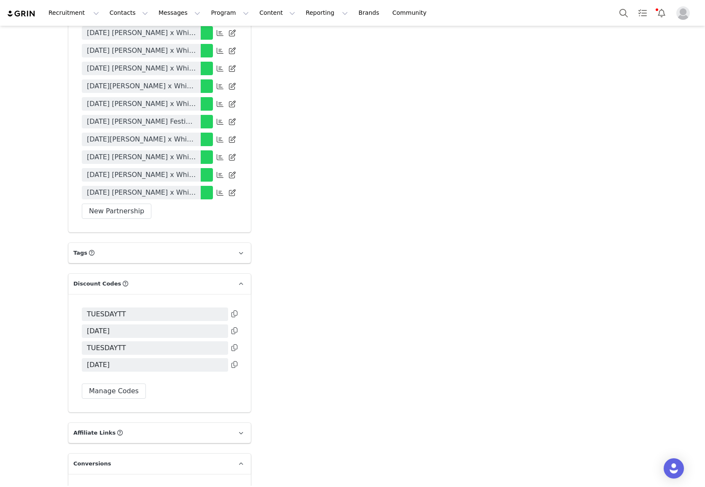
scroll to position [2089, 0]
click at [238, 293] on div "TUESDAYTT TUESDAY TUESDAYTT TUESDAY Manage Codes" at bounding box center [159, 352] width 183 height 118
drag, startPoint x: 235, startPoint y: 267, endPoint x: 243, endPoint y: 263, distance: 8.7
click at [236, 310] on icon at bounding box center [235, 313] width 6 height 7
click at [232, 327] on icon at bounding box center [235, 330] width 6 height 7
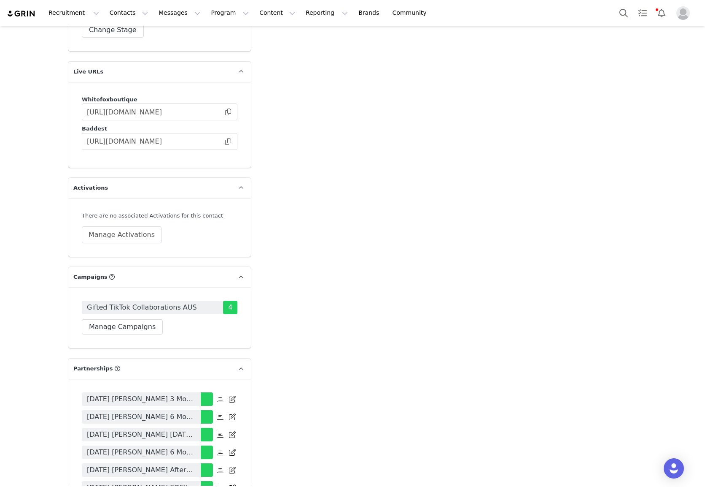
scroll to position [1188, 0]
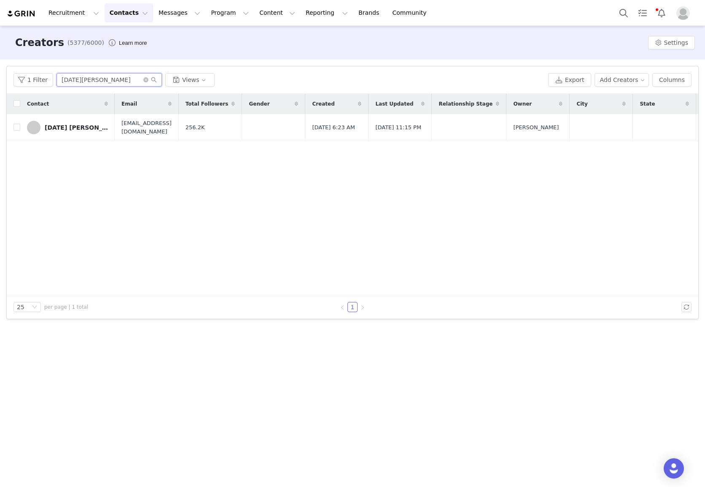
drag, startPoint x: 130, startPoint y: 78, endPoint x: -37, endPoint y: 74, distance: 166.7
click at [0, 74] on html "Recruitment Recruitment Creator Search Curated Lists Landing Pages Web Extensio…" at bounding box center [352, 243] width 705 height 487
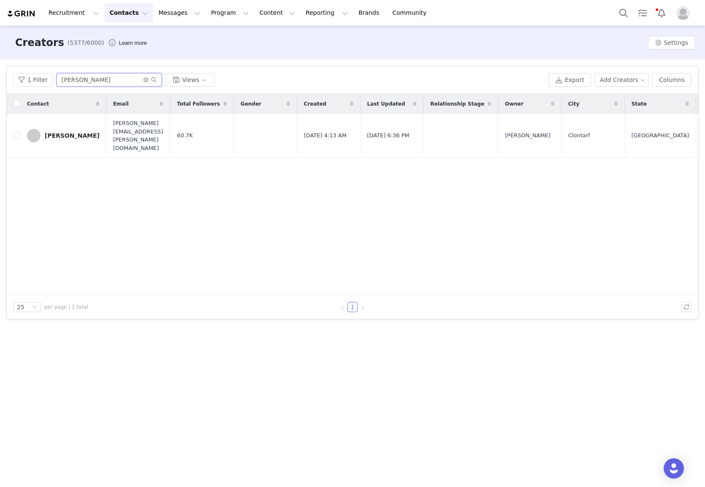
type input "lisa brigg"
drag, startPoint x: 73, startPoint y: 152, endPoint x: 68, endPoint y: 146, distance: 8.4
click at [71, 151] on div "Contact Email Total Followers Gender Created Last Updated Relationship Stage Ow…" at bounding box center [353, 194] width 692 height 201
click at [60, 131] on link "Lisa Briggs" at bounding box center [63, 136] width 73 height 14
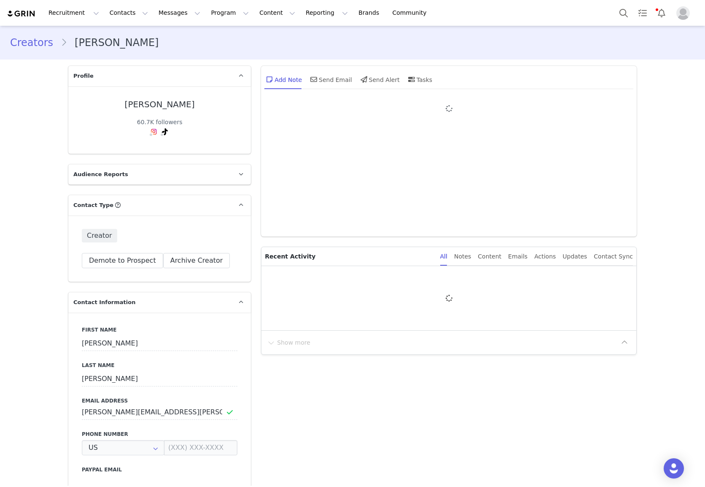
type input "+1 (United States)"
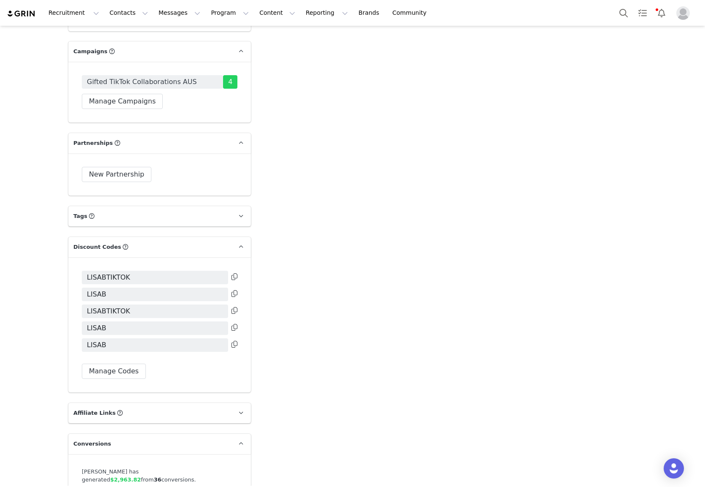
scroll to position [1732, 0]
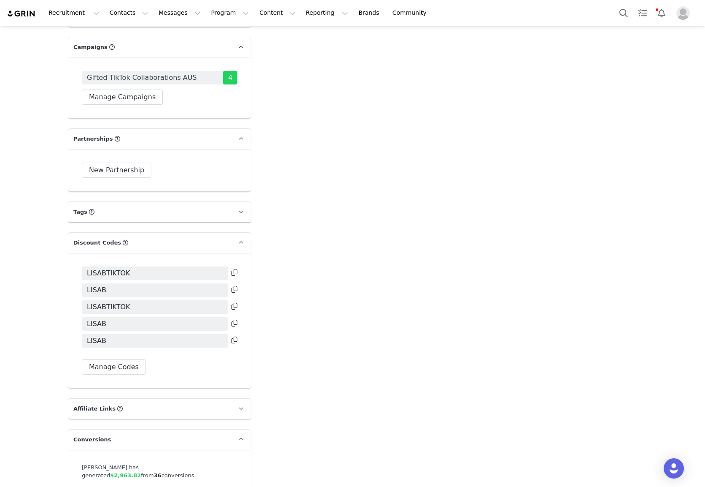
click at [233, 269] on icon at bounding box center [235, 272] width 6 height 7
click at [233, 286] on icon at bounding box center [235, 289] width 6 height 7
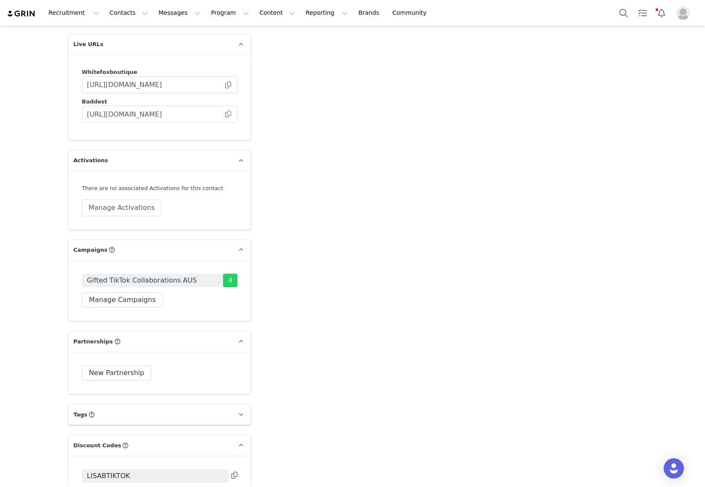
scroll to position [1462, 0]
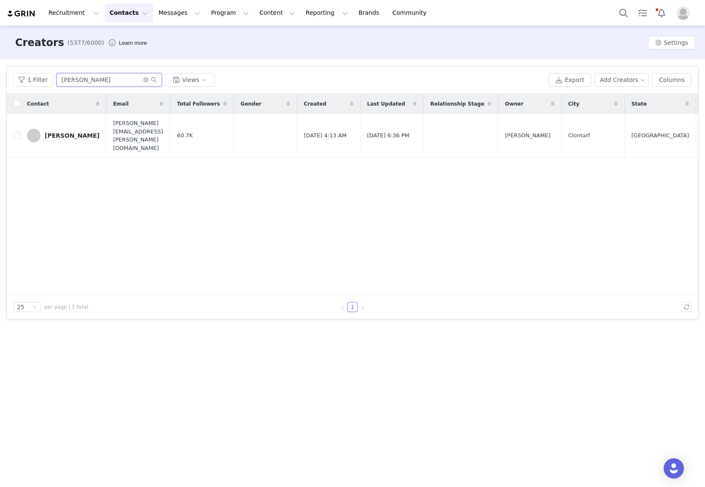
drag, startPoint x: 120, startPoint y: 81, endPoint x: 13, endPoint y: 79, distance: 107.2
click at [13, 79] on div "1 Filter lisa brigg Views Export Add Creators Columns" at bounding box center [353, 79] width 692 height 27
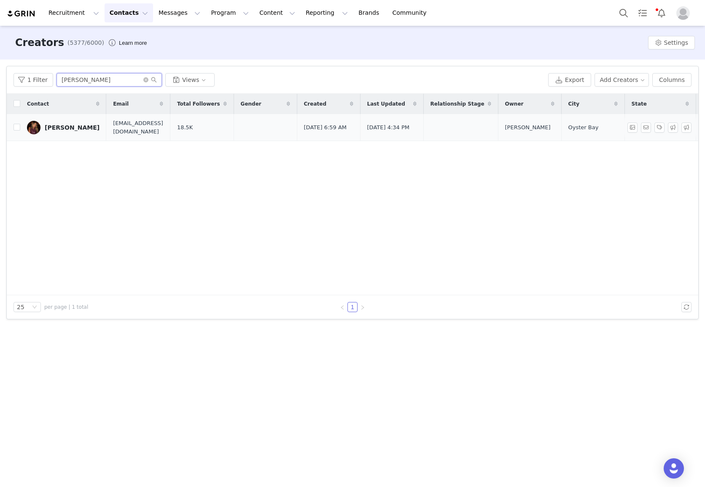
type input "Aeion Villan"
click at [77, 127] on div "Aeion Villanueva" at bounding box center [72, 127] width 55 height 7
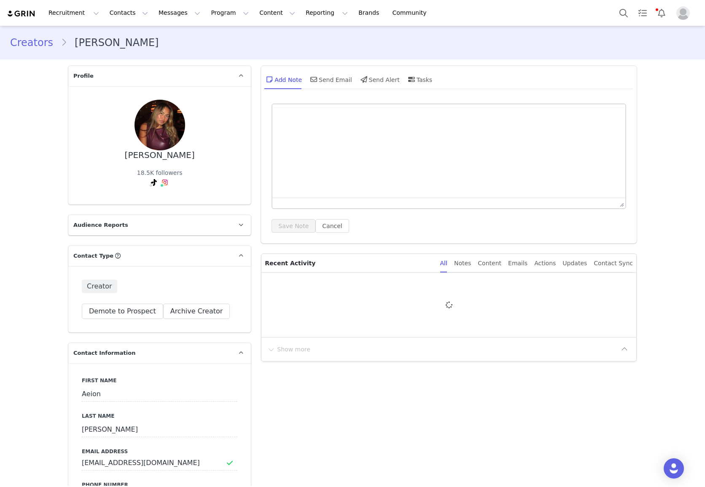
type input "+1 (United States)"
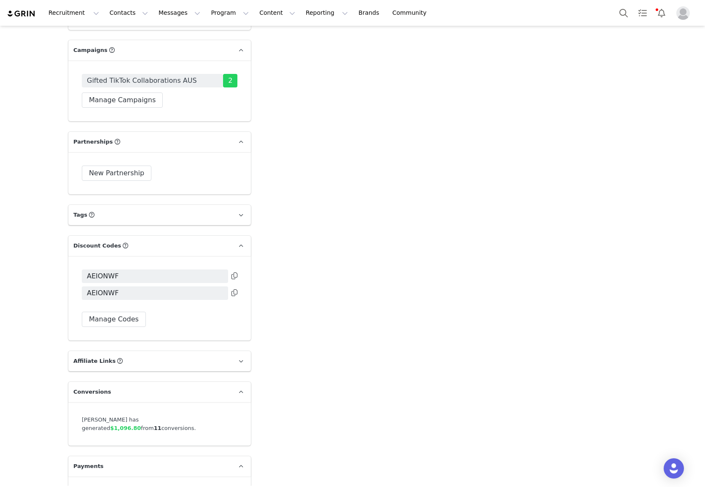
scroll to position [1804, 0]
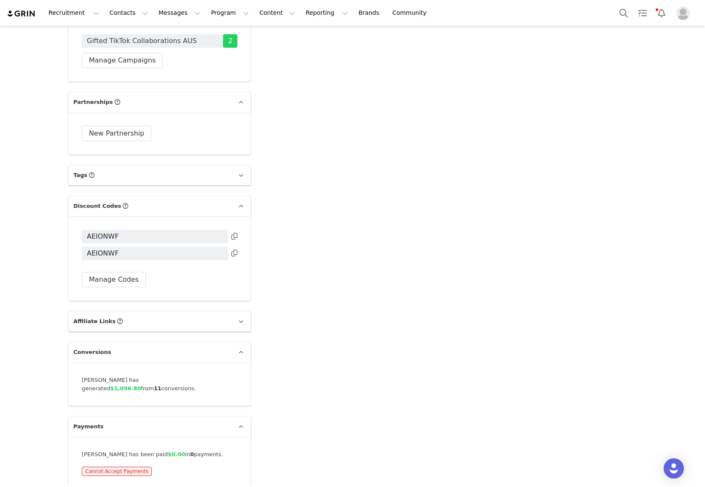
click at [233, 232] on icon at bounding box center [235, 235] width 6 height 7
